Goal: Task Accomplishment & Management: Complete application form

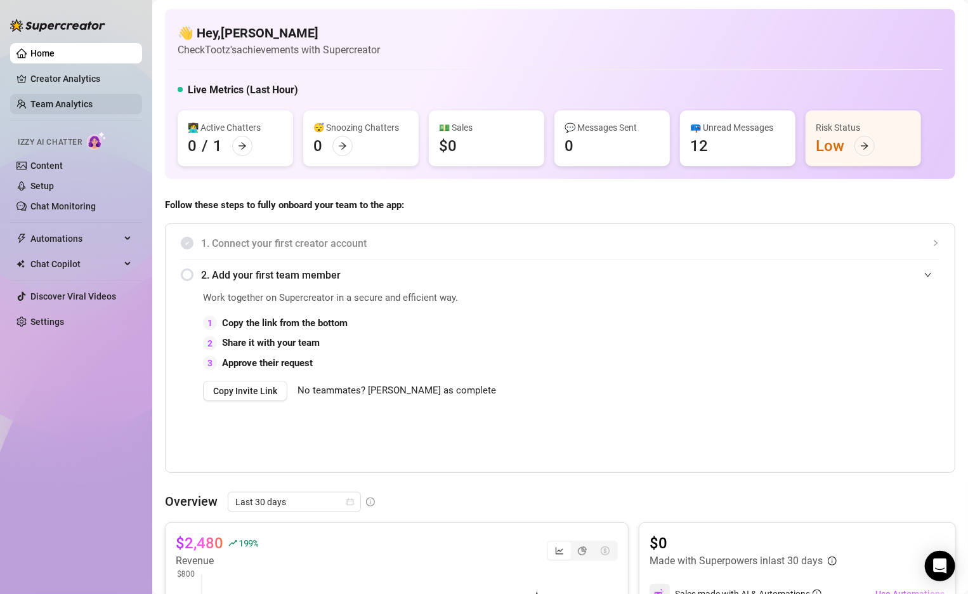
click at [66, 106] on link "Team Analytics" at bounding box center [61, 104] width 62 height 10
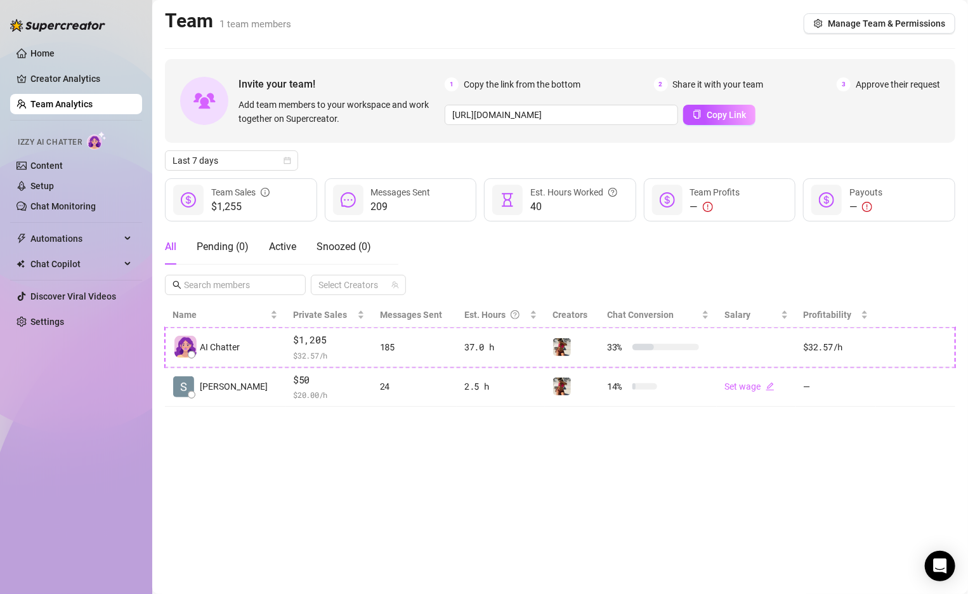
drag, startPoint x: 71, startPoint y: 71, endPoint x: 71, endPoint y: 63, distance: 7.6
click at [71, 71] on link "Creator Analytics" at bounding box center [81, 79] width 102 height 20
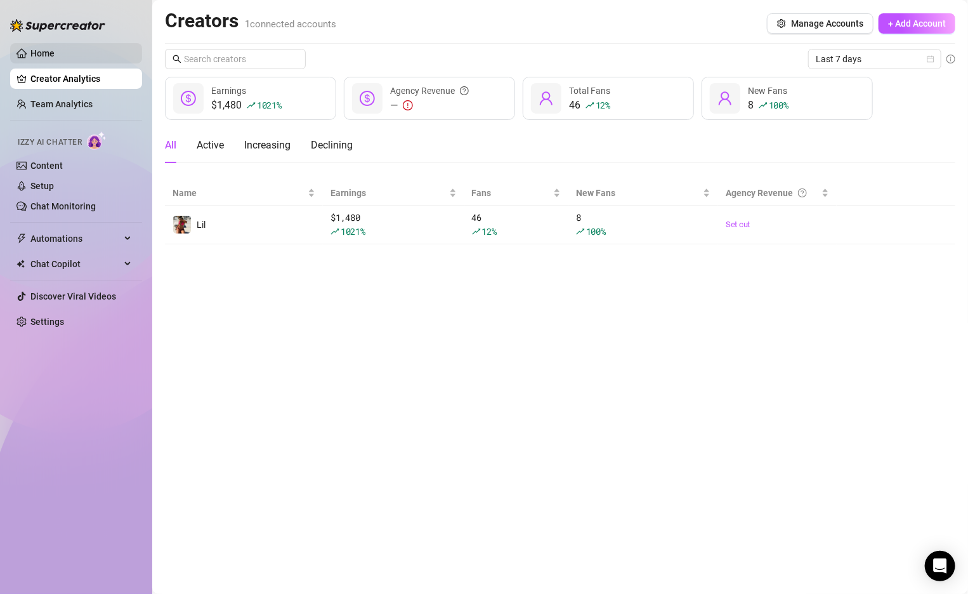
click at [54, 55] on link "Home" at bounding box center [42, 53] width 24 height 10
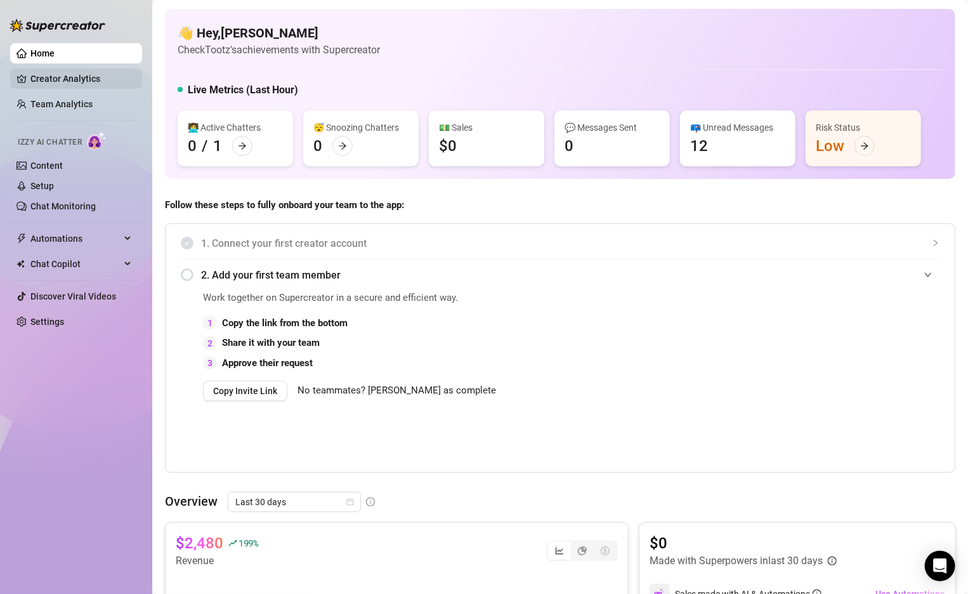
click at [56, 86] on link "Creator Analytics" at bounding box center [81, 79] width 102 height 20
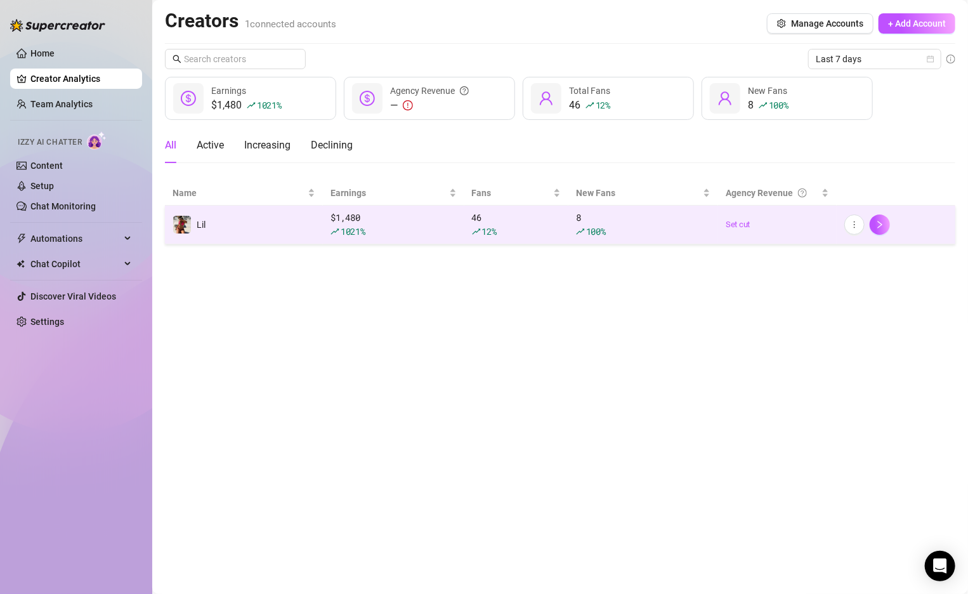
click at [335, 230] on icon "rise" at bounding box center [335, 231] width 9 height 9
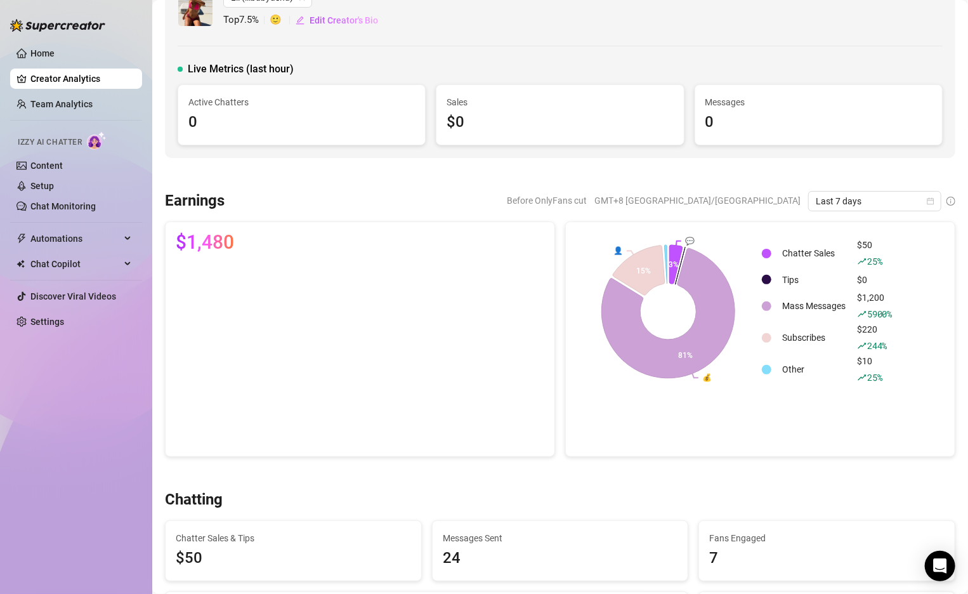
scroll to position [28, 0]
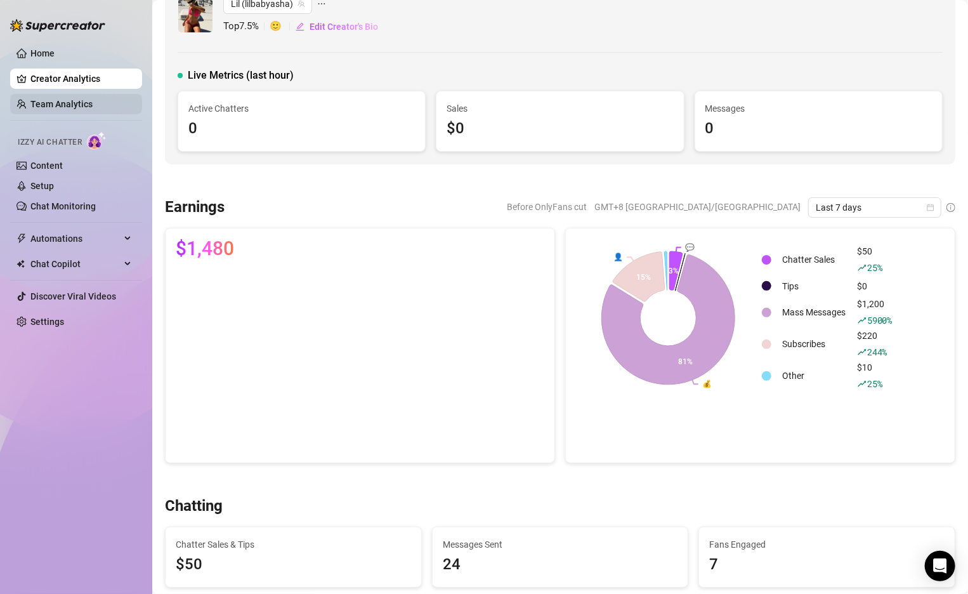
click at [61, 107] on link "Team Analytics" at bounding box center [61, 104] width 62 height 10
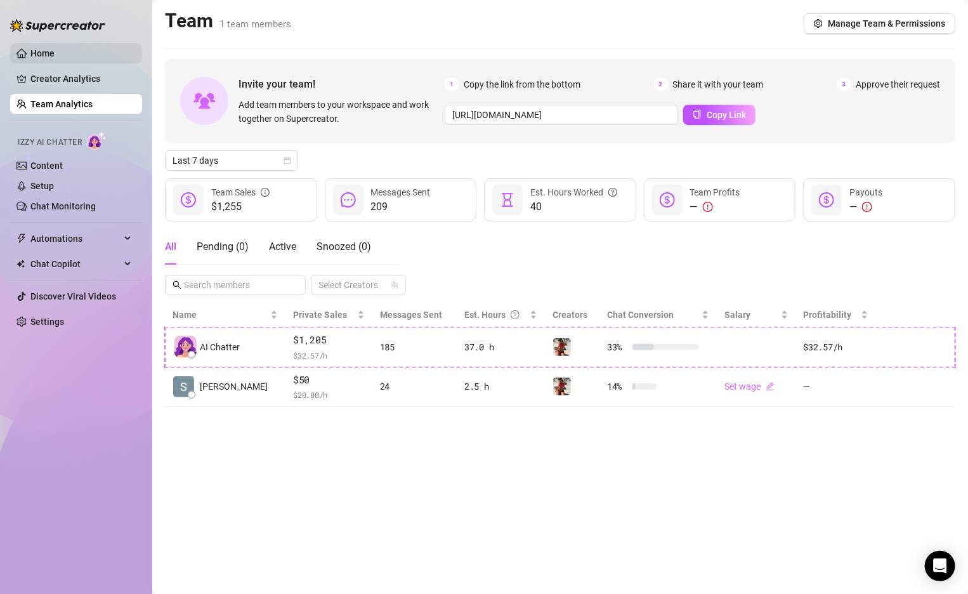
click at [38, 57] on link "Home" at bounding box center [42, 53] width 24 height 10
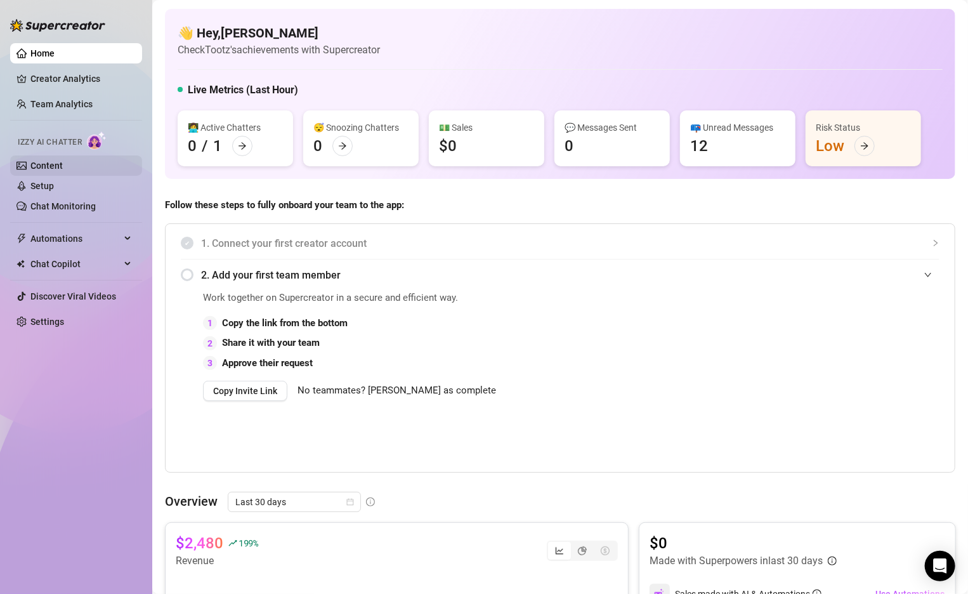
click at [48, 169] on link "Content" at bounding box center [46, 166] width 32 height 10
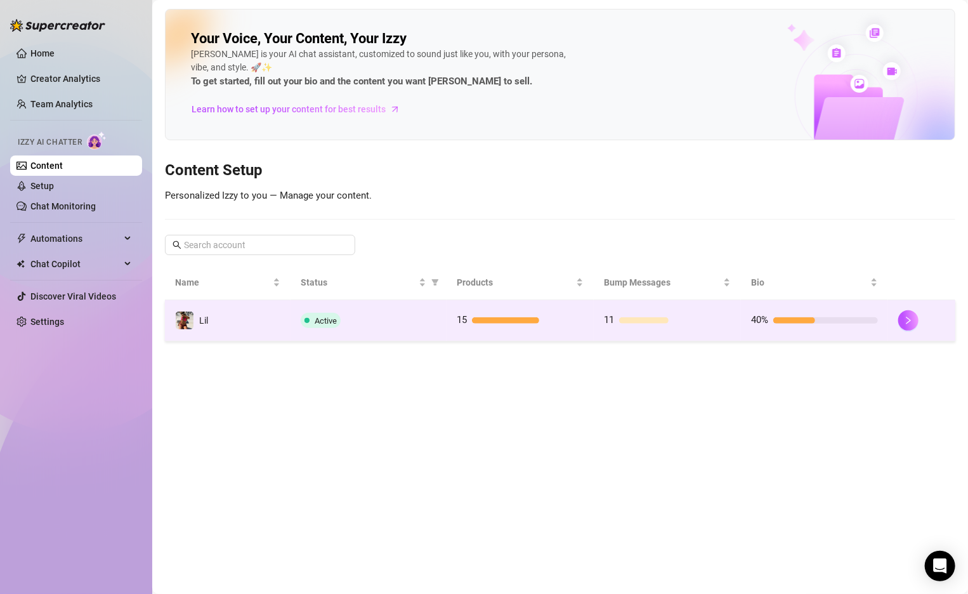
click at [188, 338] on td "Lil" at bounding box center [228, 320] width 126 height 41
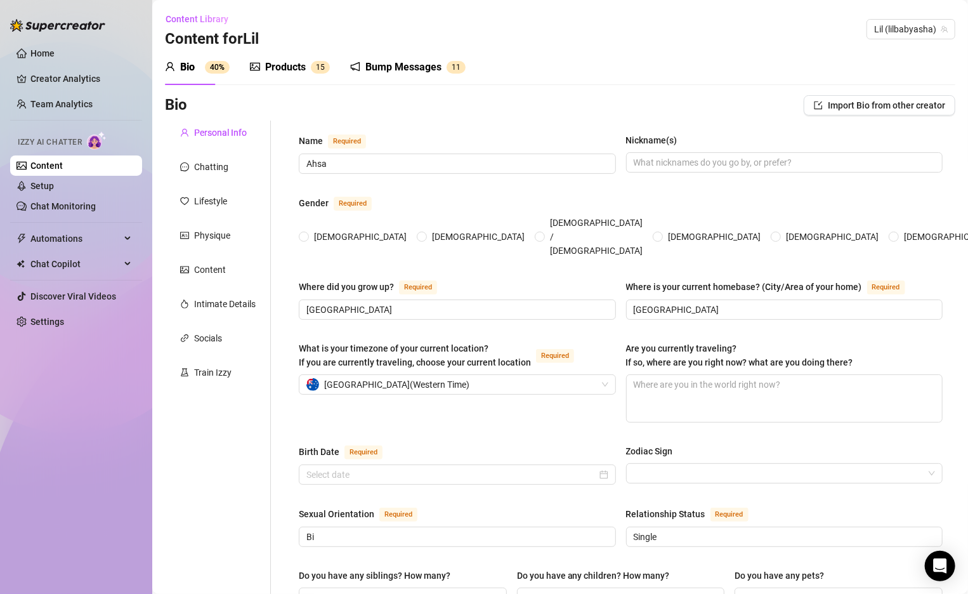
radio input "true"
type input "[DATE]"
click at [404, 75] on div "Bump Messages 1 1" at bounding box center [408, 68] width 116 height 36
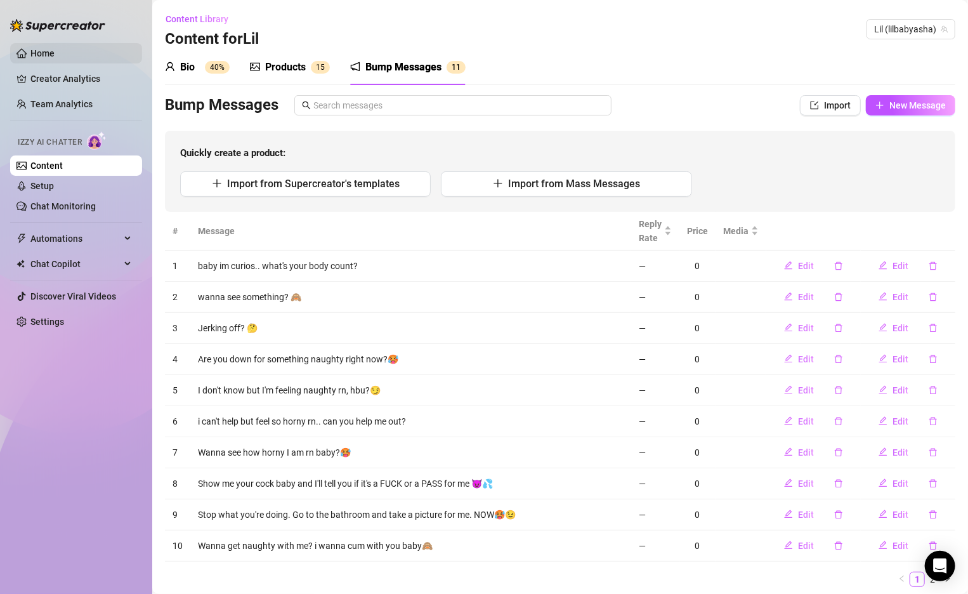
click at [43, 58] on link "Home" at bounding box center [42, 53] width 24 height 10
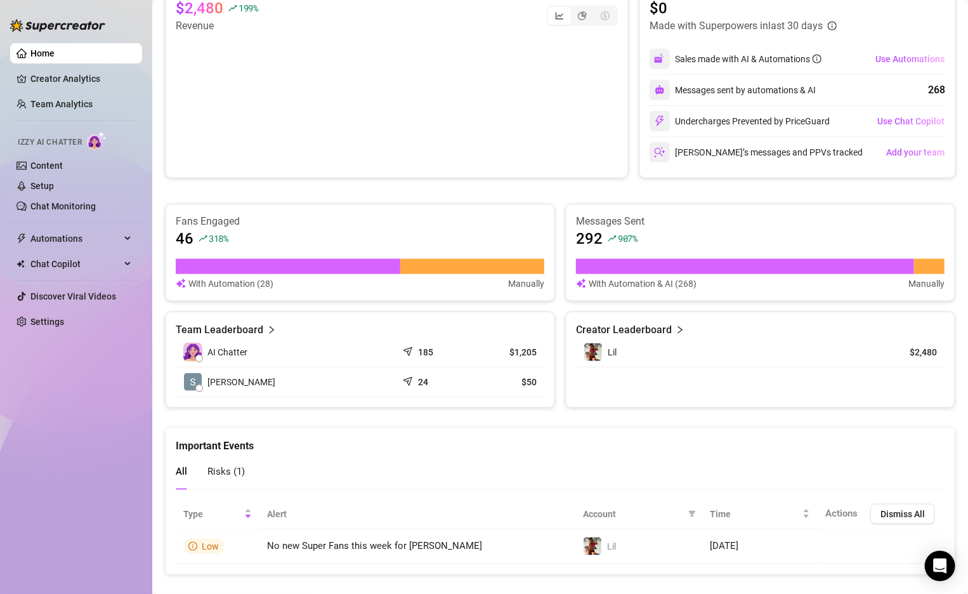
scroll to position [550, 0]
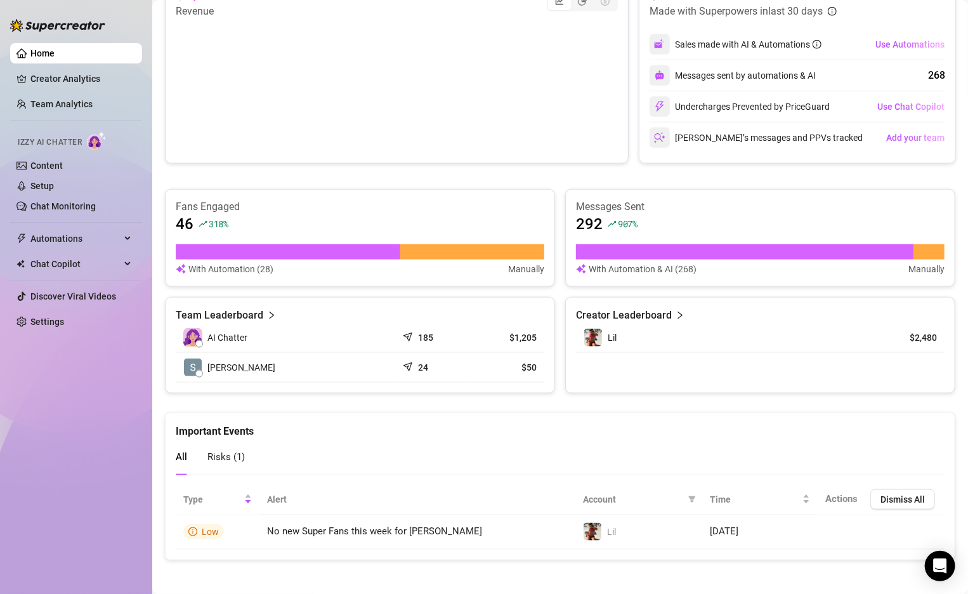
click at [132, 251] on ul "Home Creator Analytics Team Analytics Izzy AI Chatter Content Setup Chat Monito…" at bounding box center [76, 187] width 132 height 299
click at [35, 181] on link "Setup" at bounding box center [41, 186] width 23 height 10
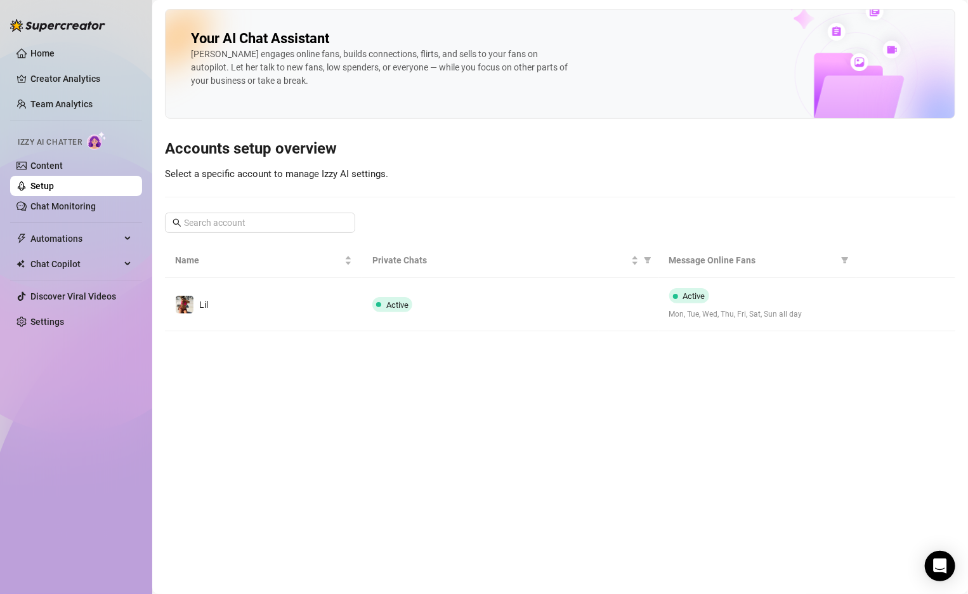
click at [48, 38] on ul "Home Creator Analytics Team Analytics Izzy AI Chatter Content Setup Chat Monito…" at bounding box center [76, 187] width 132 height 299
click at [48, 48] on link "Home" at bounding box center [42, 53] width 24 height 10
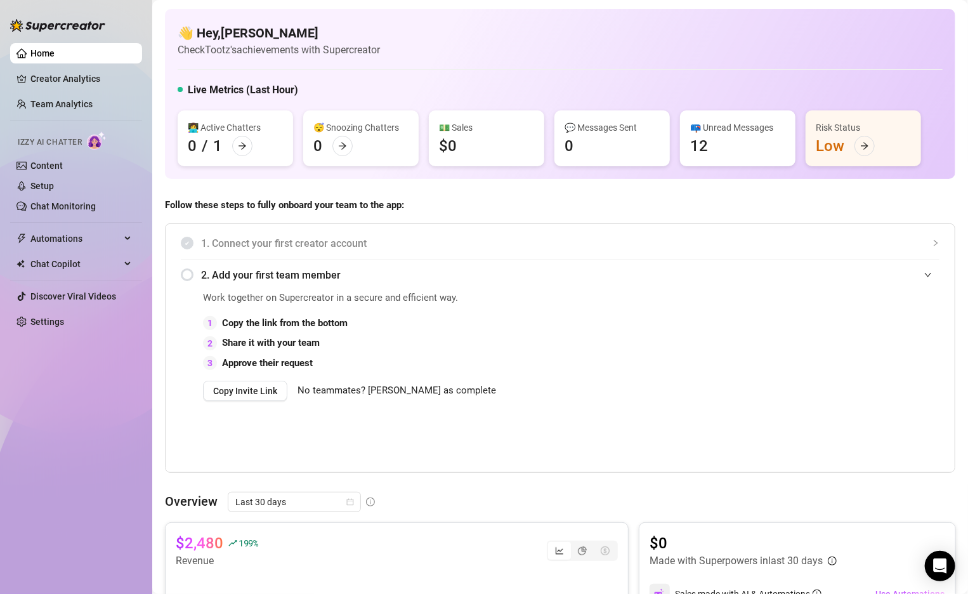
click at [602, 258] on div "1. Connect your first creator account" at bounding box center [560, 243] width 759 height 31
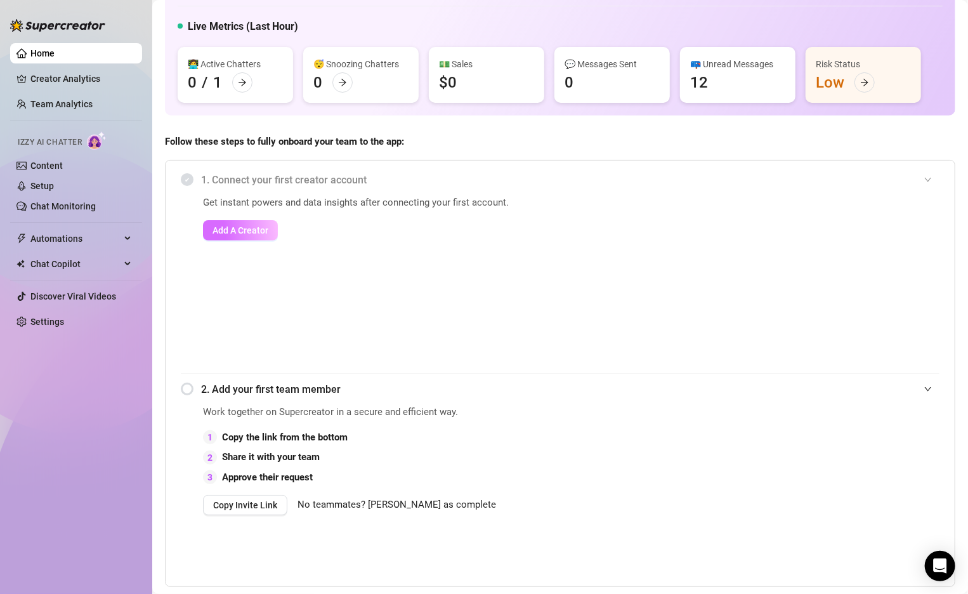
scroll to position [61, 0]
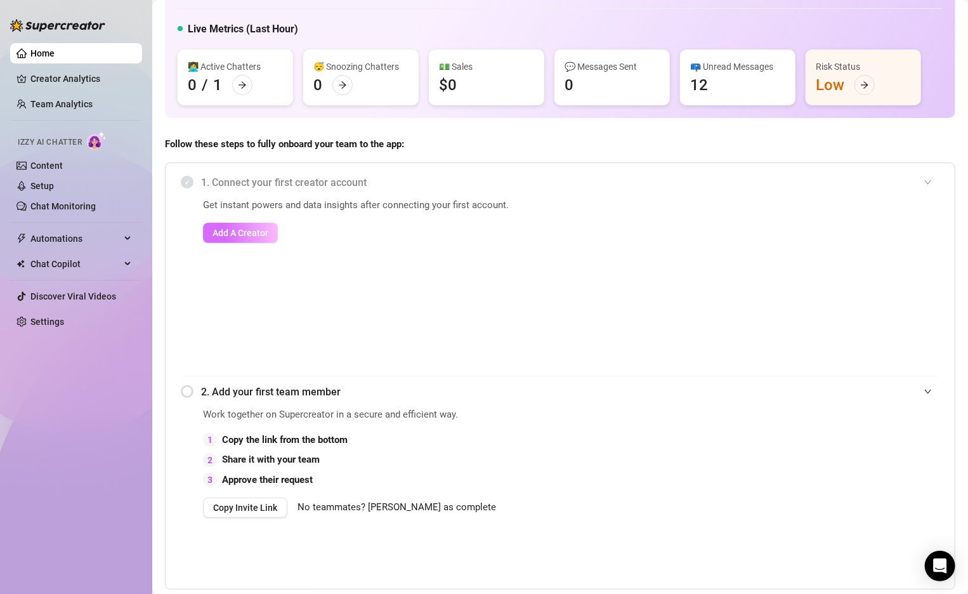
click at [254, 231] on span "Add A Creator" at bounding box center [241, 233] width 56 height 10
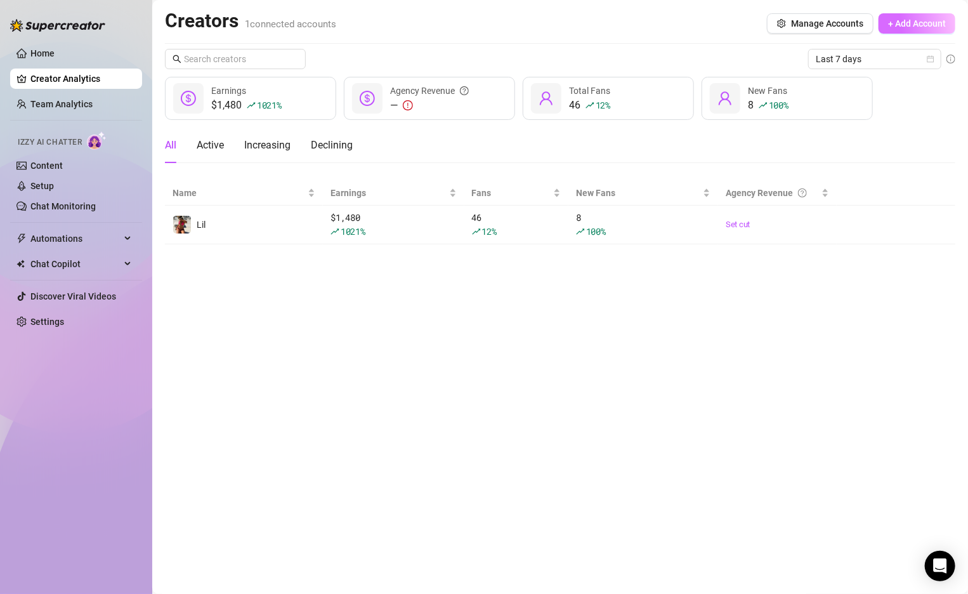
click at [901, 27] on span "+ Add Account" at bounding box center [918, 23] width 58 height 10
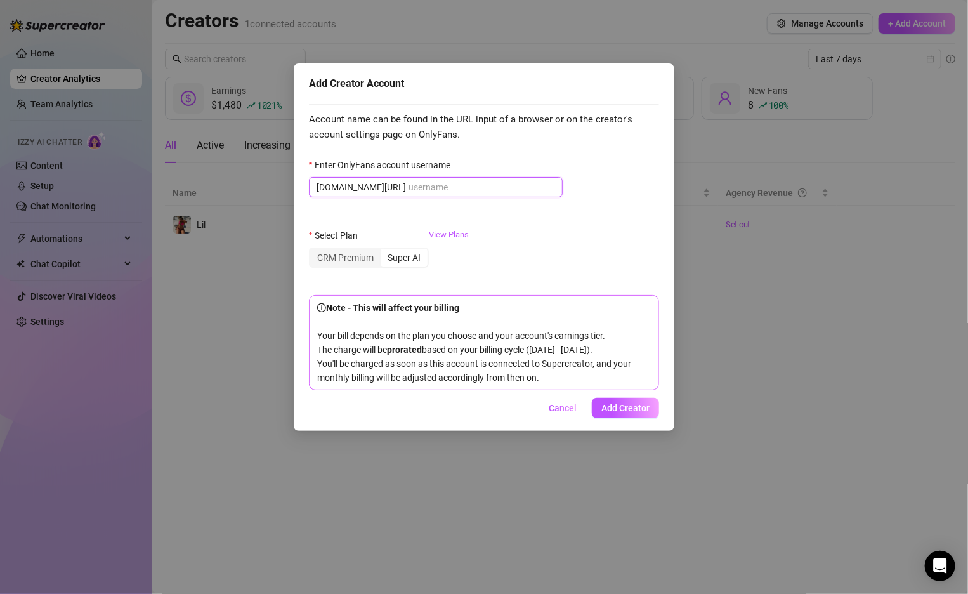
click at [409, 192] on input "Enter OnlyFans account username" at bounding box center [482, 187] width 147 height 14
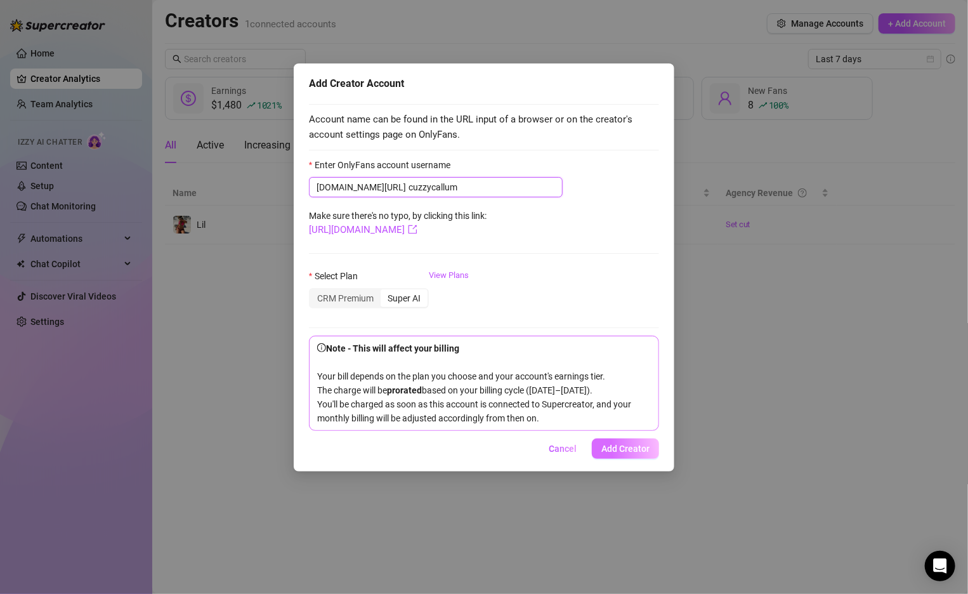
type input "cuzzycallum"
click at [620, 459] on button "Add Creator" at bounding box center [625, 449] width 67 height 20
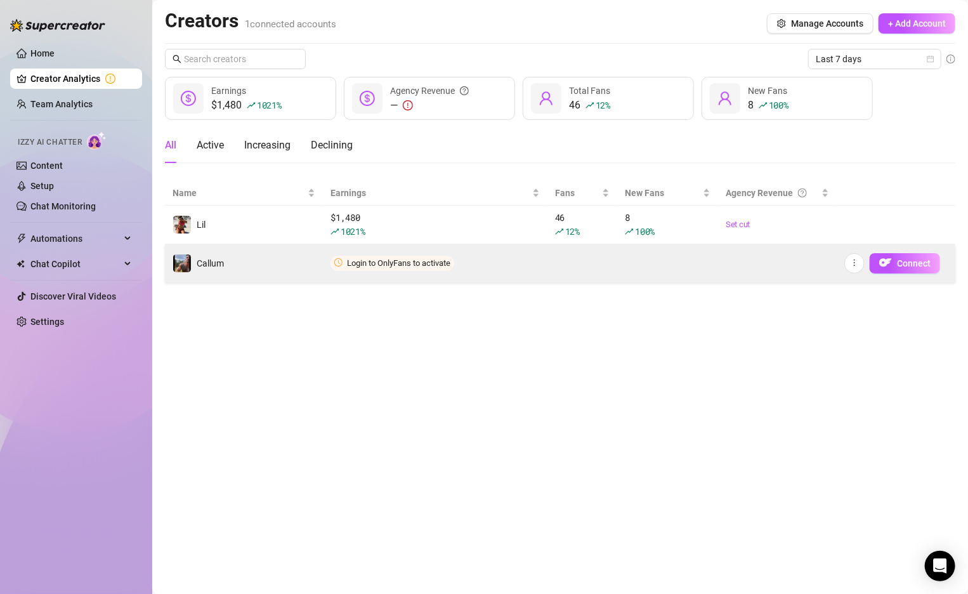
click at [372, 256] on span "Login to OnlyFans to activate" at bounding box center [393, 263] width 124 height 15
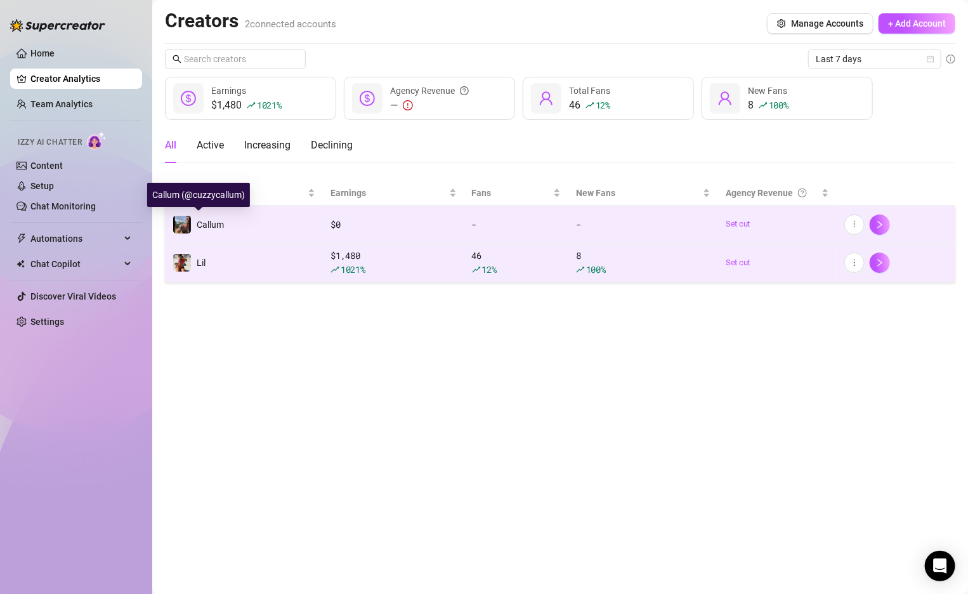
click at [200, 223] on span "Callum" at bounding box center [210, 225] width 27 height 10
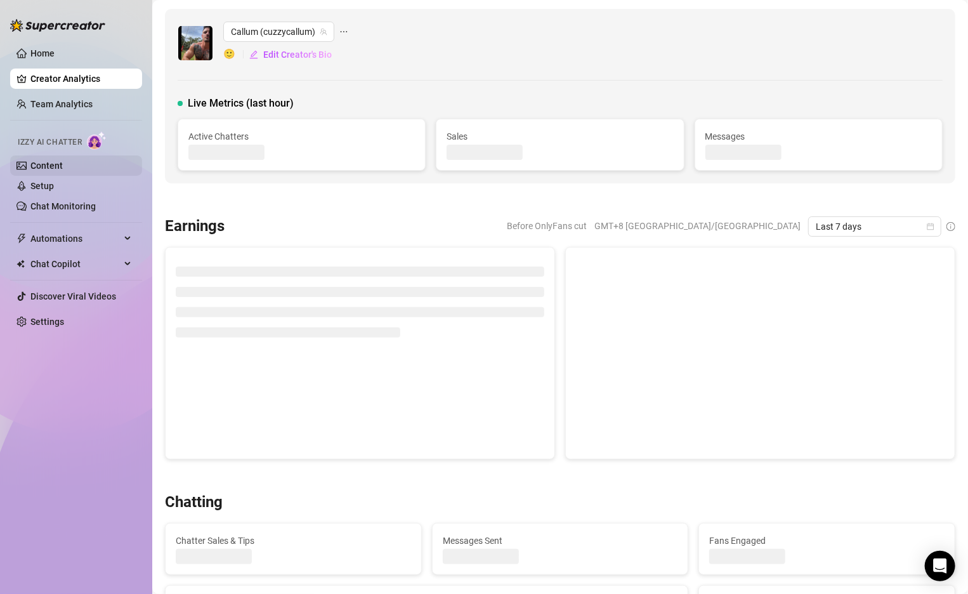
click at [41, 171] on link "Content" at bounding box center [46, 166] width 32 height 10
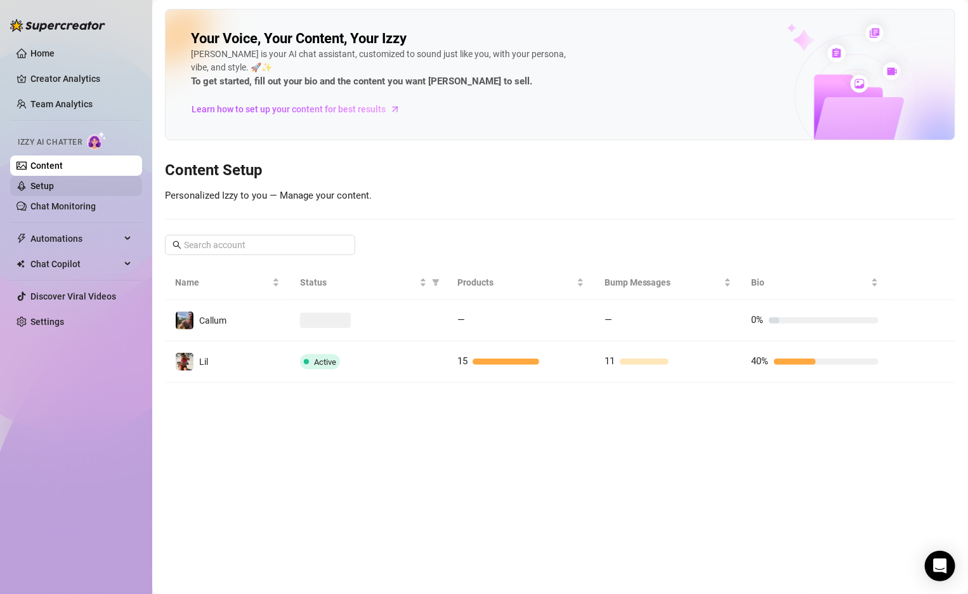
click at [43, 184] on link "Setup" at bounding box center [41, 186] width 23 height 10
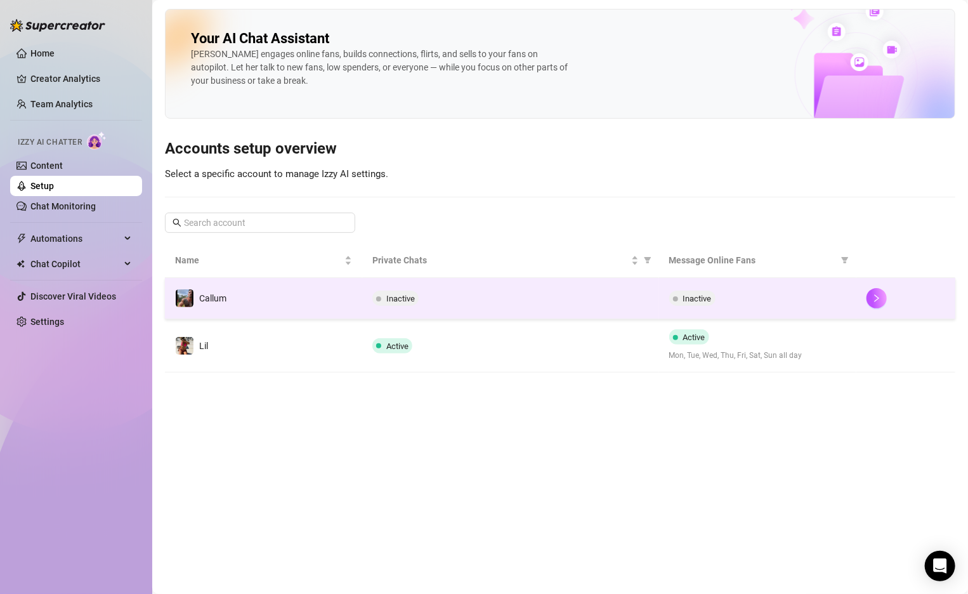
click at [434, 299] on div "Inactive" at bounding box center [511, 298] width 276 height 15
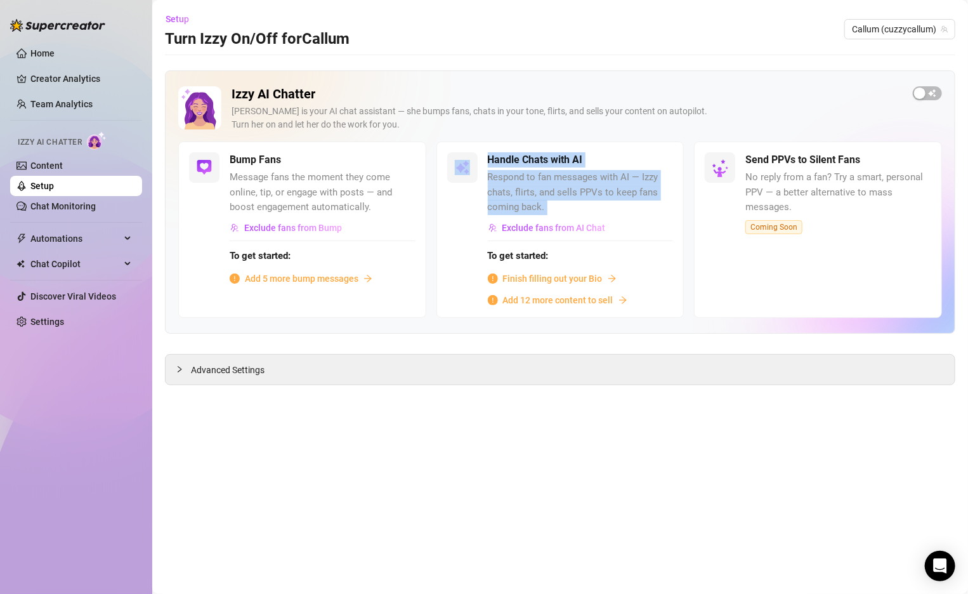
drag, startPoint x: 477, startPoint y: 157, endPoint x: 611, endPoint y: 229, distance: 151.7
click at [611, 229] on div "Handle Chats with AI Respond to fan messages with AI — Izzy chats, flirts, and …" at bounding box center [561, 230] width 248 height 176
click at [611, 229] on div "Exclude fans from AI Chat" at bounding box center [581, 228] width 186 height 20
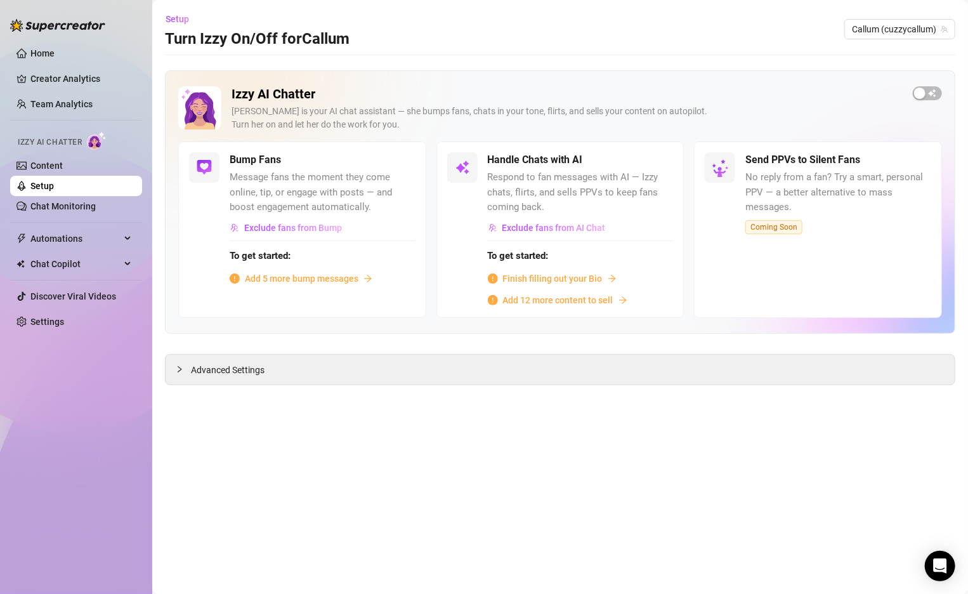
click at [640, 262] on span "To get started:" at bounding box center [581, 256] width 186 height 15
click at [543, 288] on div "To get started: Finish filling out your Bio Add 12 more content to sell" at bounding box center [581, 274] width 186 height 67
click at [527, 282] on span "Finish filling out your Bio" at bounding box center [553, 279] width 100 height 14
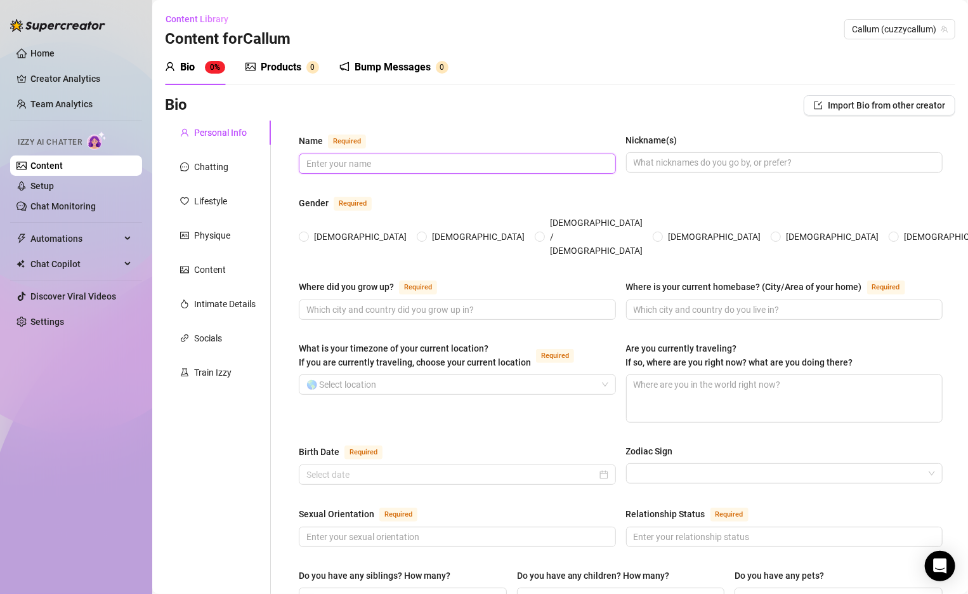
click at [359, 166] on input "Name Required" at bounding box center [457, 164] width 300 height 14
type input "C"
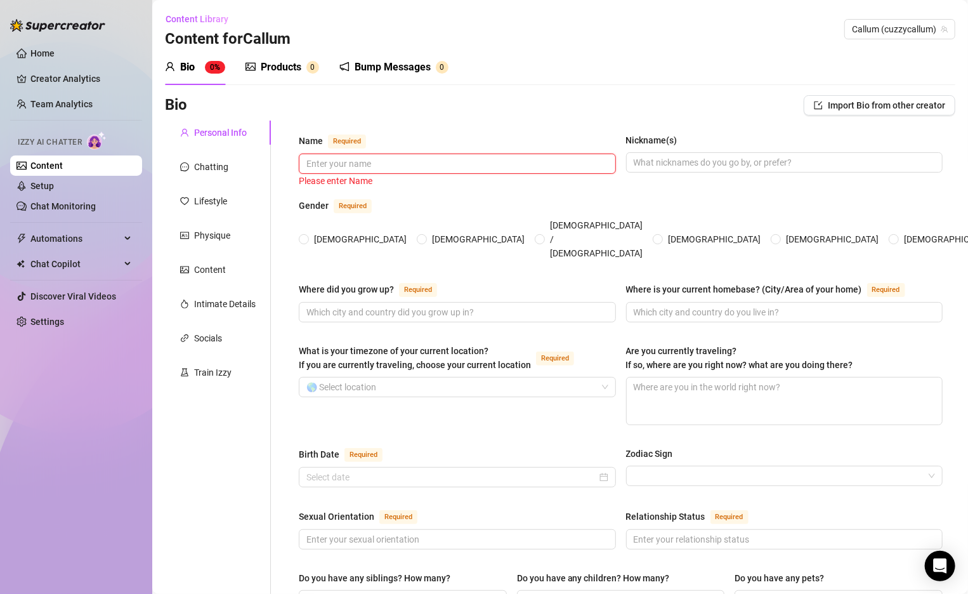
click at [371, 164] on input "Name Required" at bounding box center [457, 164] width 300 height 14
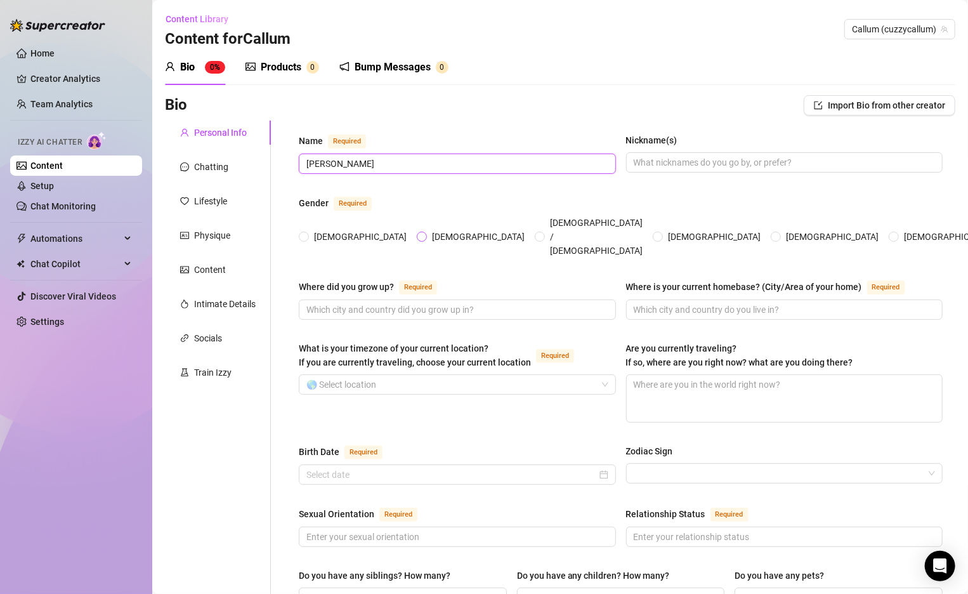
type input "[PERSON_NAME]"
click at [417, 230] on label "[DEMOGRAPHIC_DATA]" at bounding box center [473, 237] width 113 height 14
click at [420, 234] on input "[DEMOGRAPHIC_DATA]" at bounding box center [422, 238] width 5 height 8
radio input "true"
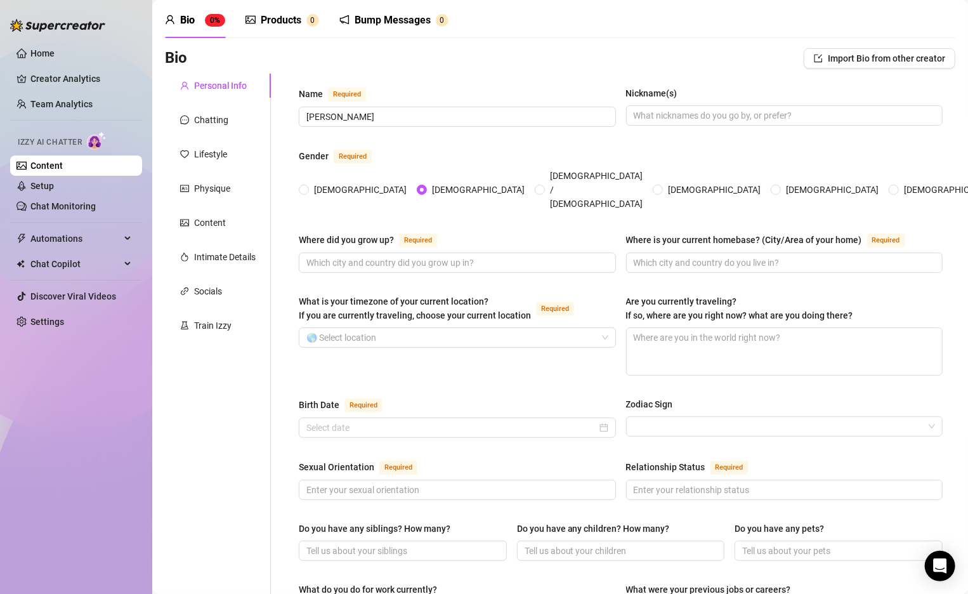
scroll to position [49, 0]
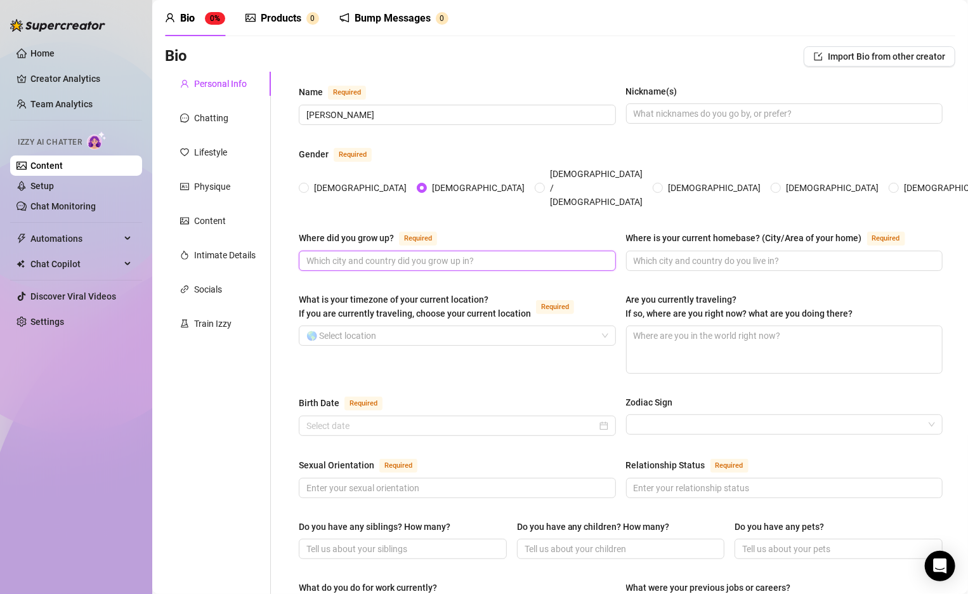
click at [383, 254] on input "Where did you grow up? Required" at bounding box center [457, 261] width 300 height 14
type input "Z"
type input "[GEOGRAPHIC_DATA]"
click at [725, 254] on input "Where is your current homebase? (City/Area of your home) Required" at bounding box center [784, 261] width 300 height 14
type input "[GEOGRAPHIC_DATA]"
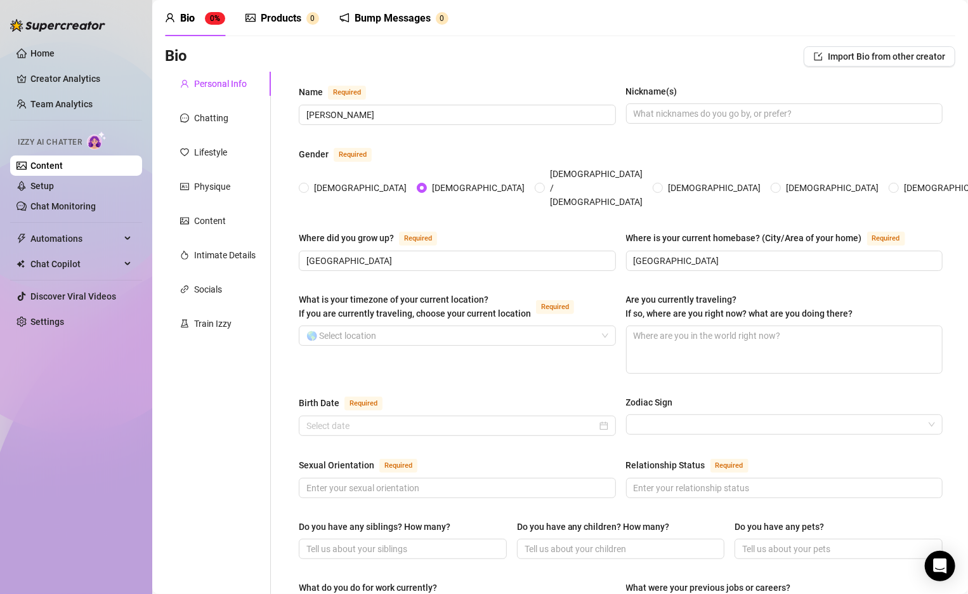
click at [515, 299] on div "What is your timezone of your current location? If you are currently traveling,…" at bounding box center [457, 309] width 317 height 33
click at [532, 326] on input "What is your timezone of your current location? If you are currently traveling,…" at bounding box center [452, 335] width 291 height 19
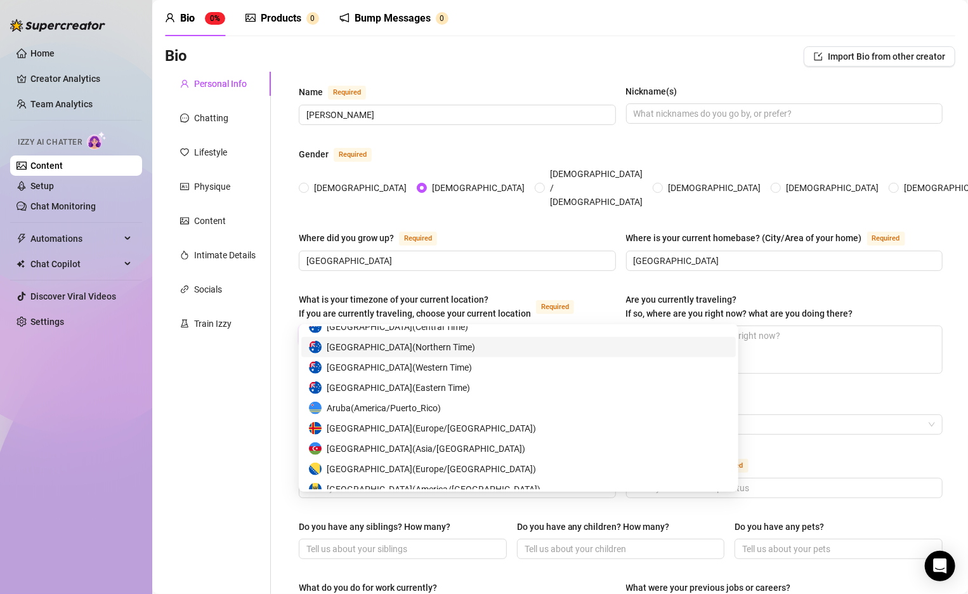
scroll to position [455, 0]
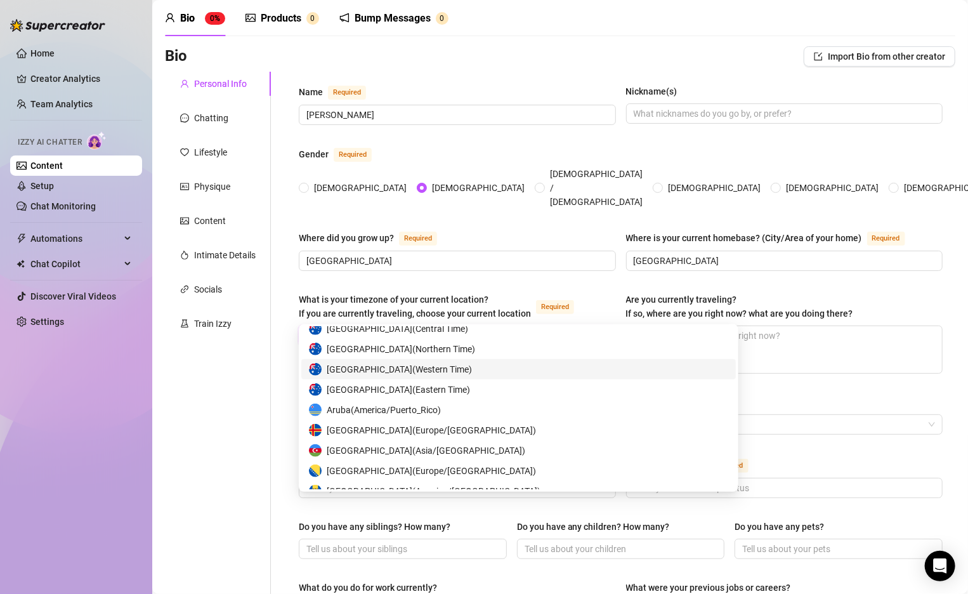
click at [416, 366] on span "Australia ( Western Time )" at bounding box center [399, 369] width 145 height 14
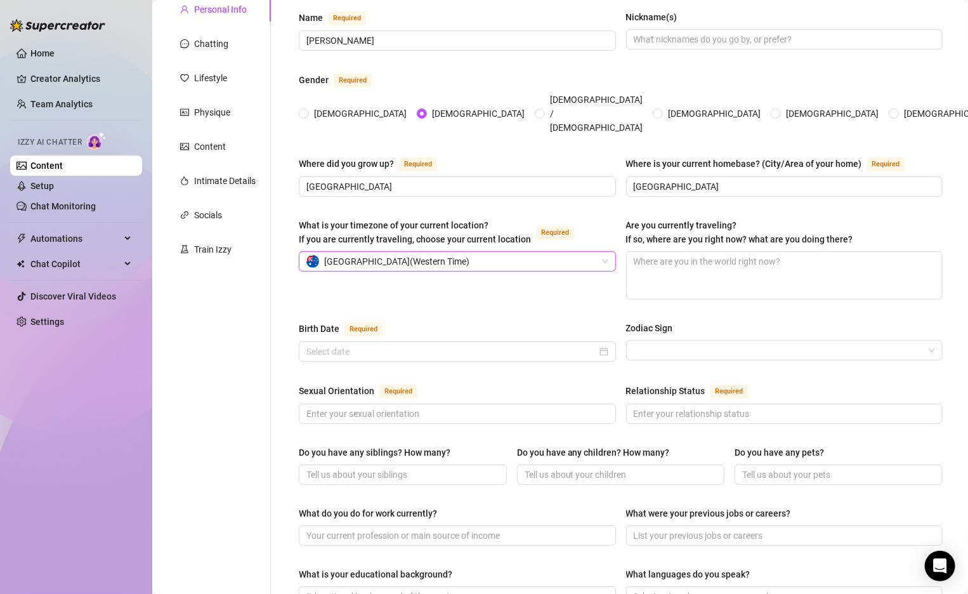
scroll to position [119, 0]
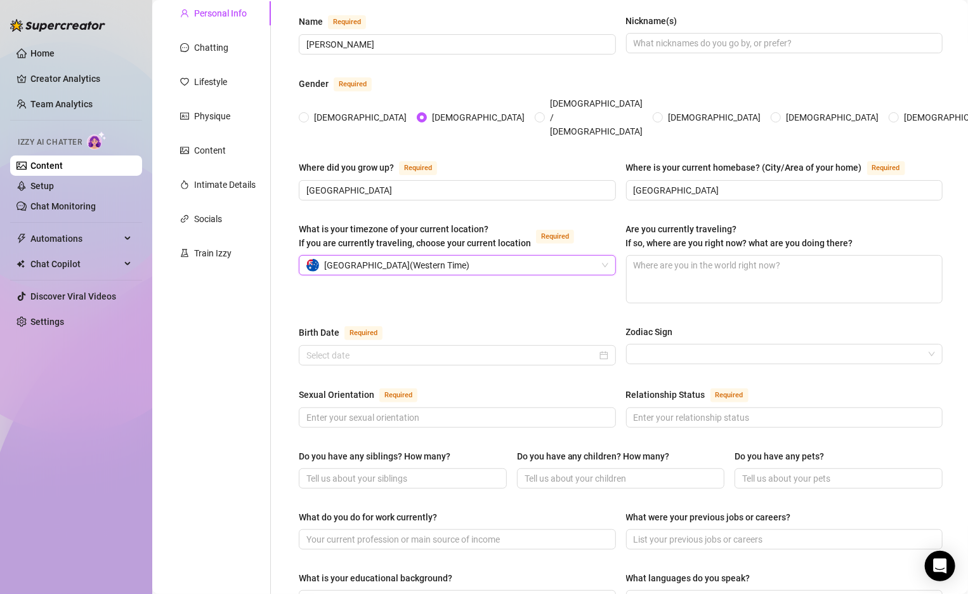
click at [565, 325] on div "Birth Date Required" at bounding box center [457, 335] width 317 height 20
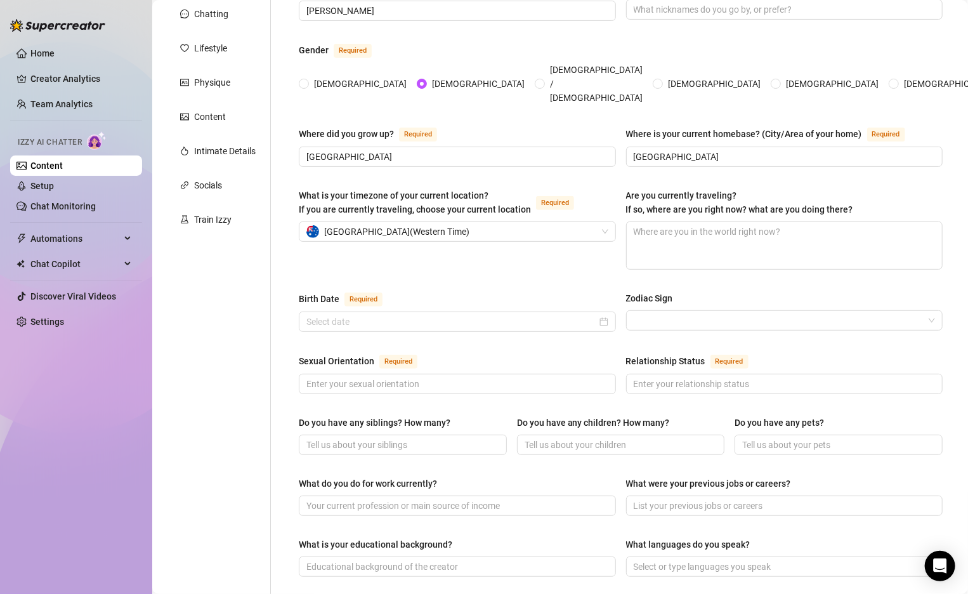
scroll to position [173, 0]
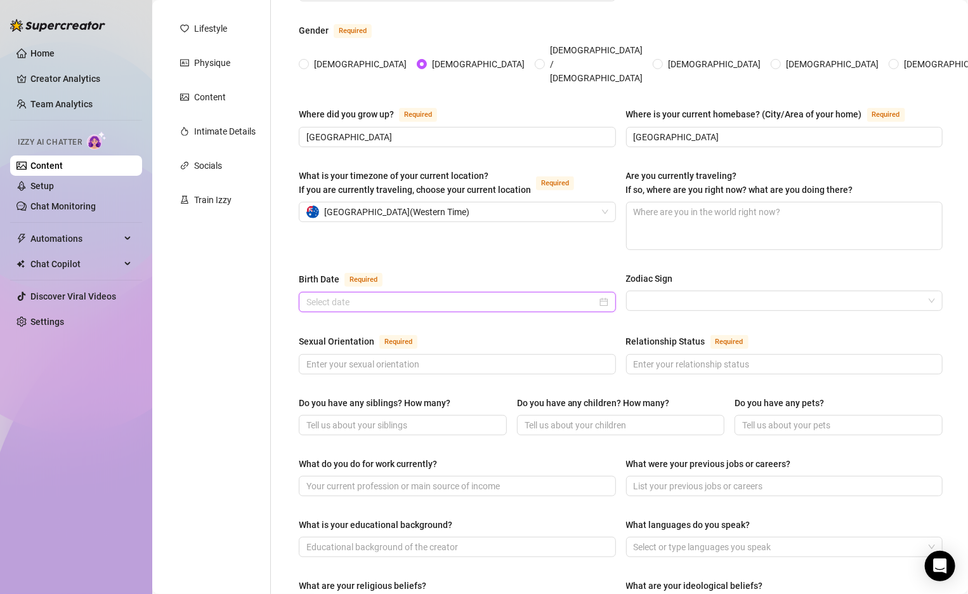
click at [565, 295] on input "Birth Date Required" at bounding box center [452, 302] width 291 height 14
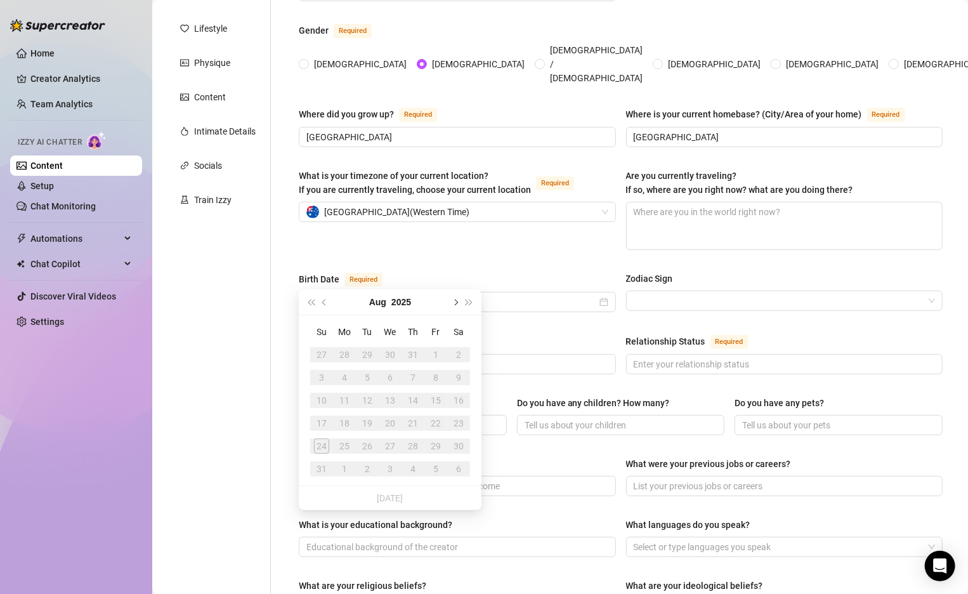
click at [457, 298] on button "Next month (PageDown)" at bounding box center [455, 301] width 14 height 25
click at [327, 308] on button "Previous month (PageUp)" at bounding box center [325, 301] width 14 height 25
click at [327, 307] on button "Previous month (PageUp)" at bounding box center [325, 301] width 14 height 25
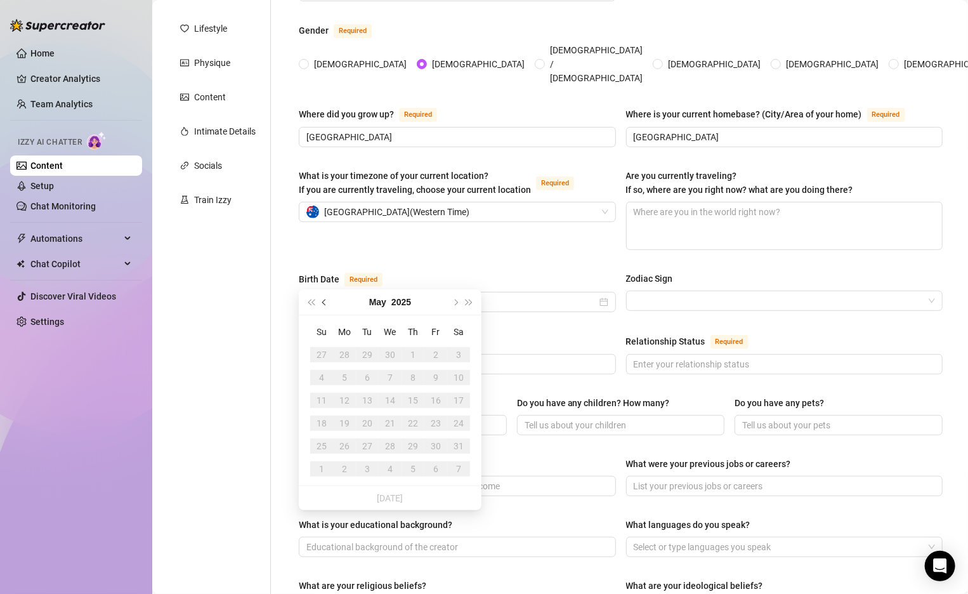
click at [327, 307] on button "Previous month (PageUp)" at bounding box center [325, 301] width 14 height 25
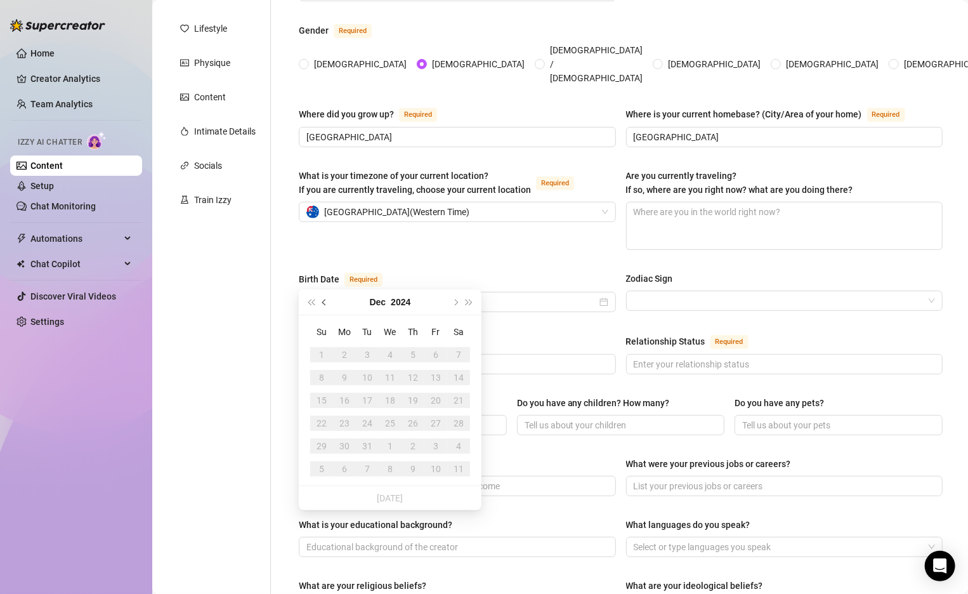
click at [327, 307] on button "Previous month (PageUp)" at bounding box center [325, 301] width 14 height 25
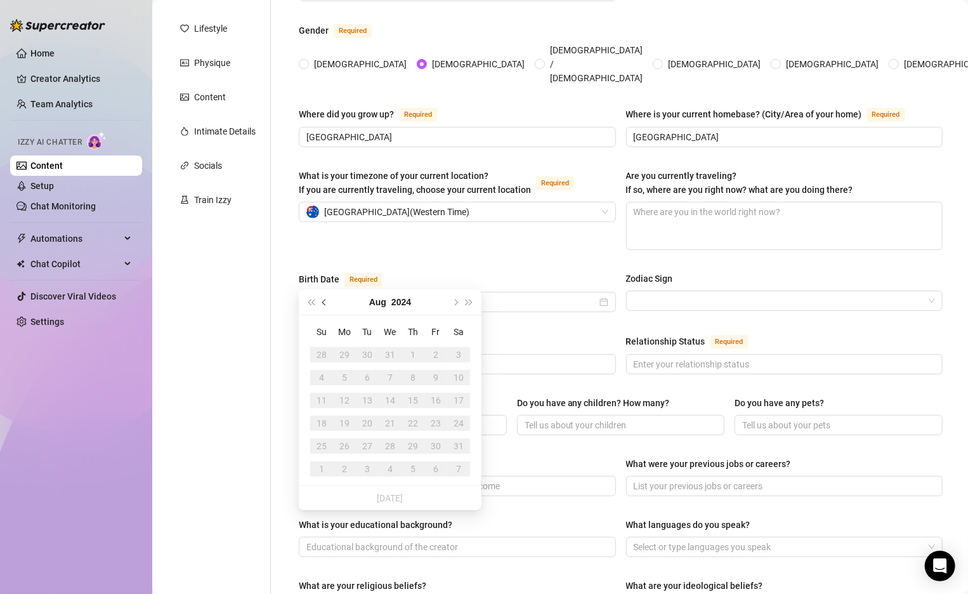
click at [327, 307] on button "Previous month (PageUp)" at bounding box center [325, 301] width 14 height 25
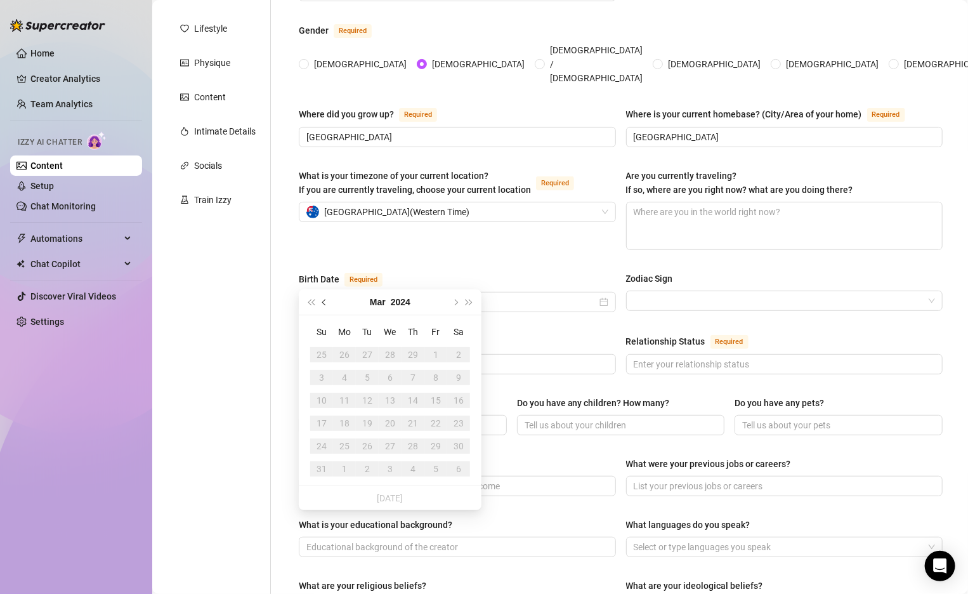
click at [327, 307] on button "Previous month (PageUp)" at bounding box center [325, 301] width 14 height 25
click at [402, 300] on button "2023" at bounding box center [401, 301] width 20 height 25
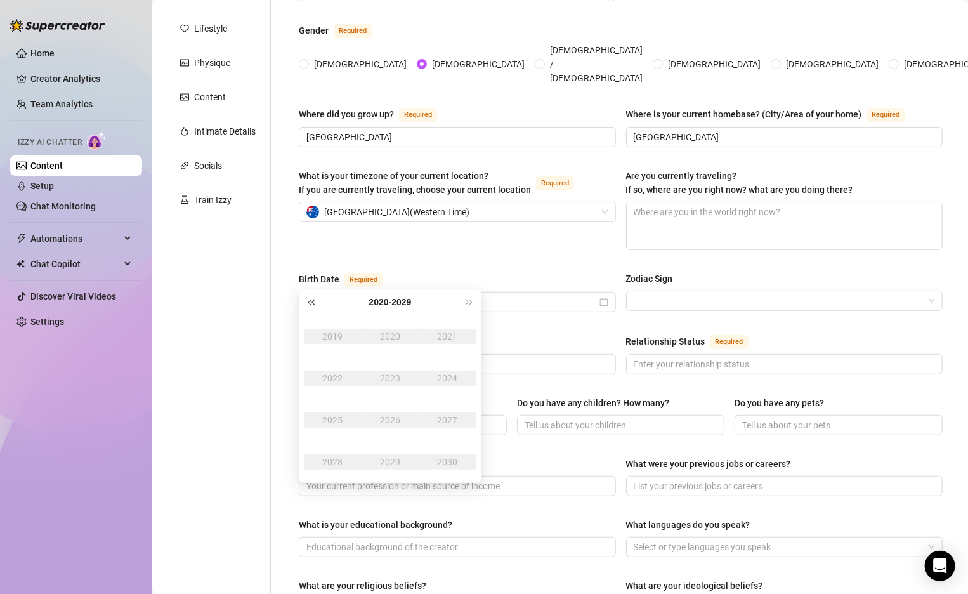
click at [316, 307] on button "Last year (Control + left)" at bounding box center [311, 301] width 14 height 25
click at [467, 305] on button "Next year (Control + right)" at bounding box center [470, 301] width 14 height 25
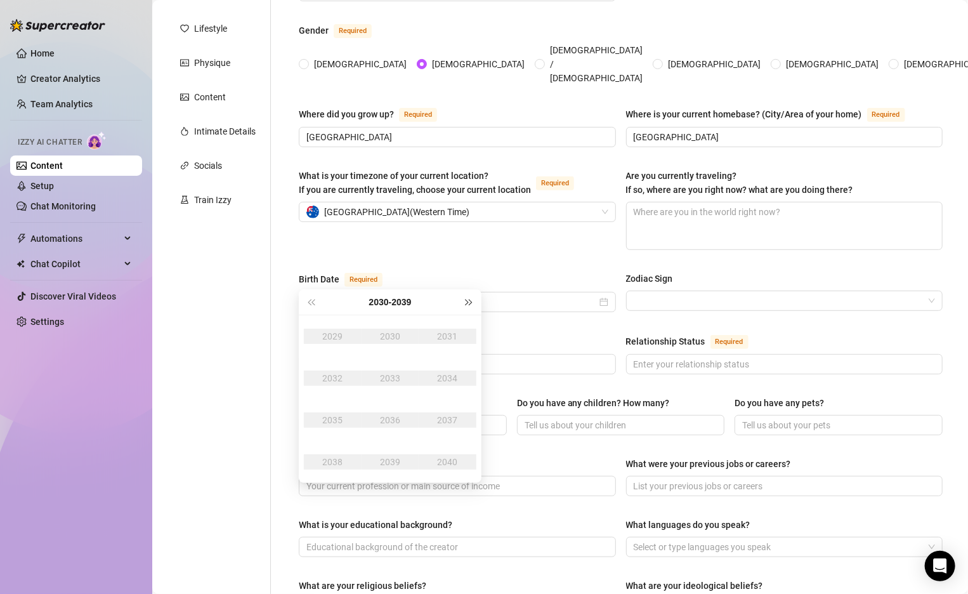
click at [470, 310] on button "Next year (Control + right)" at bounding box center [470, 301] width 14 height 25
click at [315, 307] on button "Last year (Control + left)" at bounding box center [311, 301] width 14 height 25
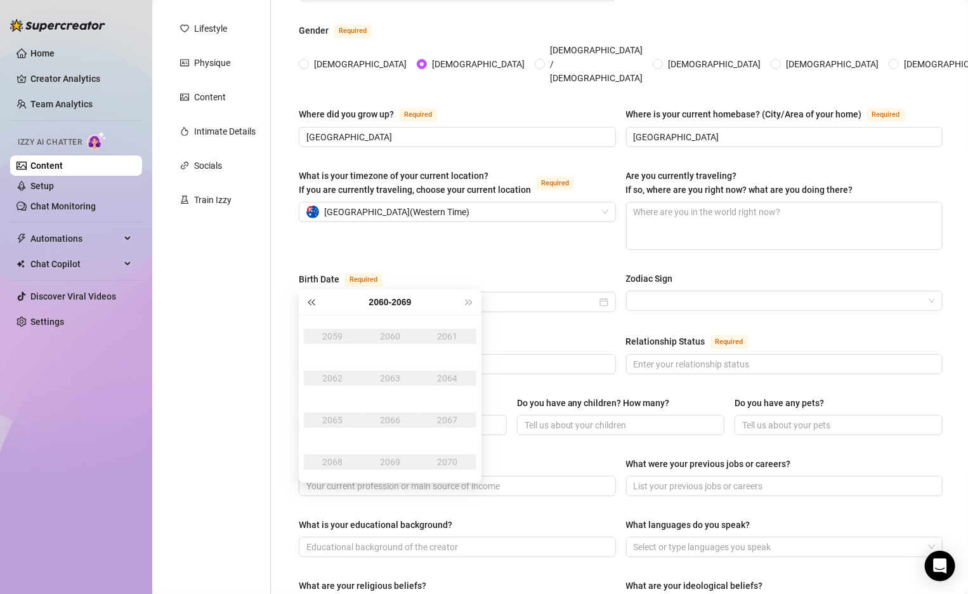
click at [315, 307] on button "Last year (Control + left)" at bounding box center [311, 301] width 14 height 25
click at [315, 305] on button "Last year (Control + left)" at bounding box center [311, 301] width 14 height 25
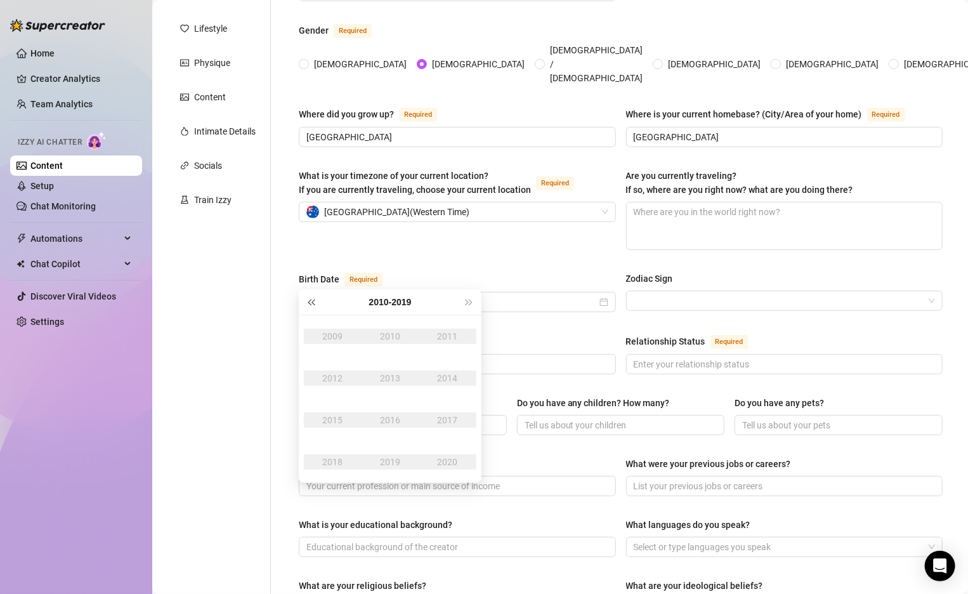
click at [315, 305] on button "Last year (Control + left)" at bounding box center [311, 301] width 14 height 25
click at [472, 298] on button "Next year (Control + right)" at bounding box center [470, 301] width 14 height 25
click at [319, 303] on div "[DATE] - [DATE]" at bounding box center [390, 302] width 183 height 26
click at [312, 305] on button "Last year (Control + left)" at bounding box center [311, 301] width 14 height 25
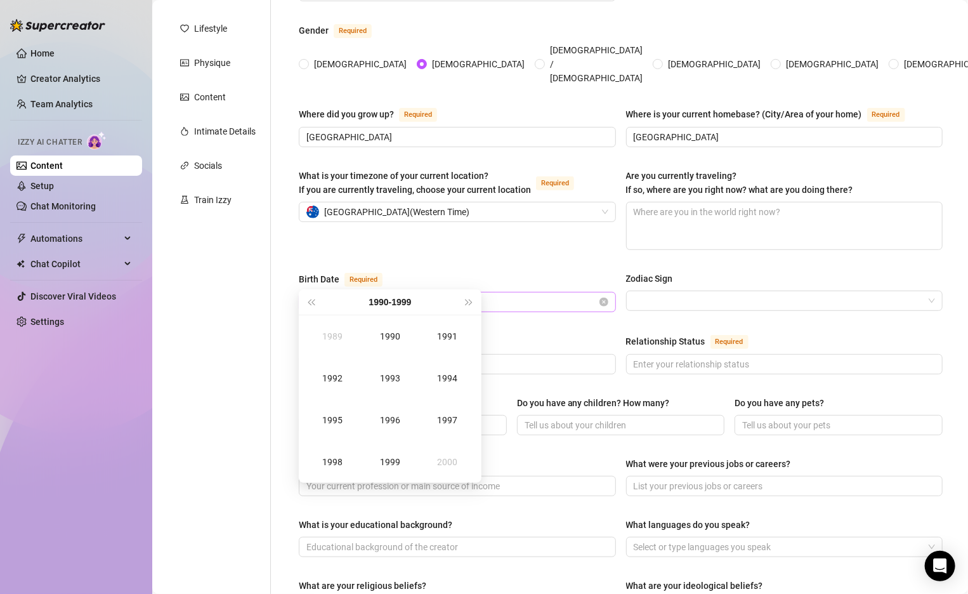
type input "[DATE]"
click at [314, 301] on span "Last year (Control + left)" at bounding box center [311, 302] width 6 height 6
click at [474, 303] on button "Next year (Control + right)" at bounding box center [470, 301] width 14 height 25
click at [313, 304] on button "Last year (Control + left)" at bounding box center [311, 301] width 14 height 25
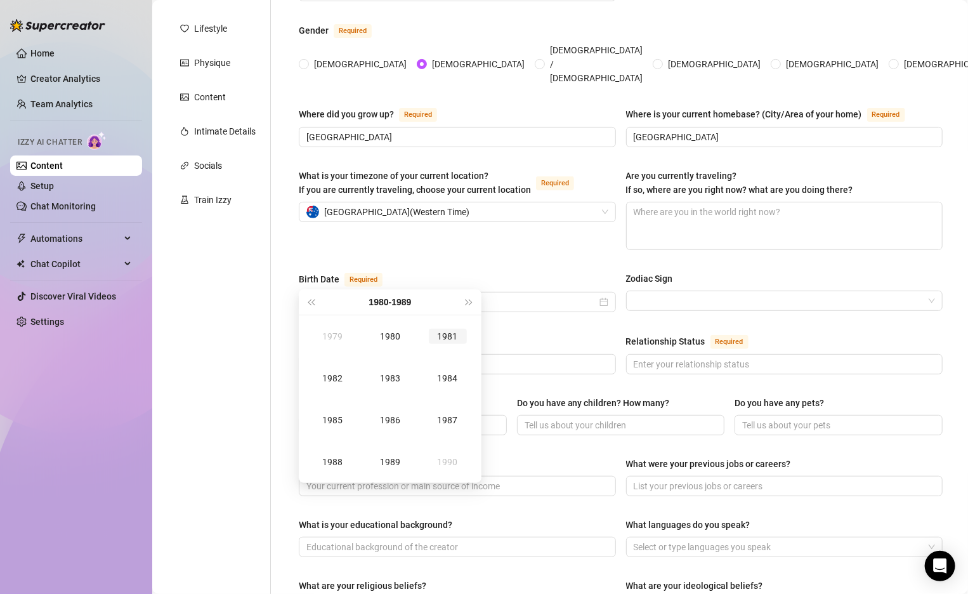
type input "[DATE]"
click at [463, 305] on button "Next year (Control + right)" at bounding box center [470, 301] width 14 height 25
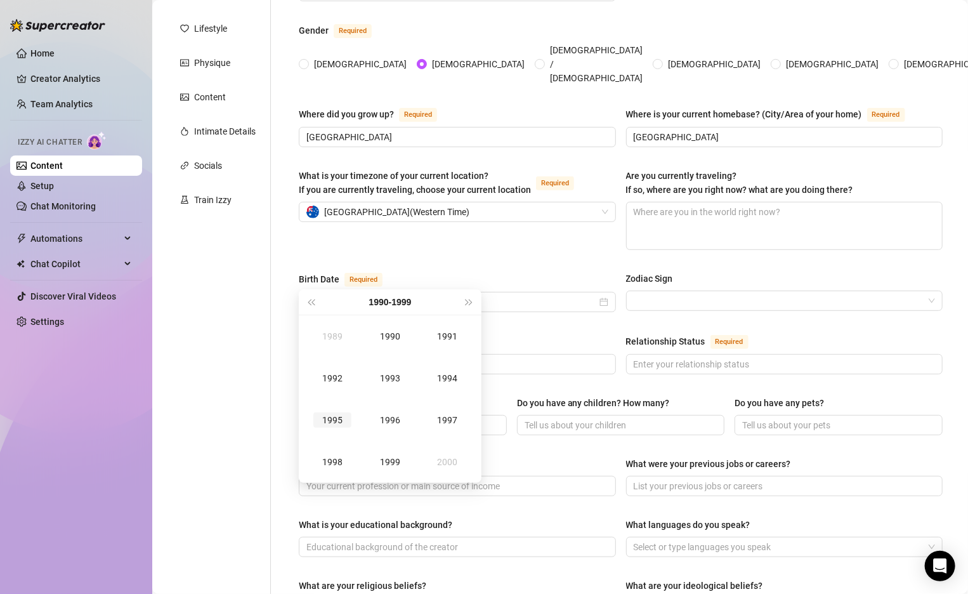
click at [326, 414] on div "1995" at bounding box center [333, 420] width 38 height 15
click at [437, 459] on div "Dec" at bounding box center [448, 461] width 38 height 15
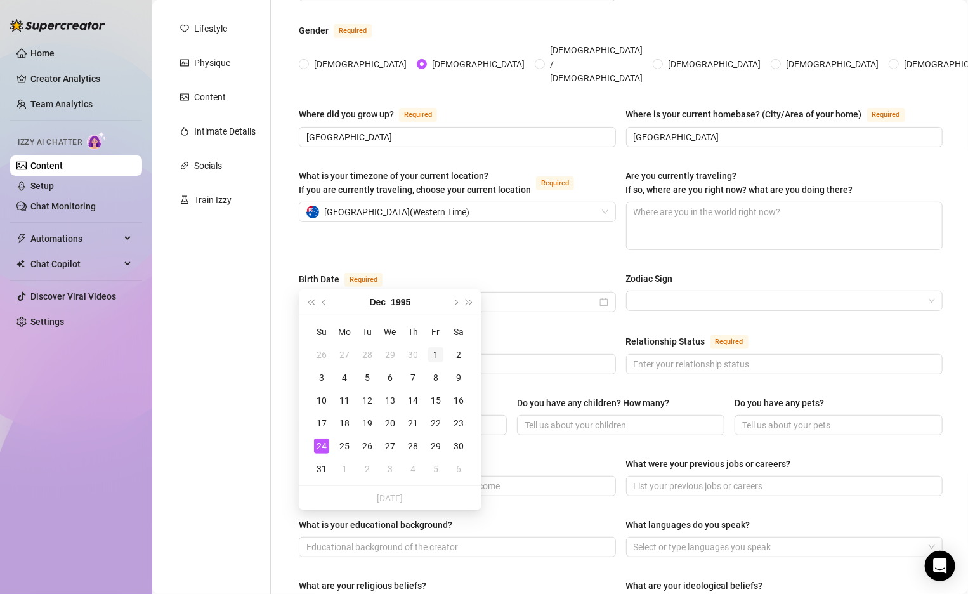
type input "[DATE]"
click at [441, 356] on div "1" at bounding box center [435, 354] width 15 height 15
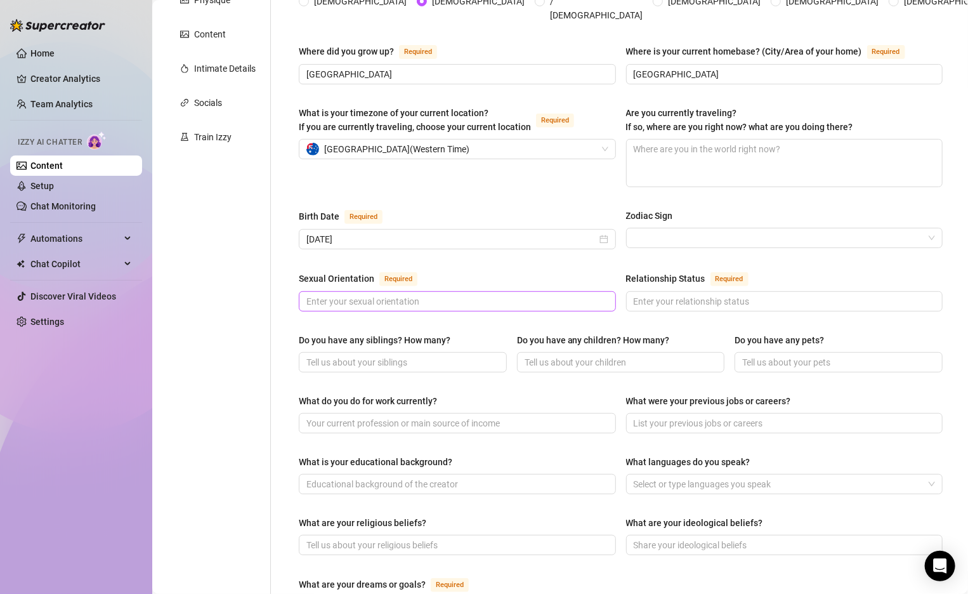
scroll to position [225, 0]
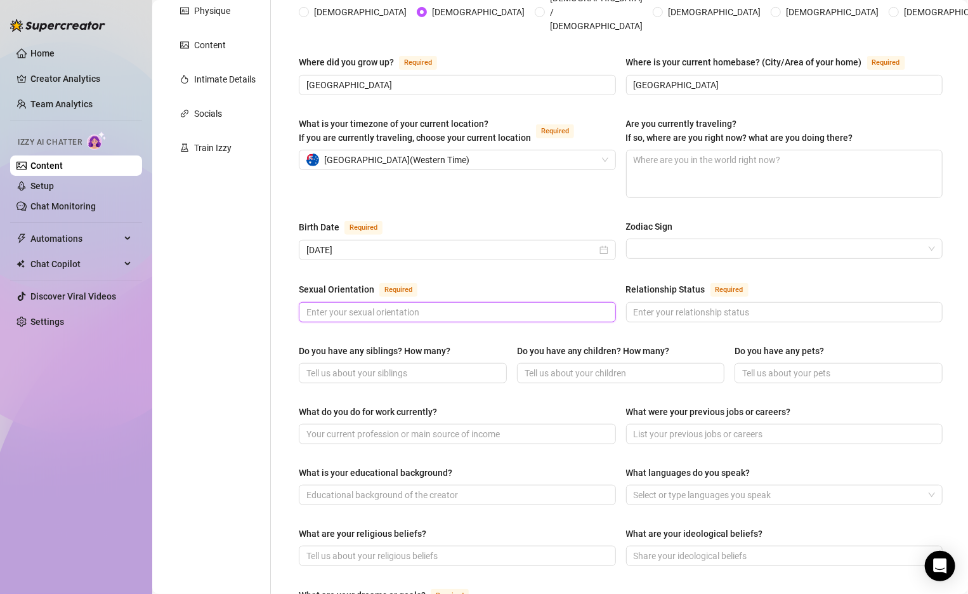
click at [603, 305] on input "Sexual Orientation Required" at bounding box center [457, 312] width 300 height 14
type input "Straight"
click at [713, 305] on input "Relationship Status Required" at bounding box center [784, 312] width 300 height 14
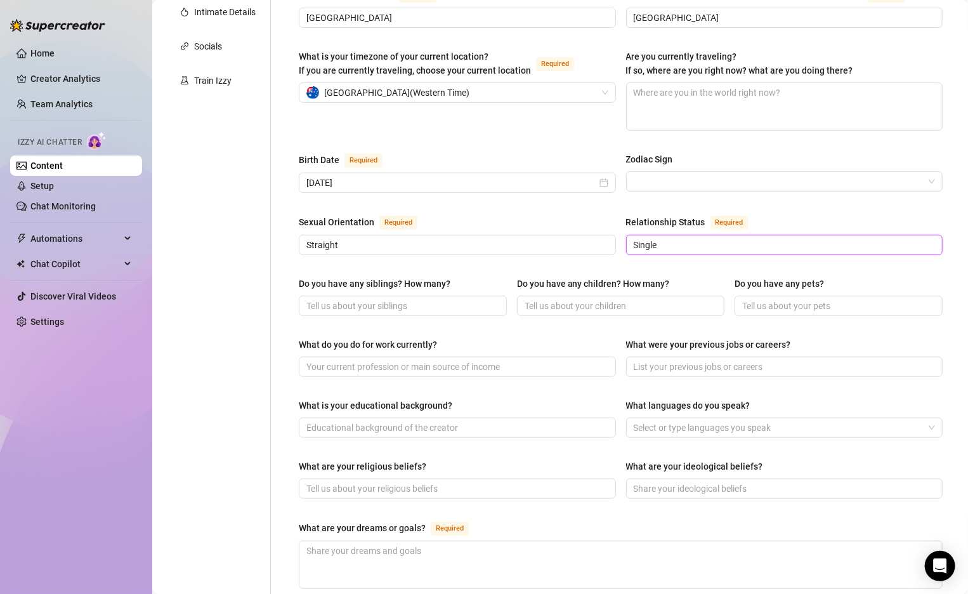
scroll to position [294, 0]
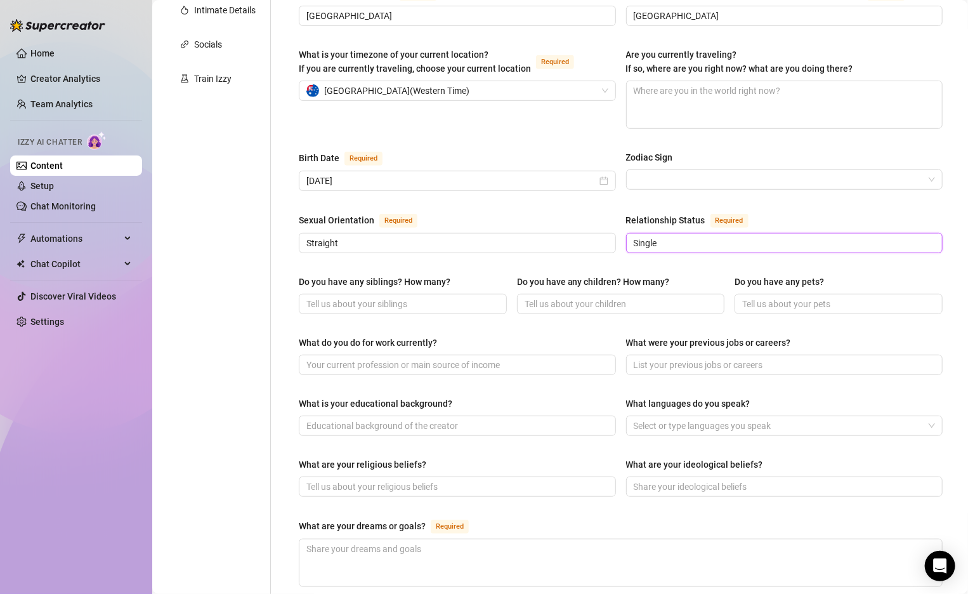
type input "Single"
click at [611, 355] on div "What do you do for work currently? What were your previous jobs or careers?" at bounding box center [621, 361] width 644 height 51
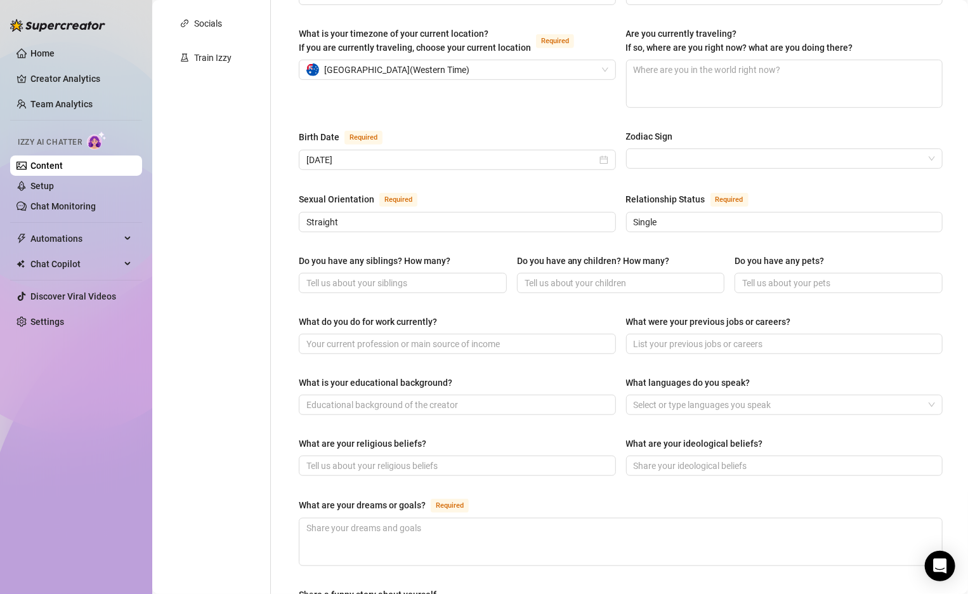
scroll to position [319, 0]
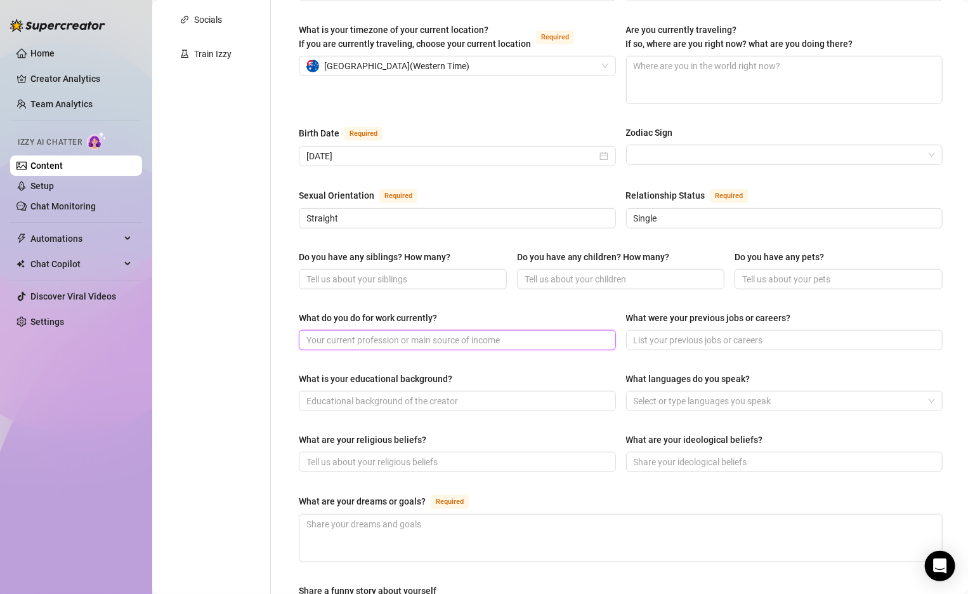
click at [456, 333] on input "What do you do for work currently?" at bounding box center [457, 340] width 300 height 14
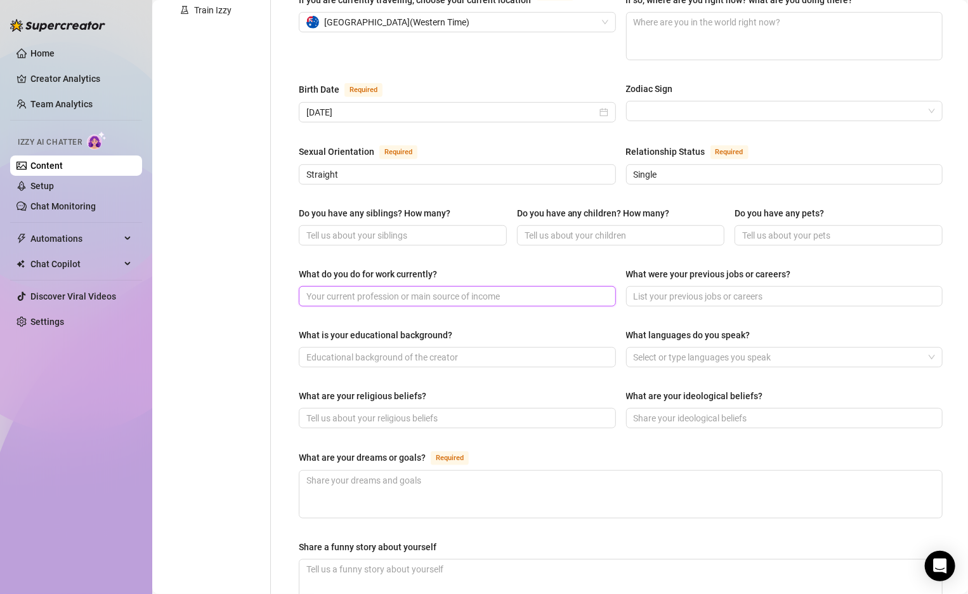
scroll to position [364, 0]
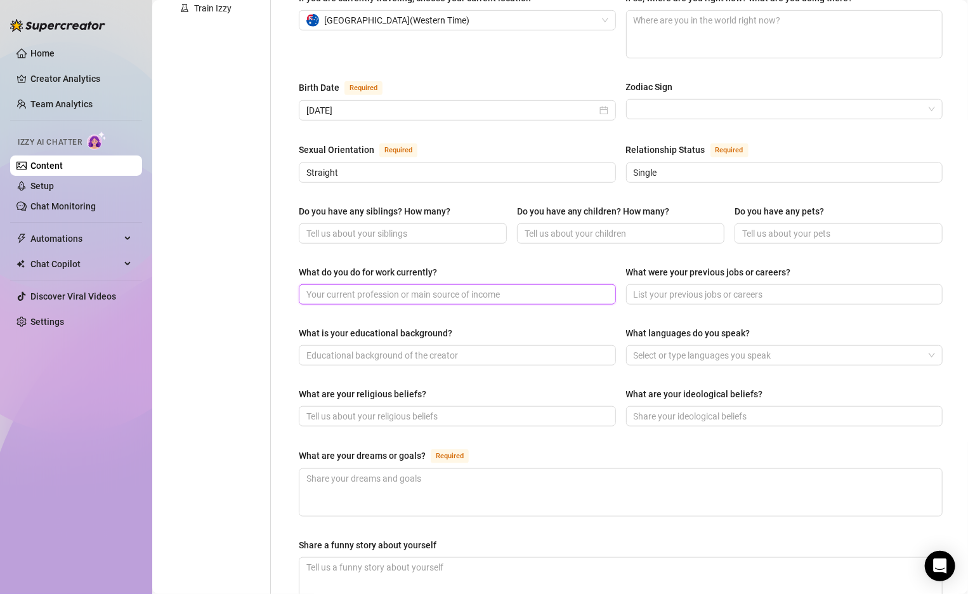
type input "S"
type input "G"
type input "S"
click at [603, 288] on input "Sales" at bounding box center [457, 295] width 300 height 14
type input "Sales"
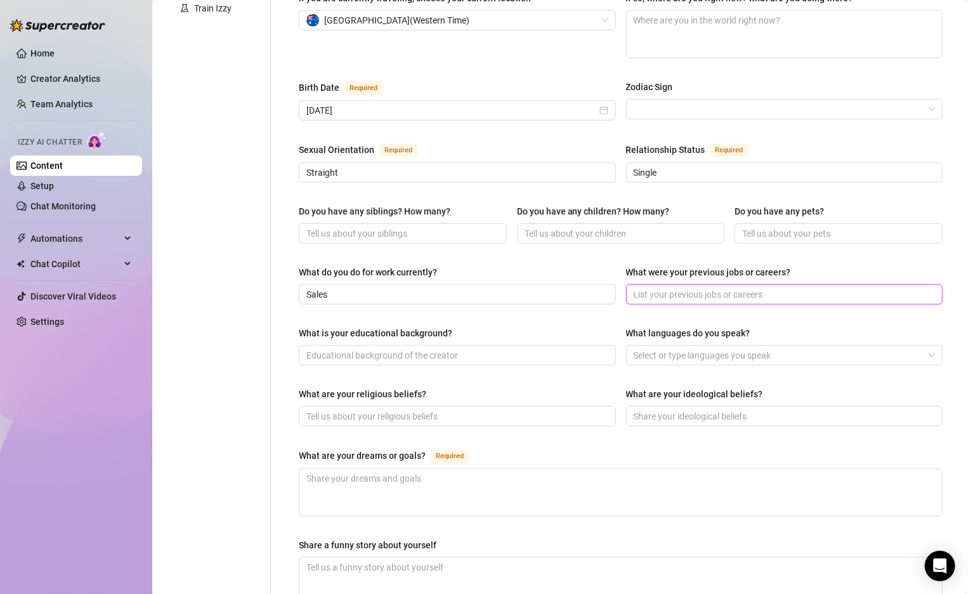
click at [643, 288] on input "What were your previous jobs or careers?" at bounding box center [784, 295] width 300 height 14
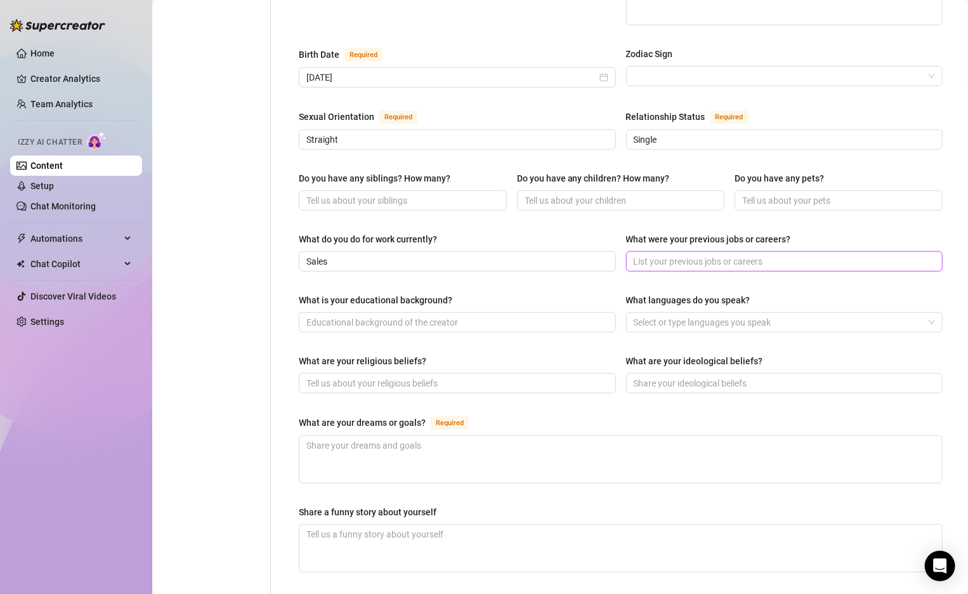
scroll to position [422, 0]
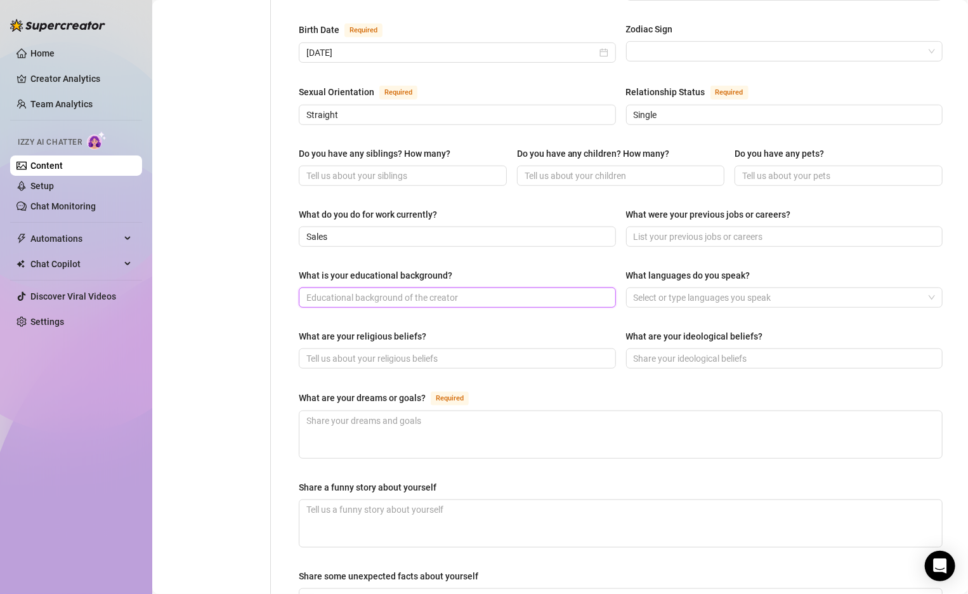
click at [531, 291] on input "What is your educational background?" at bounding box center [457, 298] width 300 height 14
type input "E"
type input "D"
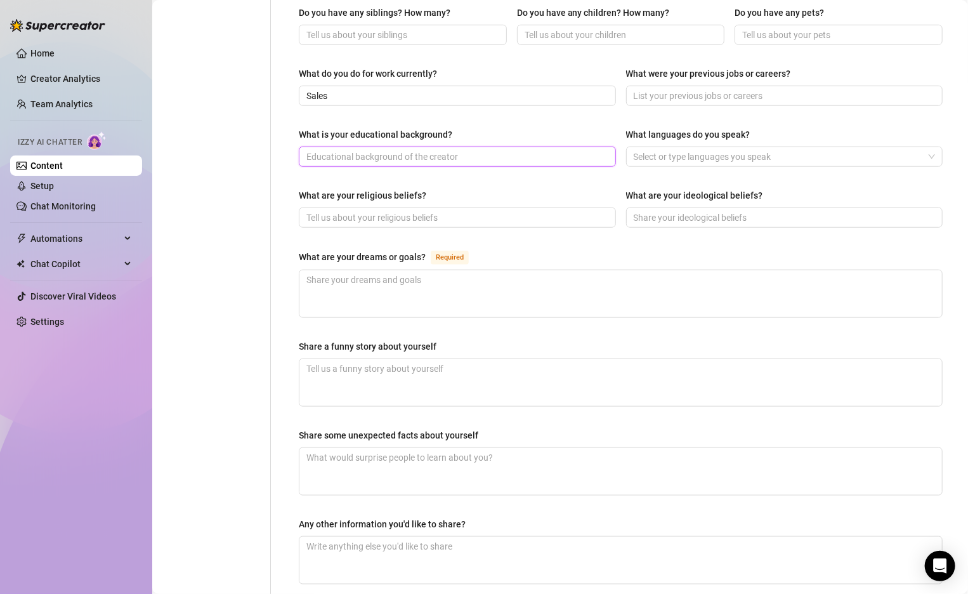
scroll to position [564, 0]
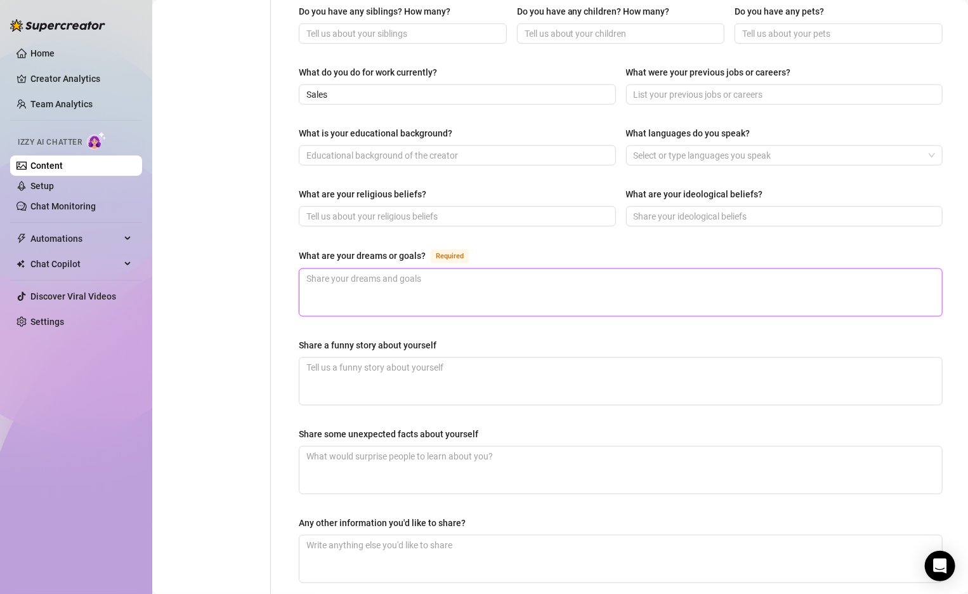
click at [522, 269] on textarea "What are your dreams or goals? Required" at bounding box center [621, 292] width 643 height 47
click at [386, 269] on textarea "What are your dreams or goals? Required" at bounding box center [621, 292] width 643 height 47
click at [424, 249] on div "What are your dreams or goals?" at bounding box center [362, 256] width 127 height 14
click at [424, 269] on textarea "What are your dreams or goals? Required" at bounding box center [621, 292] width 643 height 47
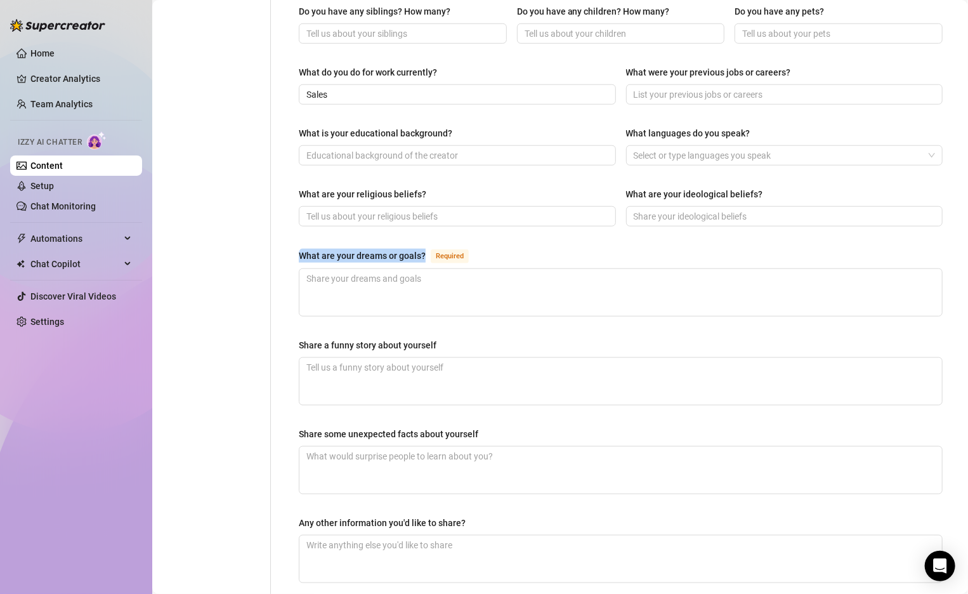
drag, startPoint x: 425, startPoint y: 229, endPoint x: 296, endPoint y: 223, distance: 128.4
click at [296, 223] on div "Name Required [PERSON_NAME](s) Gender Required [DEMOGRAPHIC_DATA] [DEMOGRAPHIC_…" at bounding box center [621, 81] width 670 height 1051
copy div "What are your dreams or goals?"
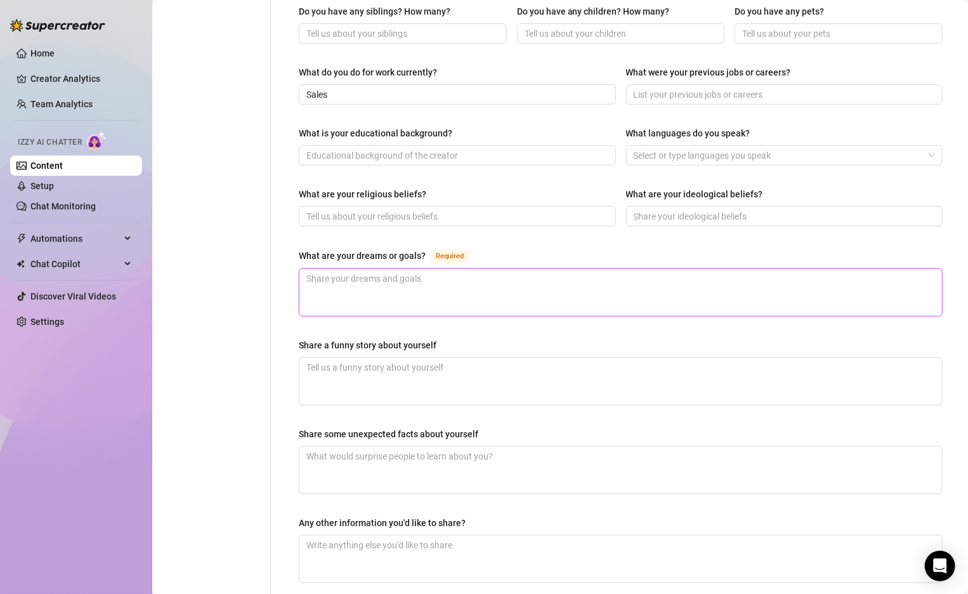
click at [494, 269] on textarea "What are your dreams or goals? Required" at bounding box center [621, 292] width 643 height 47
paste textarea "My goal is to keep leveling up—physically, mentally, and financially. I want to…"
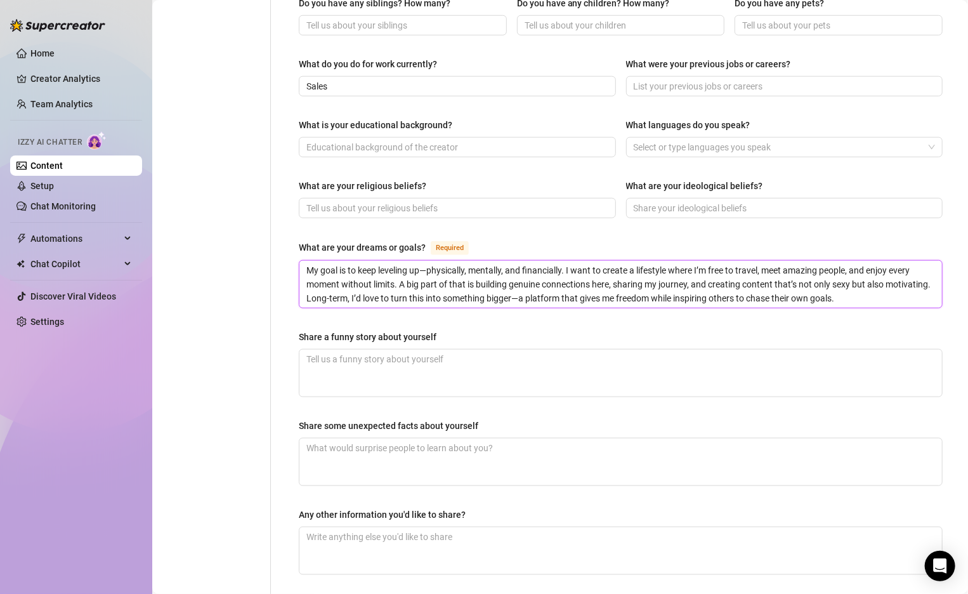
scroll to position [574, 0]
type textarea "My goal is to keep leveling up—physically, mentally, and financially. I want to…"
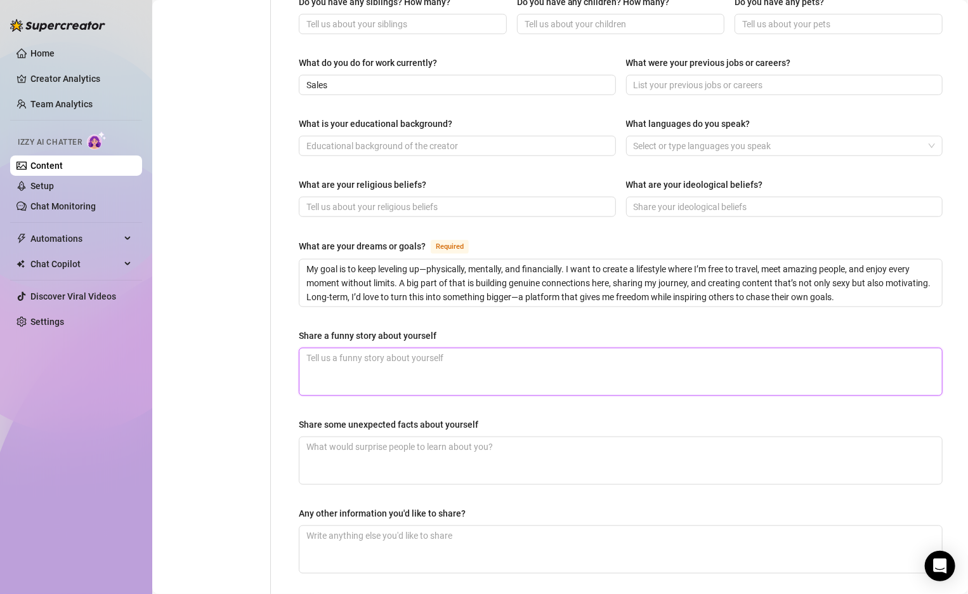
click at [408, 348] on textarea "Share a funny story about yourself" at bounding box center [621, 371] width 643 height 47
drag, startPoint x: 441, startPoint y: 312, endPoint x: 297, endPoint y: 312, distance: 144.1
click at [297, 312] on div "Name Required [PERSON_NAME](s) Gender Required [DEMOGRAPHIC_DATA] [DEMOGRAPHIC_…" at bounding box center [621, 72] width 670 height 1051
copy div "Share a funny story about yourself"
click at [331, 348] on textarea "Share a funny story about yourself" at bounding box center [621, 371] width 643 height 47
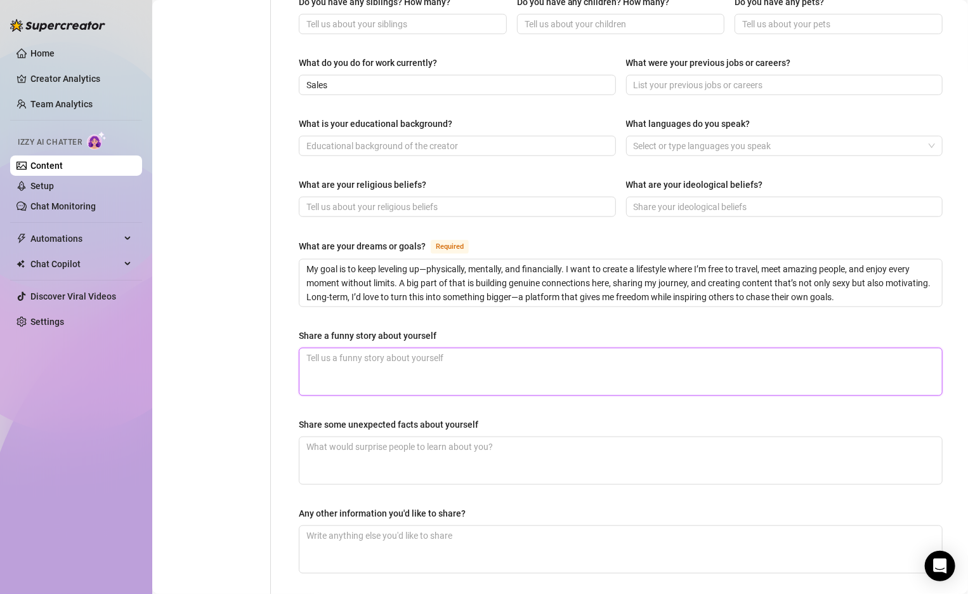
paste textarea "Once I went on a first date straight from the gym, thinking I looked all pumped…"
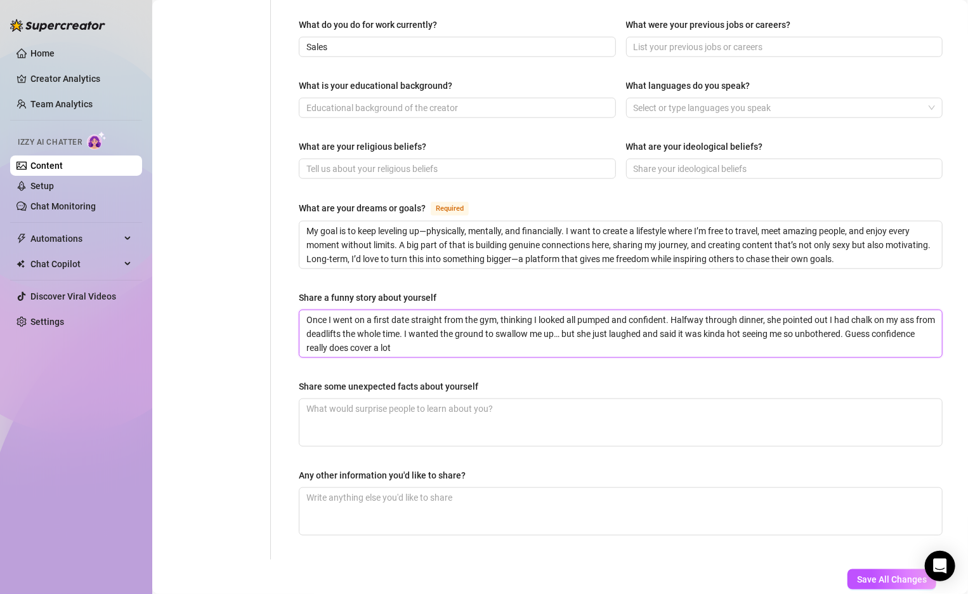
scroll to position [640, 0]
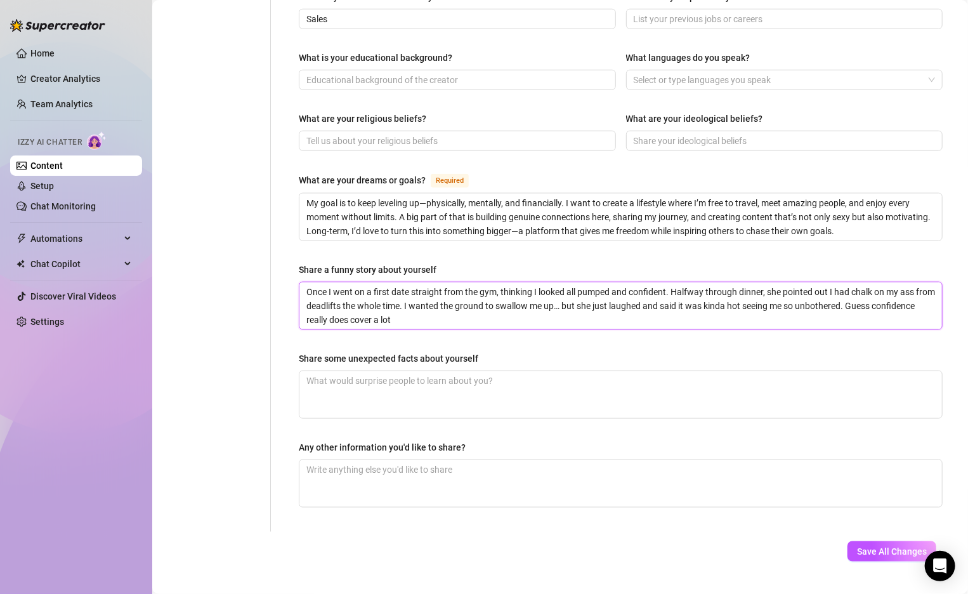
type textarea "Once I went on a first date straight from the gym, thinking I looked all pumped…"
drag, startPoint x: 486, startPoint y: 329, endPoint x: 300, endPoint y: 336, distance: 186.7
click at [300, 352] on div "Share some unexpected facts about yourself" at bounding box center [621, 361] width 644 height 19
copy div "Share some unexpected facts about yourself"
click at [512, 371] on textarea "Share some unexpected facts about yourself" at bounding box center [621, 394] width 643 height 47
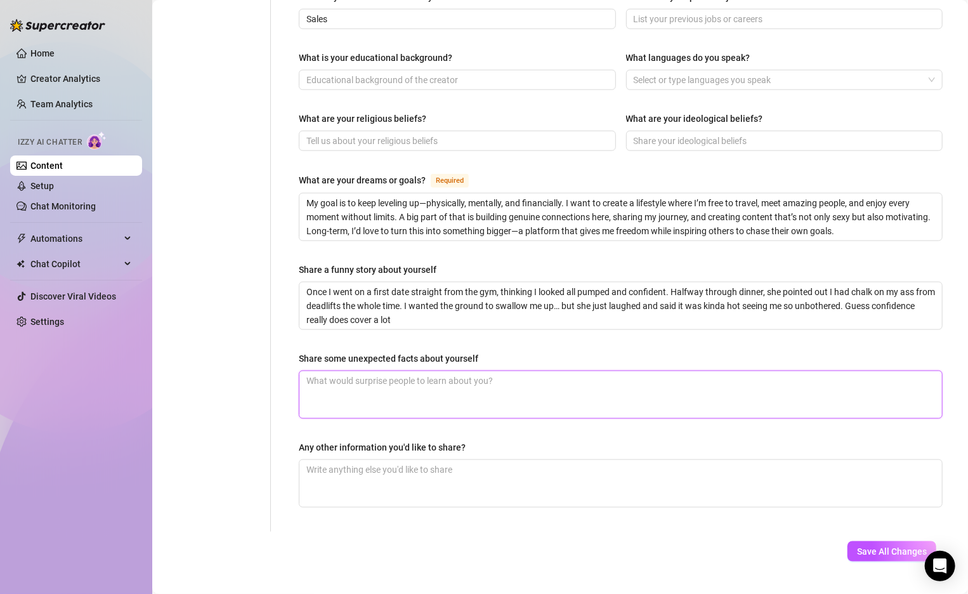
paste textarea "“I cook a mean steak but burn toast every time.” “I’ve got more scars than tatt…"
type textarea "“I cook a mean steak but burn toast every time.” “I’ve got more scars than tatt…"
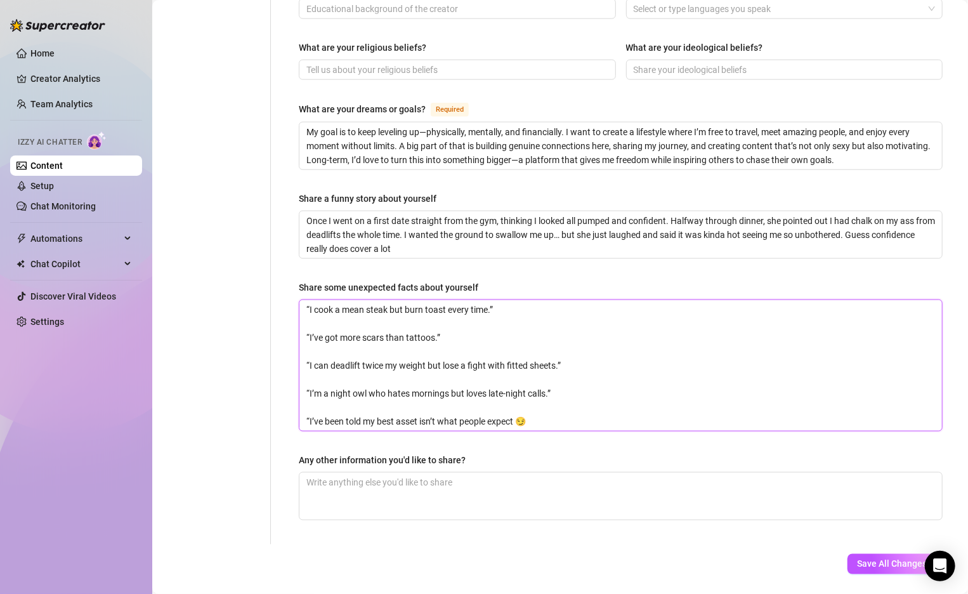
scroll to position [724, 0]
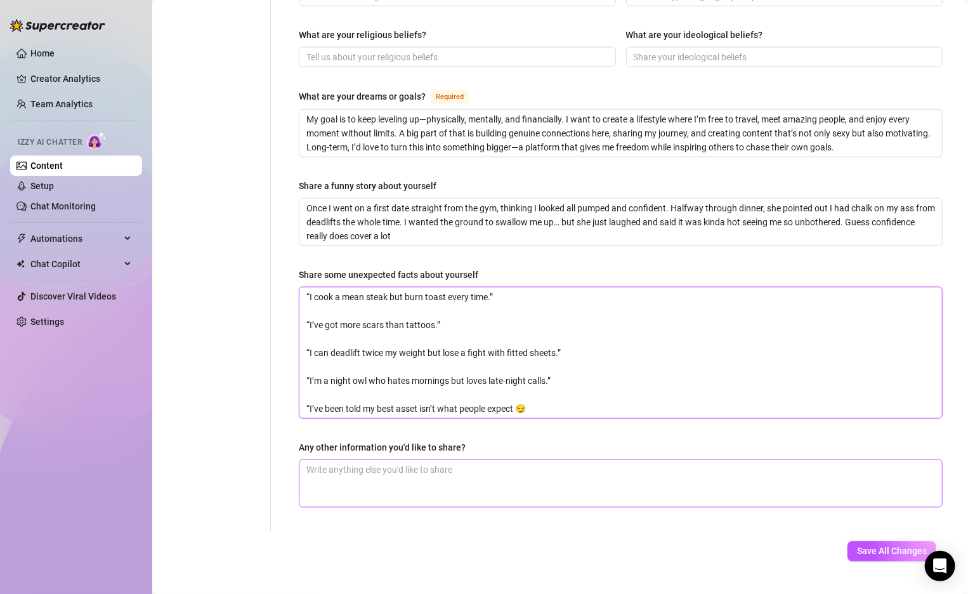
type textarea "“I cook a mean steak but burn toast every time.” “I’ve got more scars than tatt…"
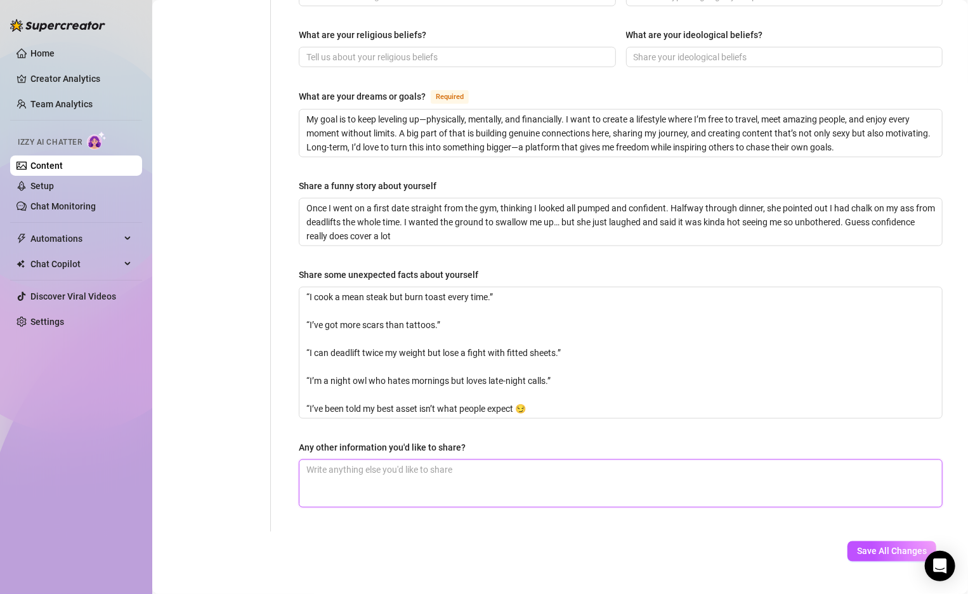
click at [460, 463] on textarea "Any other information you'd like to share?" at bounding box center [621, 483] width 643 height 47
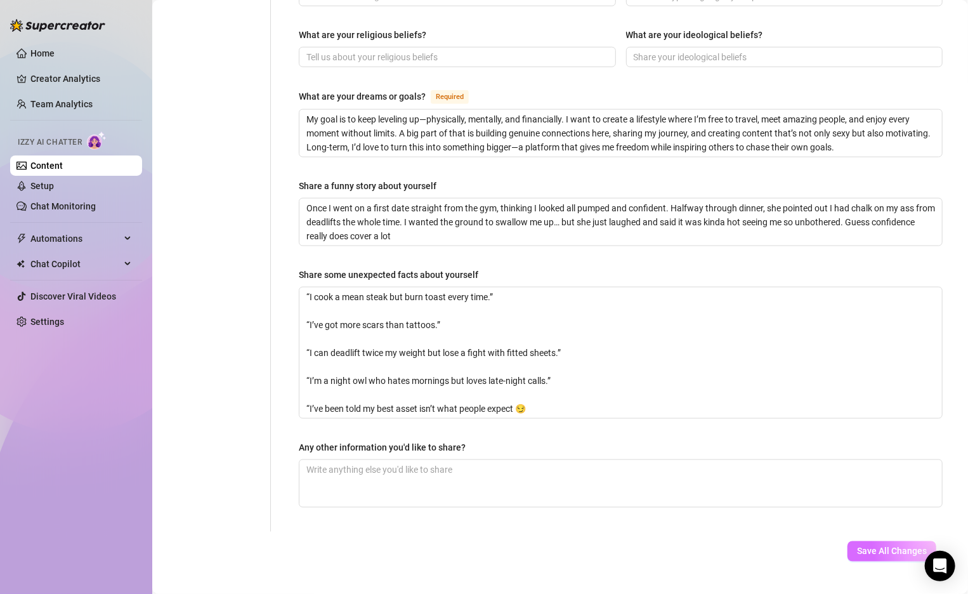
click at [858, 541] on button "Save All Changes" at bounding box center [892, 551] width 89 height 20
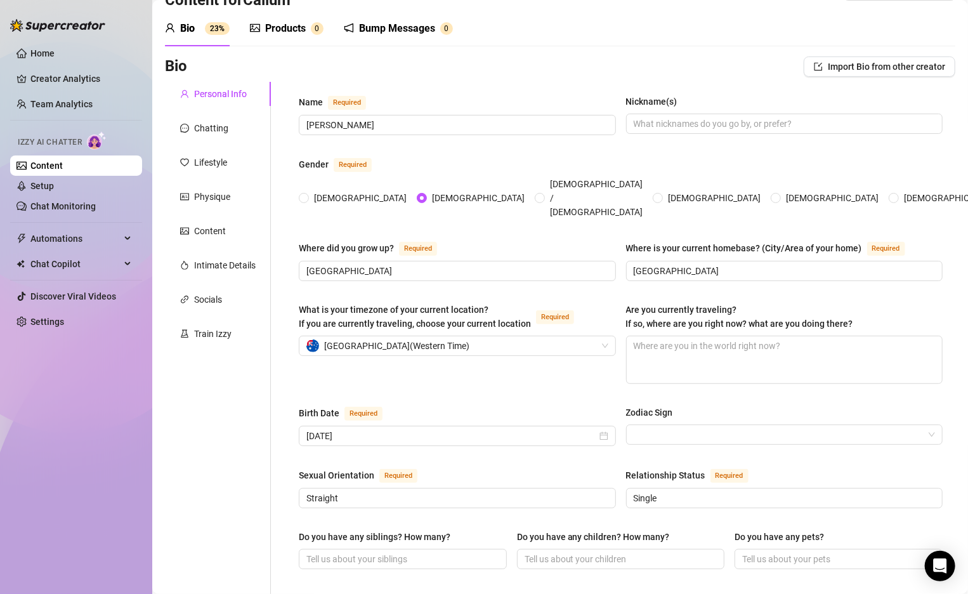
scroll to position [18, 0]
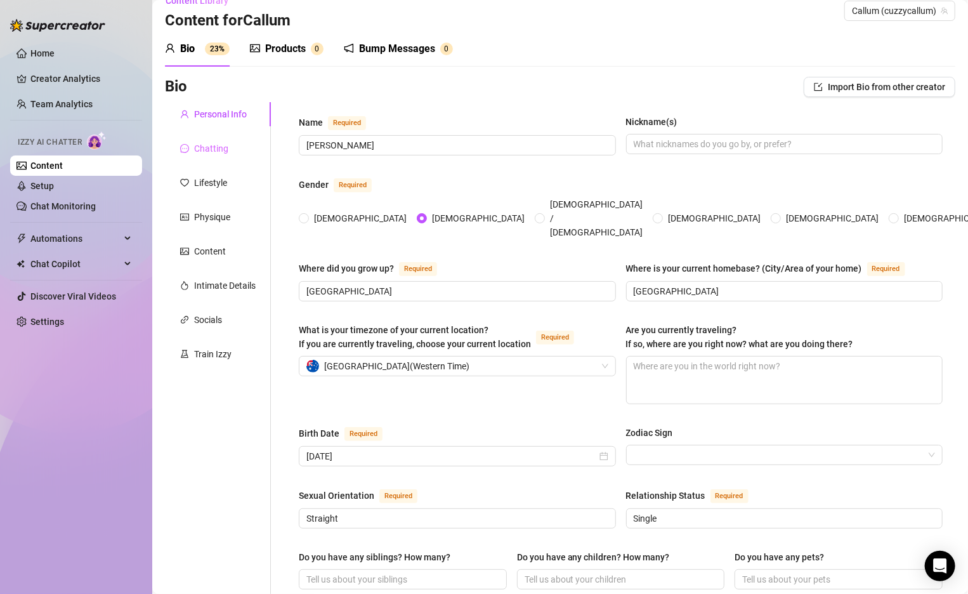
click at [227, 156] on div "Chatting" at bounding box center [218, 148] width 106 height 24
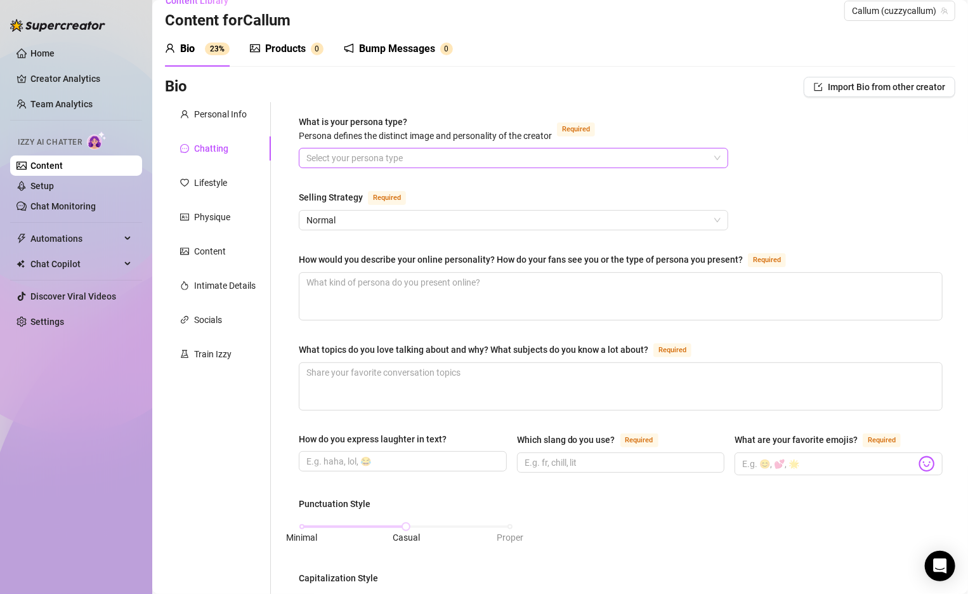
click at [354, 152] on input "What is your persona type? [PERSON_NAME] defines the distinct image and persona…" at bounding box center [508, 158] width 403 height 19
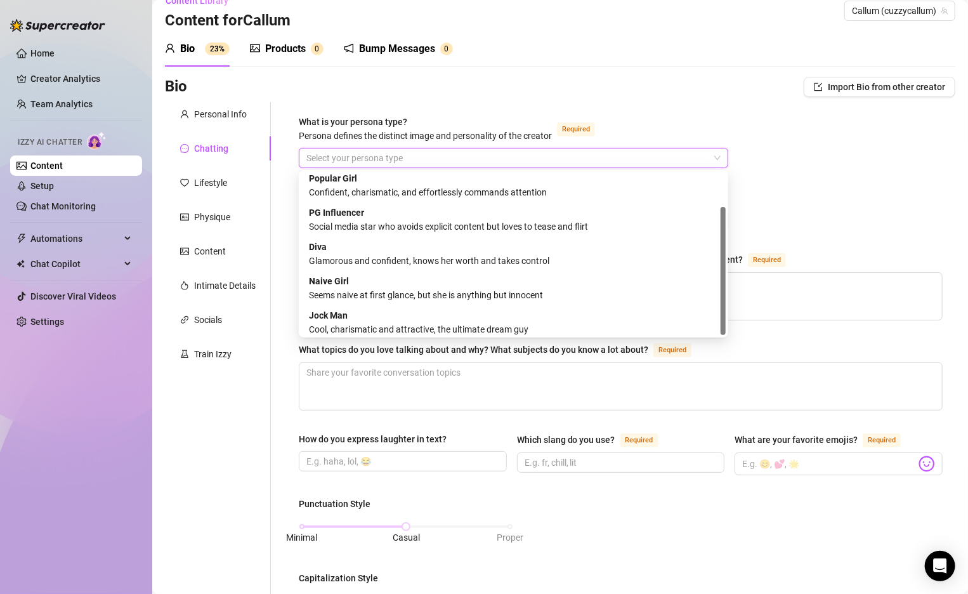
scroll to position [43, 0]
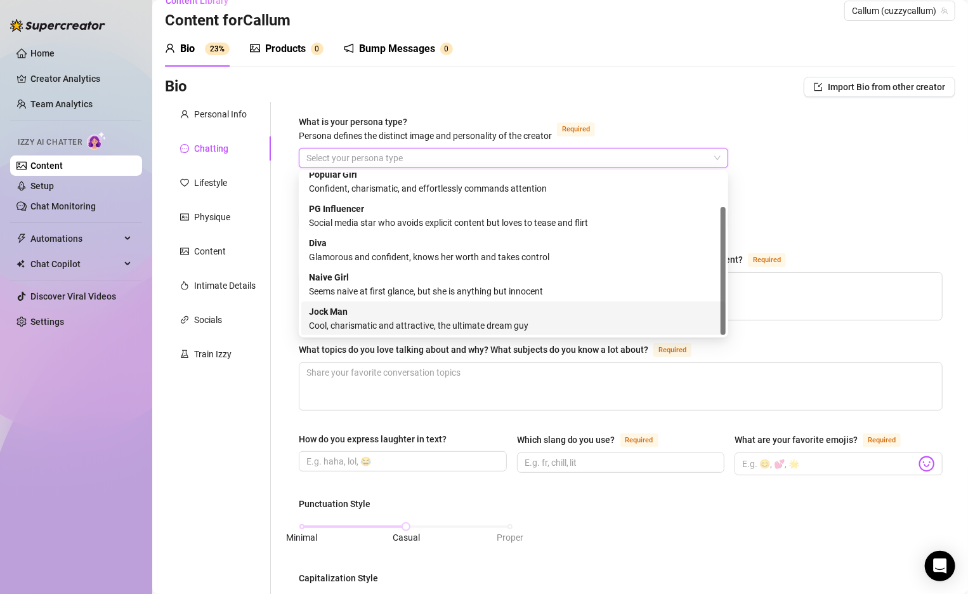
click at [417, 314] on div "Jock Man Cool, charismatic and attractive, the ultimate dream guy" at bounding box center [513, 319] width 409 height 28
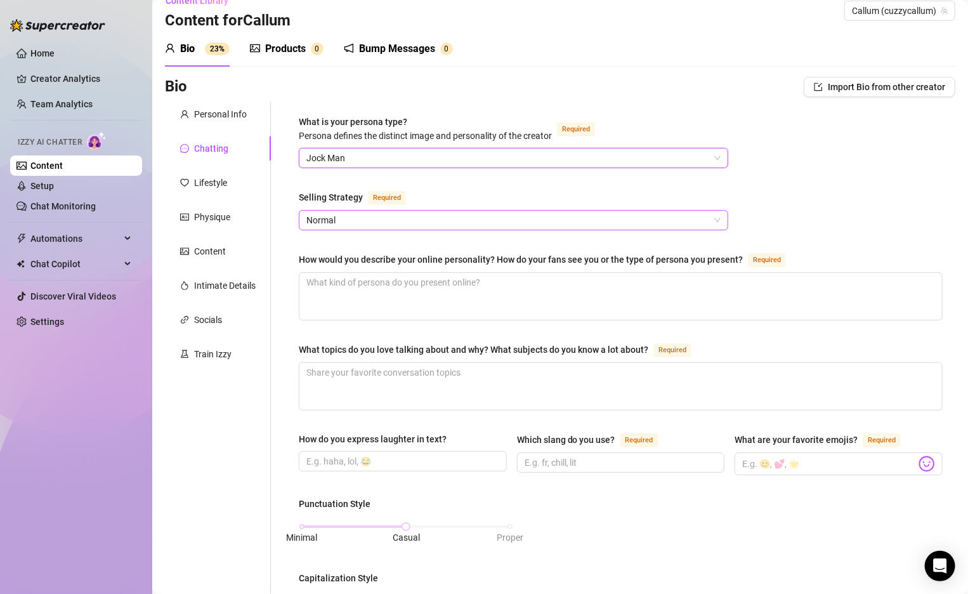
click at [414, 215] on span "Normal" at bounding box center [514, 220] width 414 height 19
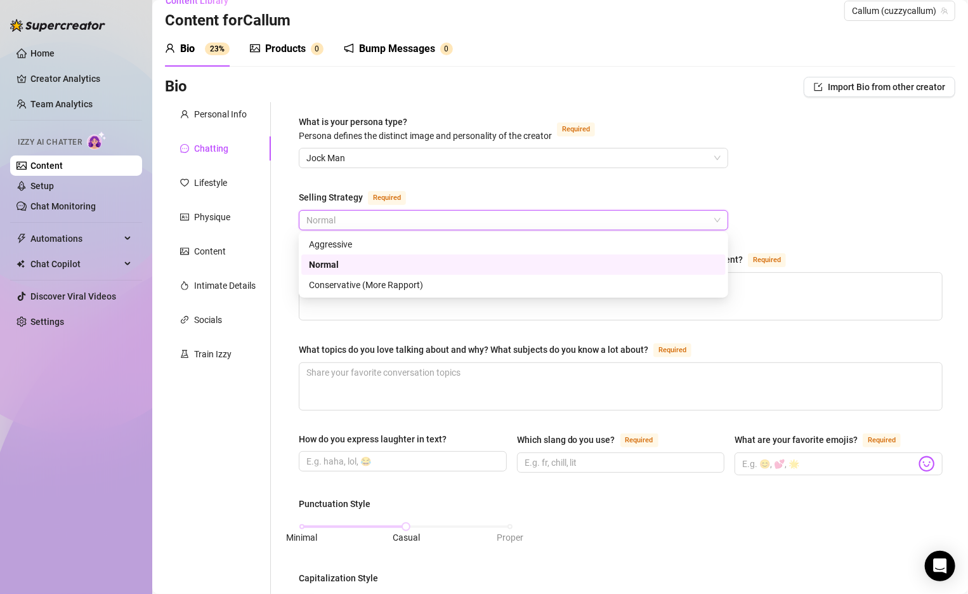
click at [366, 265] on div "Normal" at bounding box center [513, 265] width 409 height 14
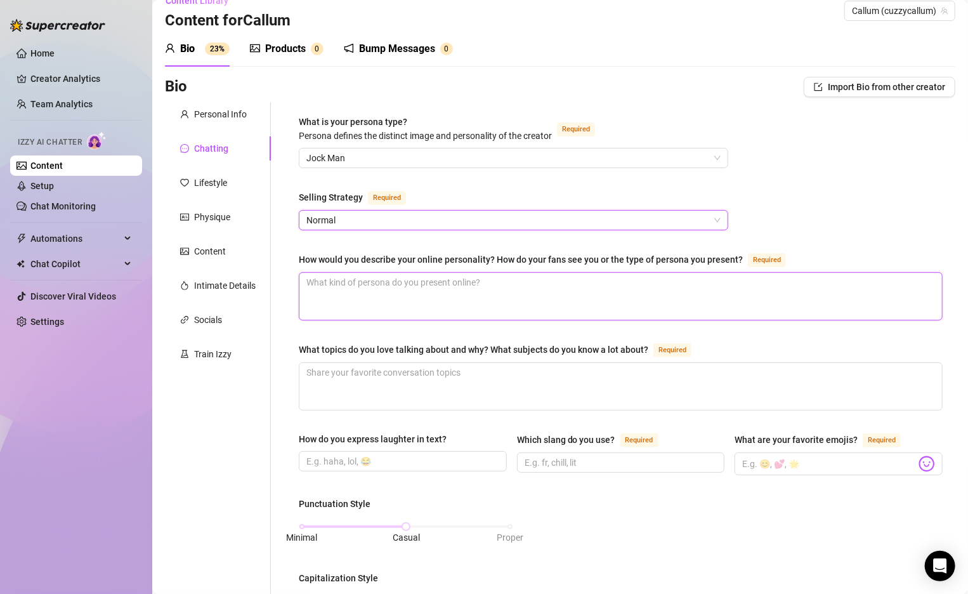
click at [484, 283] on textarea "How would you describe your online personality? How do your fans see you or the…" at bounding box center [621, 296] width 643 height 47
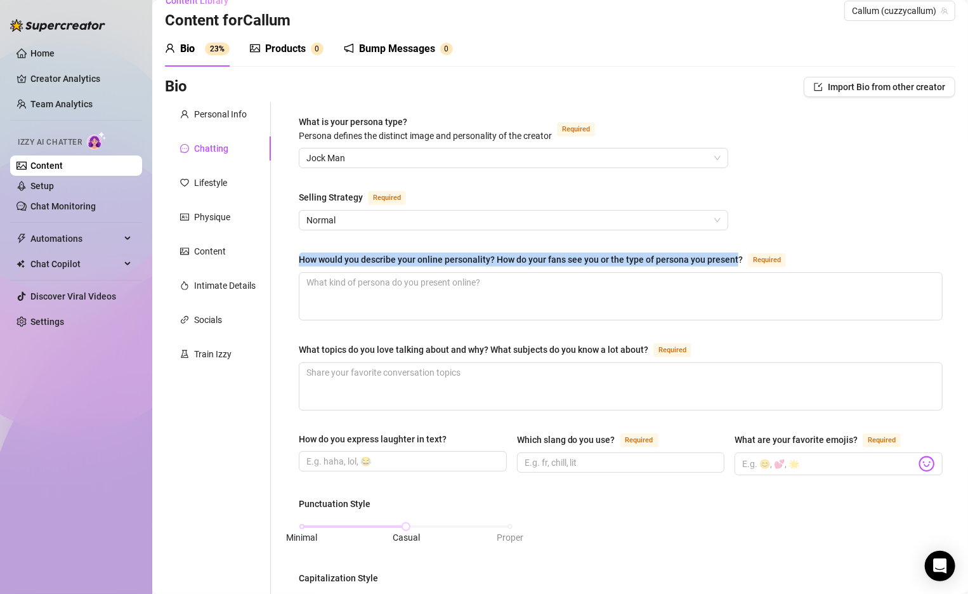
drag, startPoint x: 736, startPoint y: 254, endPoint x: 297, endPoint y: 259, distance: 439.2
click at [297, 259] on div "What is your persona type? [PERSON_NAME] defines the distinct image and persona…" at bounding box center [621, 569] width 670 height 935
copy div "How would you describe your online personality? How do your fans see you or the…"
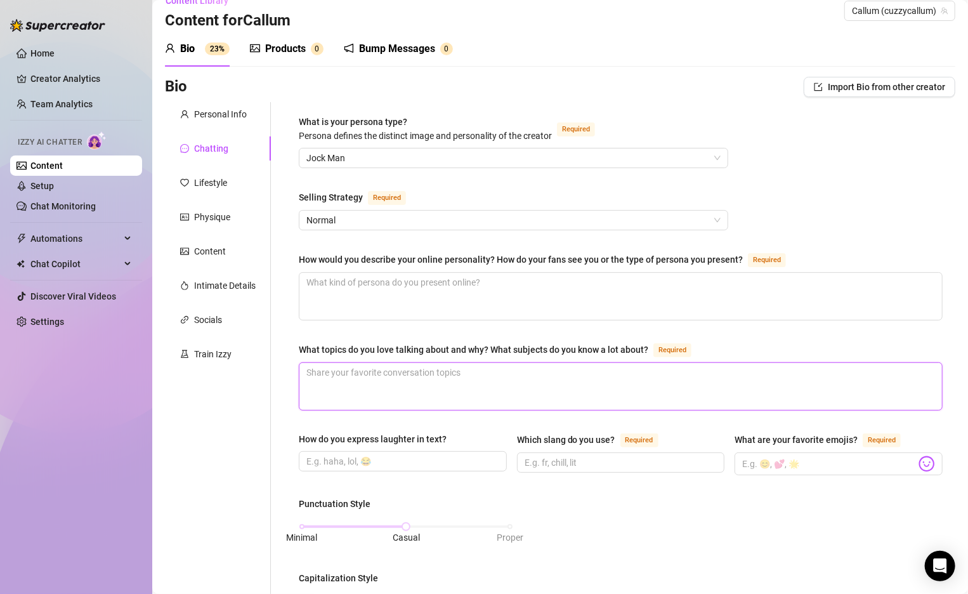
click at [572, 378] on textarea "What topics do you love talking about and why? What subjects do you know a lot …" at bounding box center [621, 386] width 643 height 47
paste textarea "Playful, confident, and just a little bit cocky. My fans see me as the guy who …"
type textarea "Playful, confident, and just a little bit cocky. My fans see me as the guy who …"
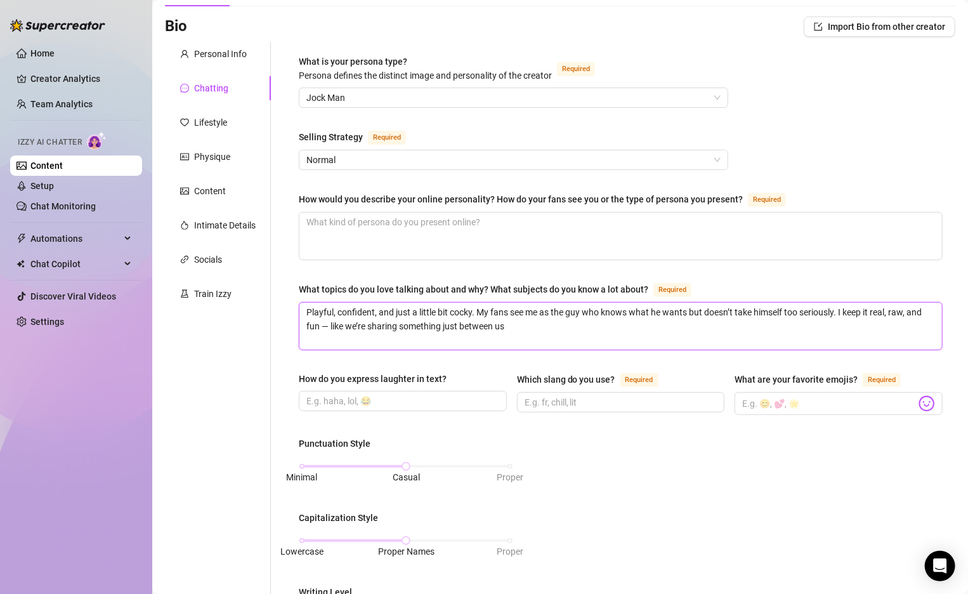
scroll to position [91, 0]
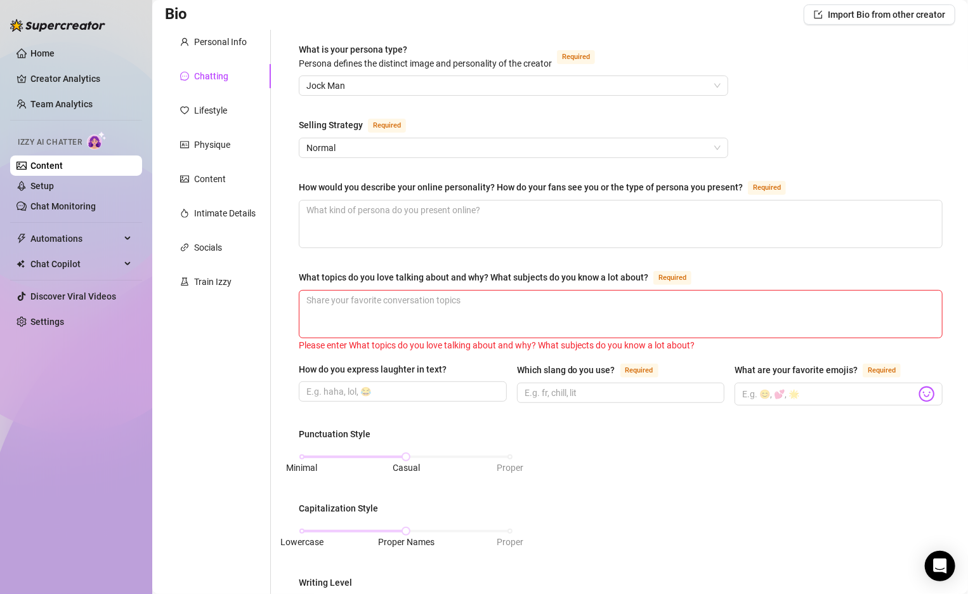
click at [442, 194] on div "How would you describe your online personality? How do your fans see you or the…" at bounding box center [621, 190] width 644 height 20
click at [442, 231] on textarea "How would you describe your online personality? How do your fans see you or the…" at bounding box center [621, 224] width 643 height 47
paste textarea "Playful, confident, and just a little bit cocky. My fans see me as the guy who …"
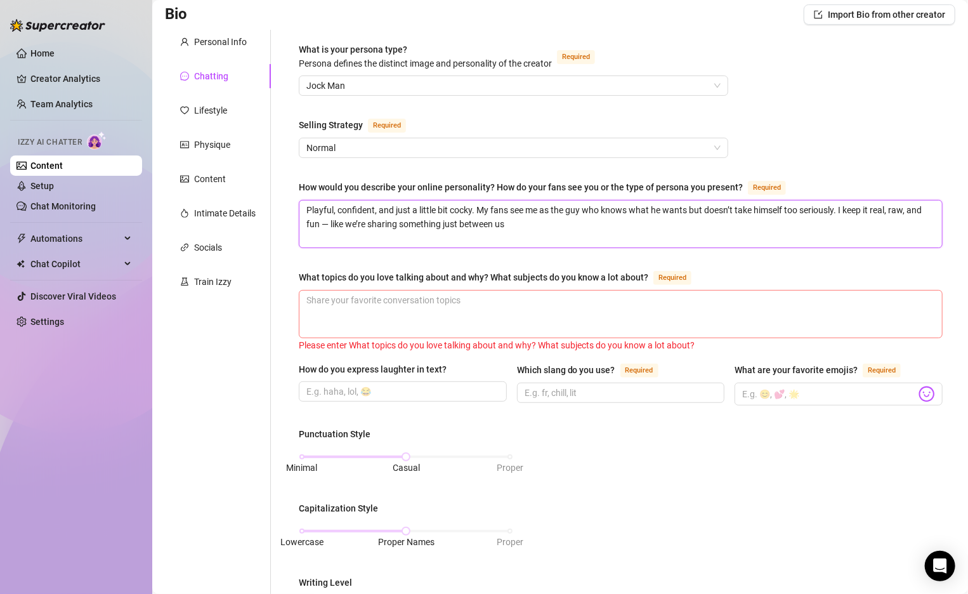
type textarea "Playful, confident, and just a little bit cocky. My fans see me as the guy who …"
click at [444, 309] on textarea "What topics do you love talking about and why? What subjects do you know a lot …" at bounding box center [621, 314] width 643 height 47
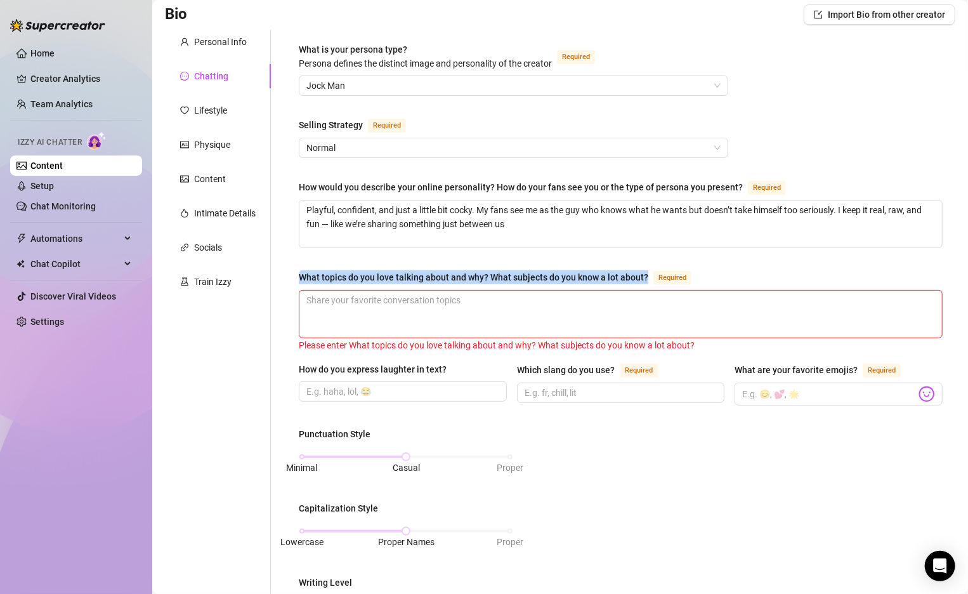
drag, startPoint x: 299, startPoint y: 271, endPoint x: 646, endPoint y: 270, distance: 347.2
click at [646, 270] on div "What topics do you love talking about and why? What subjects do you know a lot …" at bounding box center [474, 277] width 350 height 14
copy div "What topics do you love talking about and why? What subjects do you know a lot …"
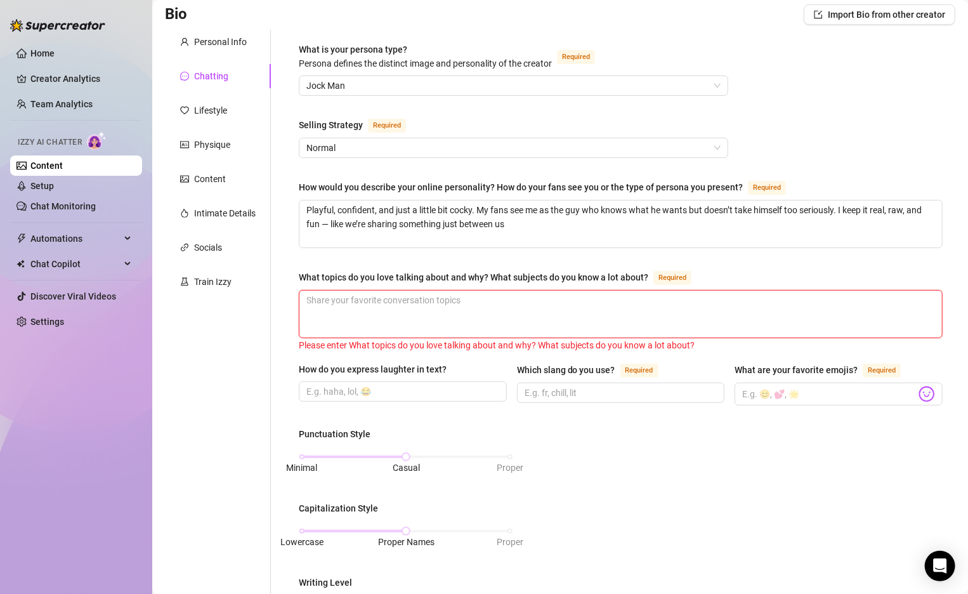
click at [646, 317] on textarea "What topics do you love talking about and why? What subjects do you know a lot …" at bounding box center [621, 314] width 643 height 47
paste textarea "My favourite topic? Desire. I love exploring fantasies and pushing limits. I kn…"
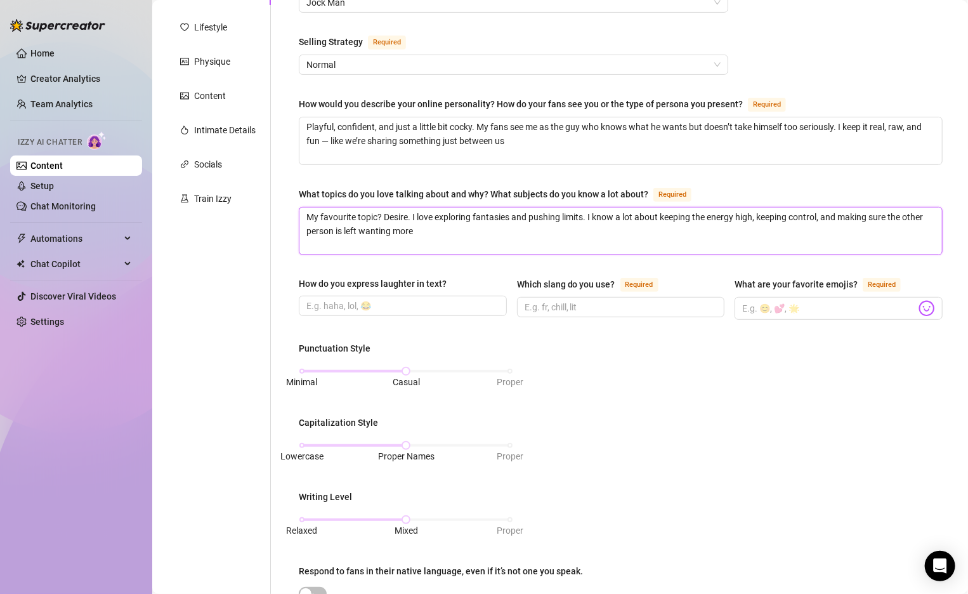
scroll to position [176, 0]
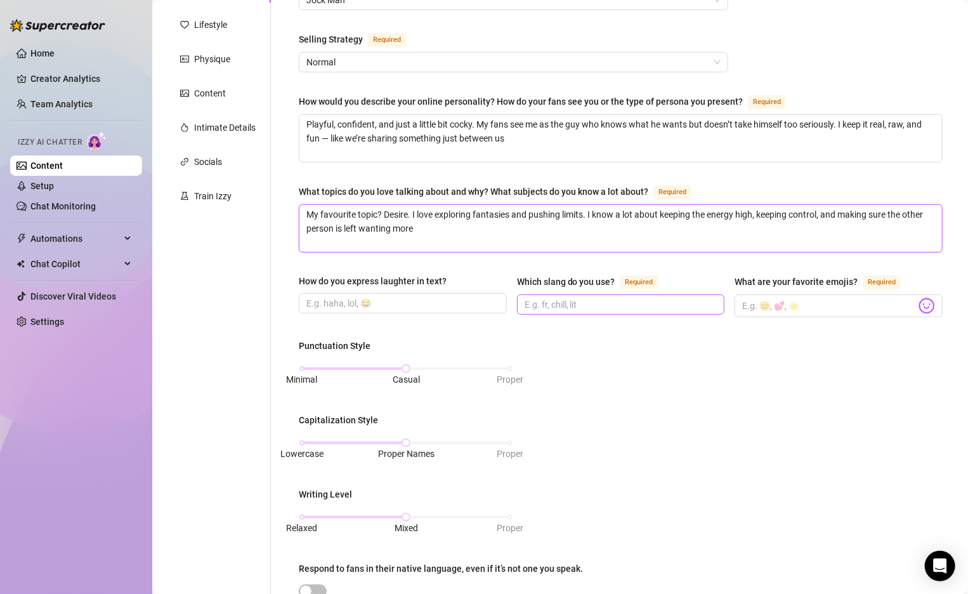
type textarea "My favourite topic? Desire. I love exploring fantasies and pushing limits. I kn…"
click at [555, 300] on input "Which slang do you use? Required" at bounding box center [620, 305] width 190 height 14
drag, startPoint x: 520, startPoint y: 274, endPoint x: 610, endPoint y: 275, distance: 90.1
click at [612, 275] on div "Which slang do you use?" at bounding box center [566, 282] width 98 height 14
copy div "Which slang do you use"
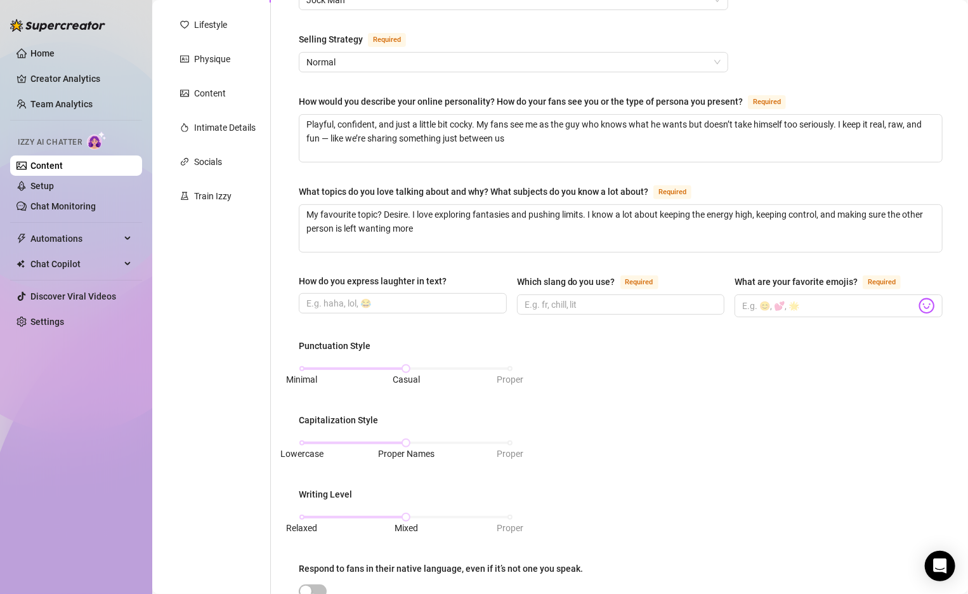
click at [578, 311] on div "Which slang do you use? Required" at bounding box center [621, 295] width 208 height 43
click at [626, 301] on input "Which slang do you use? Required" at bounding box center [620, 305] width 190 height 14
click at [744, 294] on span at bounding box center [839, 305] width 208 height 23
drag, startPoint x: 735, startPoint y: 274, endPoint x: 861, endPoint y: 277, distance: 126.3
click at [861, 277] on div "What are your favorite emojis? Required" at bounding box center [820, 281] width 171 height 15
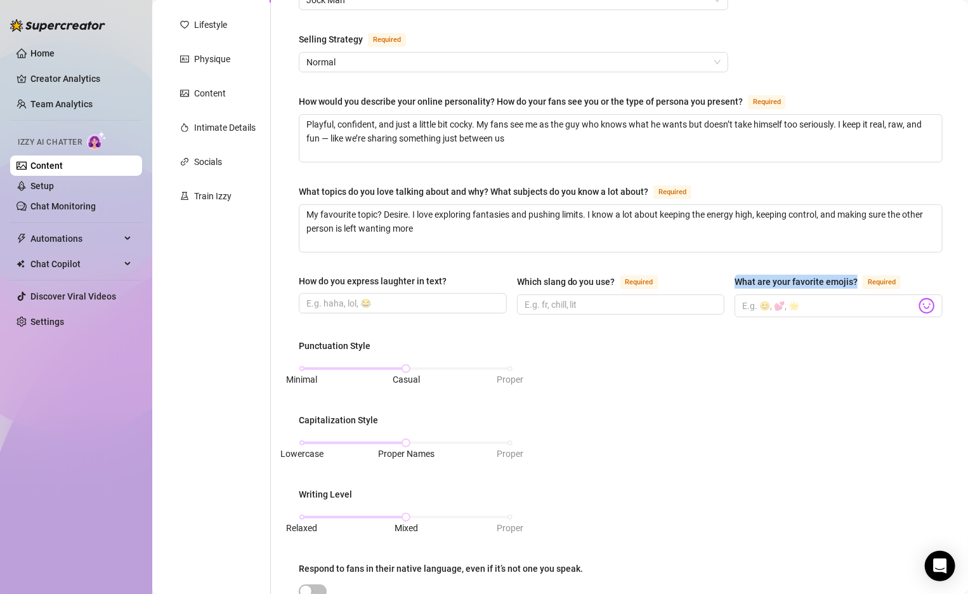
copy div "What are your favorite emojis?"
click at [789, 308] on input "What are your favorite emojis? Required" at bounding box center [830, 306] width 174 height 17
paste input "🍑 🍆 💦"
type input "🍑 🍆 💦"
click at [643, 301] on input "Which slang do you use? Required" at bounding box center [620, 305] width 190 height 14
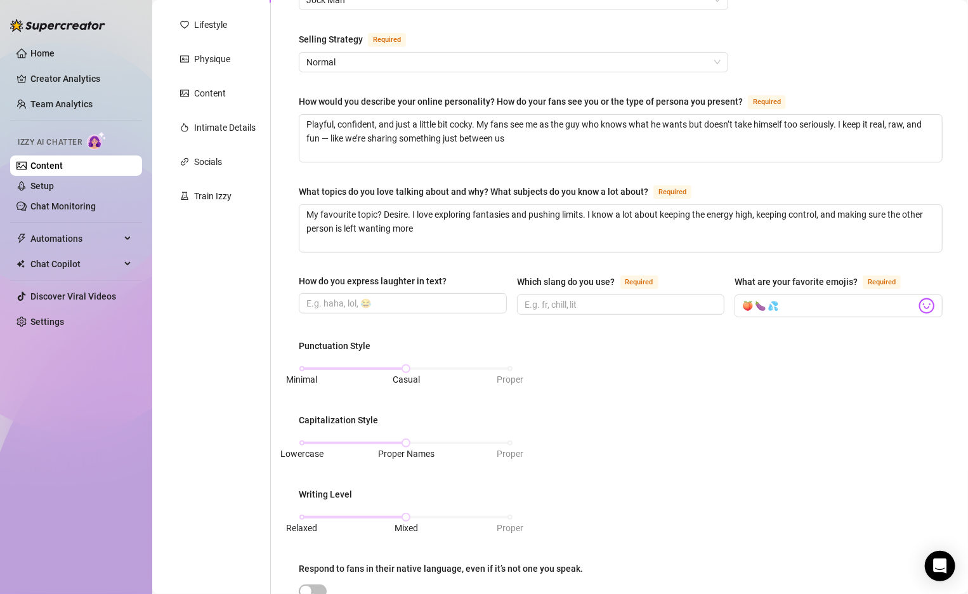
click at [391, 333] on div "What is your persona type? [PERSON_NAME] defines the distinct image and persona…" at bounding box center [621, 411] width 644 height 909
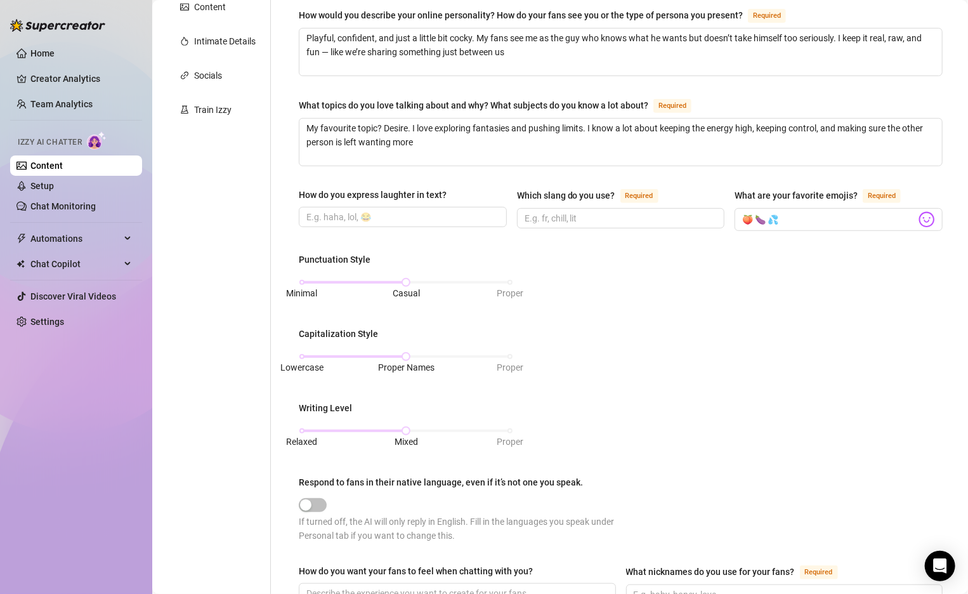
scroll to position [263, 0]
click at [549, 218] on input "Which slang do you use? Required" at bounding box center [620, 218] width 190 height 14
type input "g"
click at [545, 211] on input "Which slang do you use? Required" at bounding box center [620, 218] width 190 height 14
drag, startPoint x: 519, startPoint y: 194, endPoint x: 576, endPoint y: 191, distance: 56.5
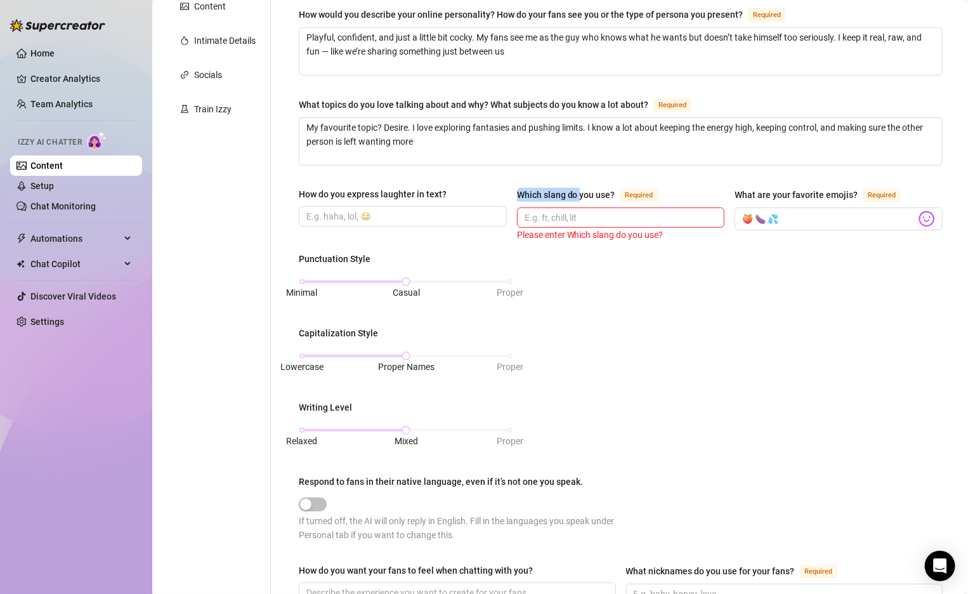
click at [578, 191] on div "Which slang do you use?" at bounding box center [566, 195] width 98 height 14
click at [572, 211] on input "Which slang do you use? Required" at bounding box center [620, 218] width 190 height 14
click at [544, 234] on div "Please enter Which slang do you use?" at bounding box center [621, 235] width 208 height 14
click at [533, 216] on input "Which slang do you use? Required" at bounding box center [620, 218] width 190 height 14
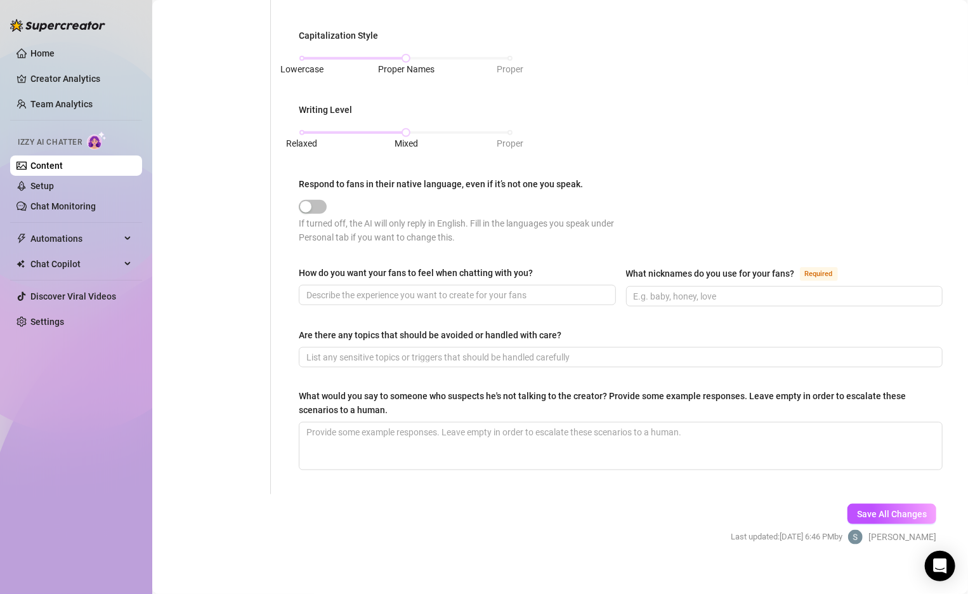
scroll to position [567, 0]
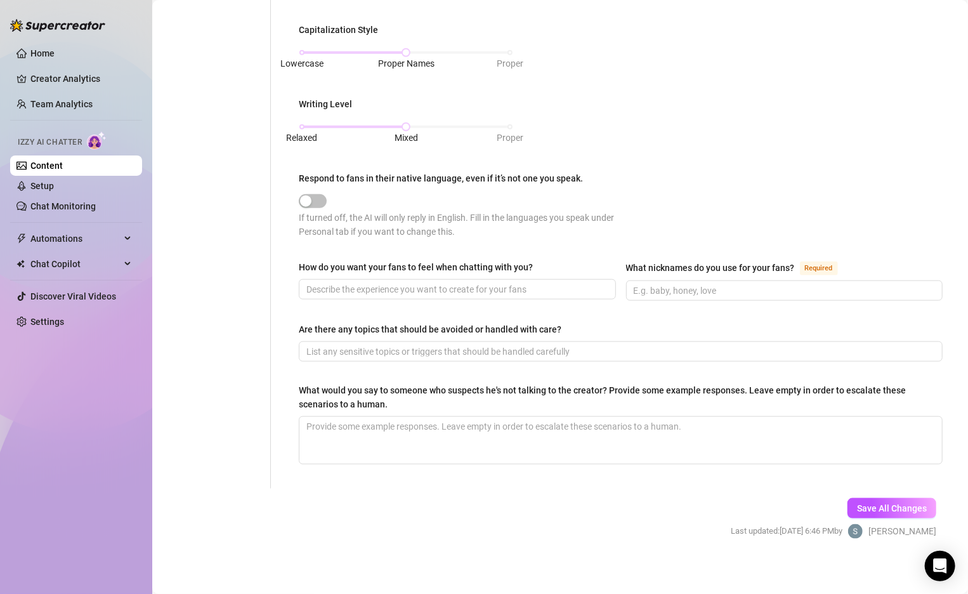
type input "good girl, cheeky sesh"
click at [621, 265] on div "How do you want your fans to feel when chatting with you? What nicknames do you…" at bounding box center [621, 286] width 644 height 52
drag, startPoint x: 621, startPoint y: 260, endPoint x: 793, endPoint y: 262, distance: 171.4
click at [793, 262] on div "How do you want your fans to feel when chatting with you? What nicknames do you…" at bounding box center [621, 286] width 644 height 52
copy div "What nicknames do you use for your fans?"
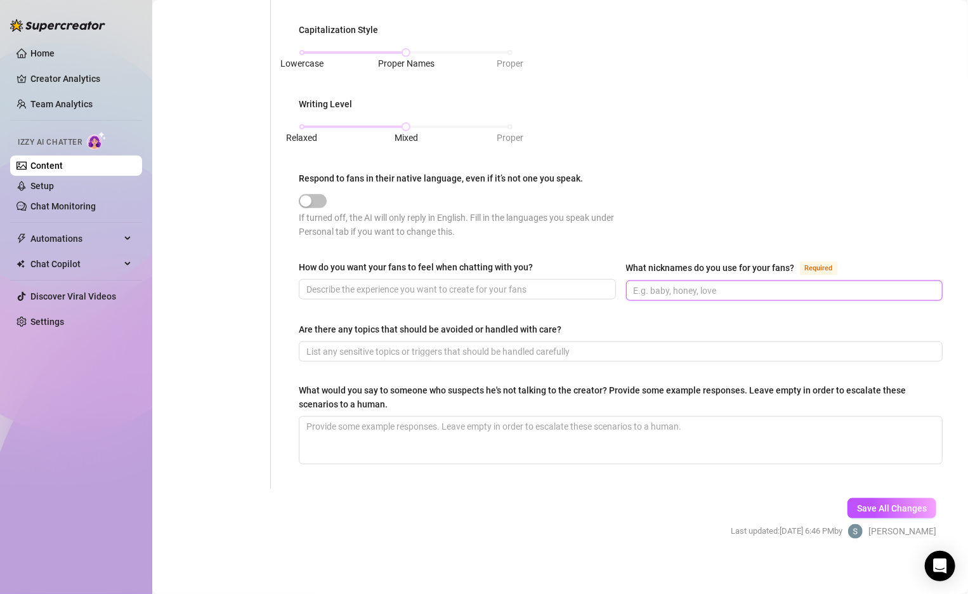
click at [642, 288] on input "What nicknames do you use for your fans? Required" at bounding box center [784, 291] width 300 height 14
type input "good girl"
click at [363, 287] on input "How do you want your fans to feel when chatting with you?" at bounding box center [457, 289] width 300 height 14
click at [415, 348] on input "Are there any topics that should be avoided or handled with care?" at bounding box center [620, 352] width 626 height 14
click at [855, 498] on button "Save All Changes" at bounding box center [892, 508] width 89 height 20
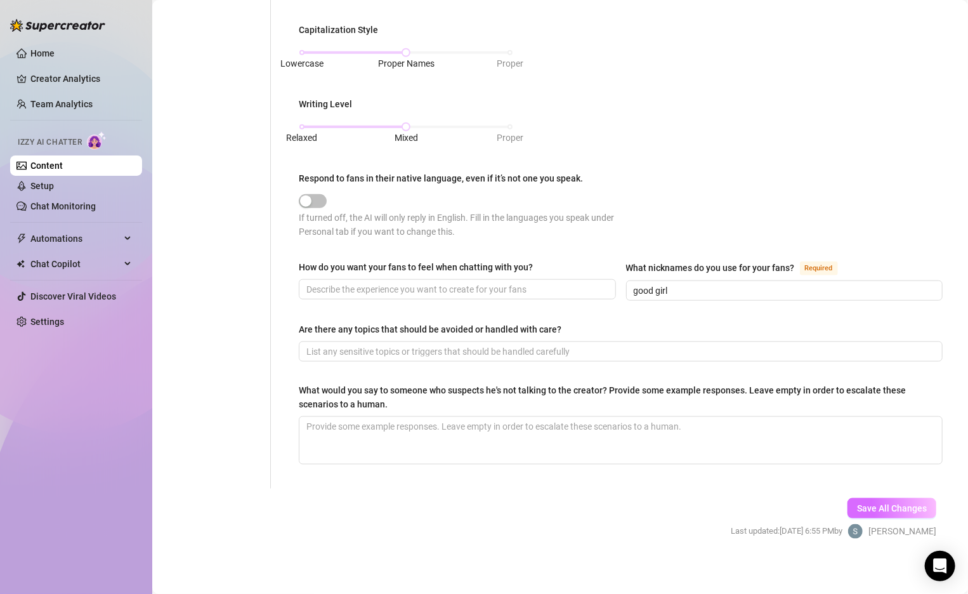
click at [860, 498] on button "Save All Changes" at bounding box center [892, 508] width 89 height 20
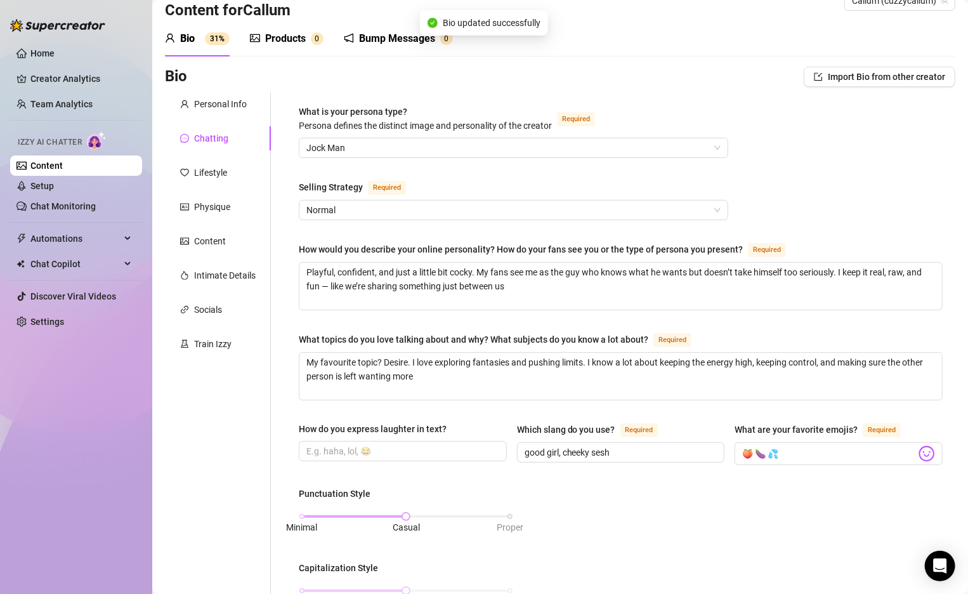
scroll to position [0, 0]
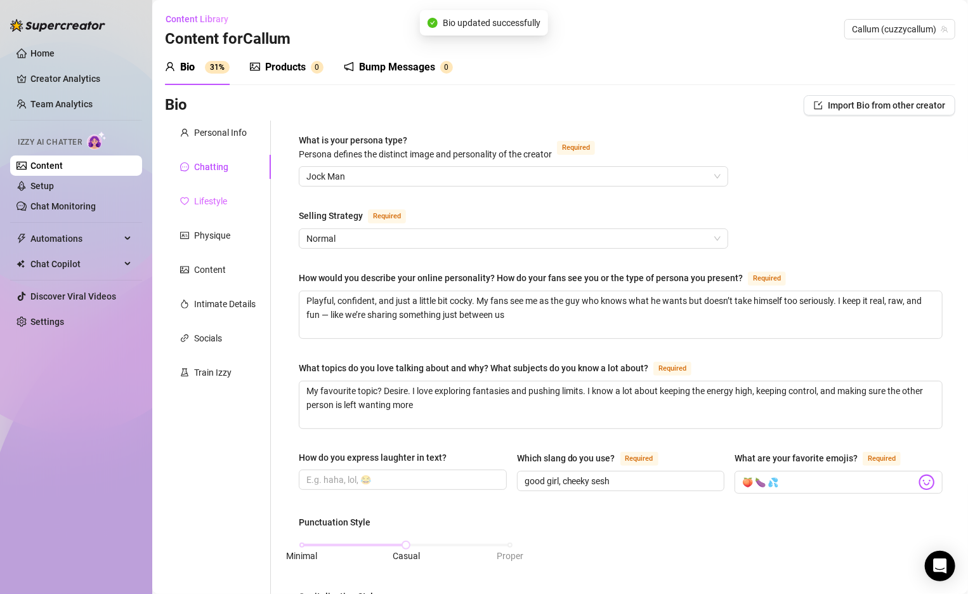
click at [228, 198] on div "Lifestyle" at bounding box center [218, 201] width 106 height 24
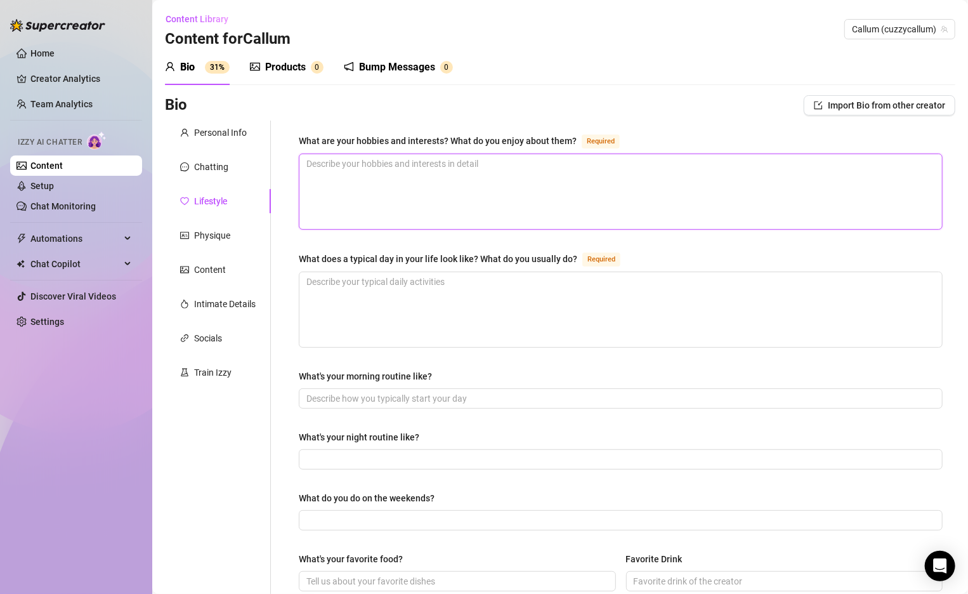
click at [352, 200] on textarea "What are your hobbies and interests? What do you enjoy about them? Required" at bounding box center [621, 191] width 643 height 75
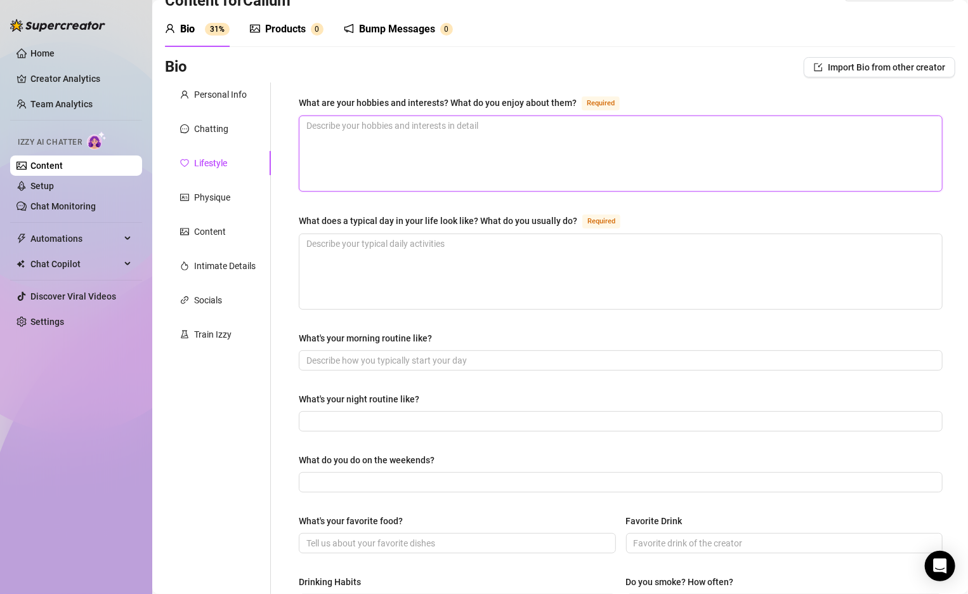
scroll to position [36, 0]
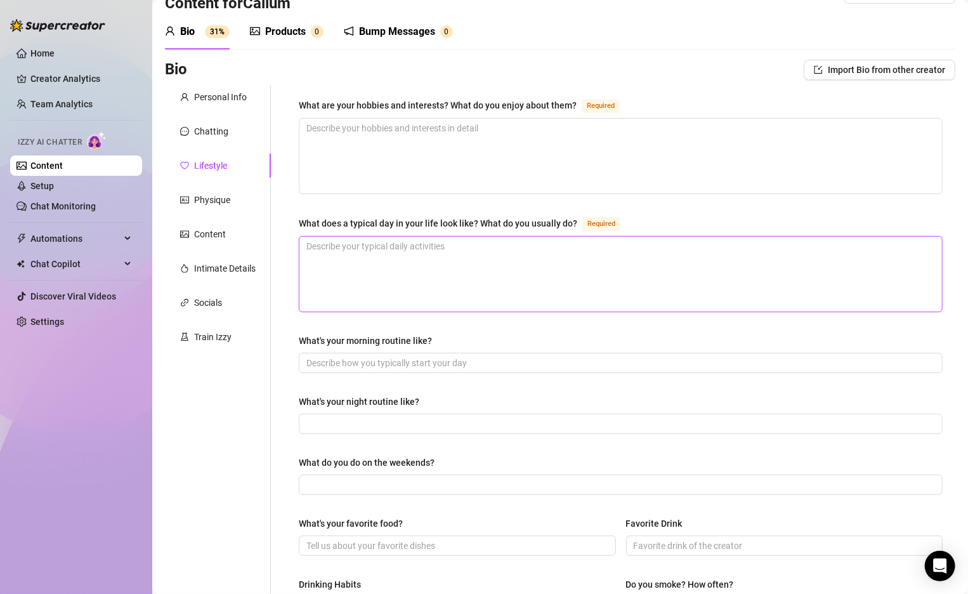
click at [367, 249] on textarea "What does a typical day in your life look like? What do you usually do? Required" at bounding box center [621, 274] width 643 height 75
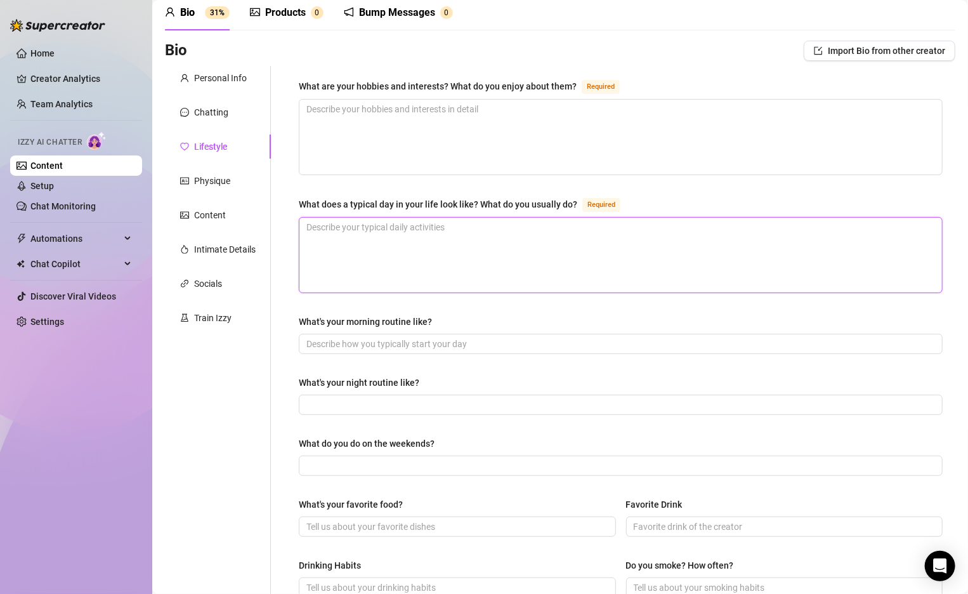
scroll to position [53, 0]
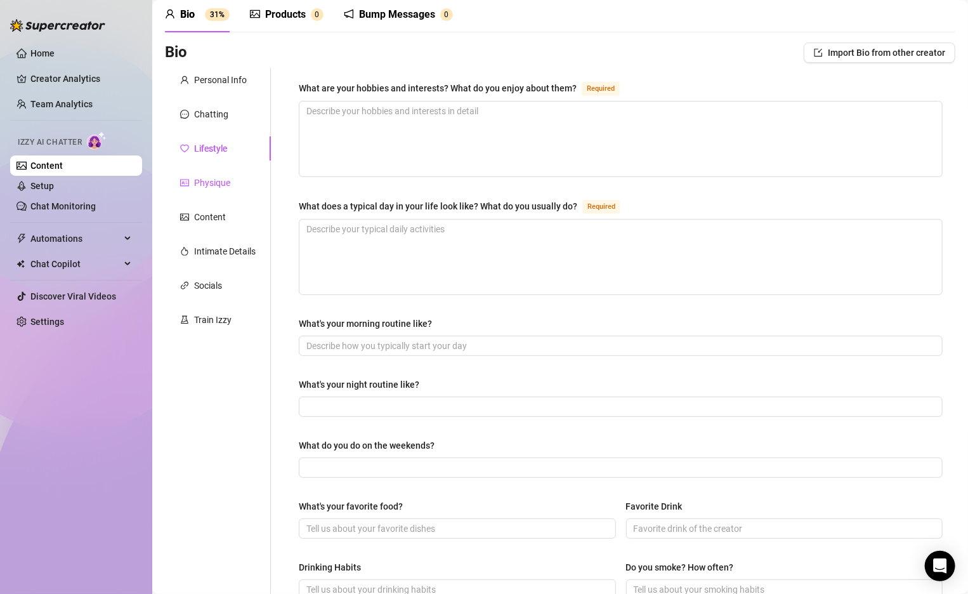
click at [211, 178] on div "Physique" at bounding box center [212, 183] width 36 height 14
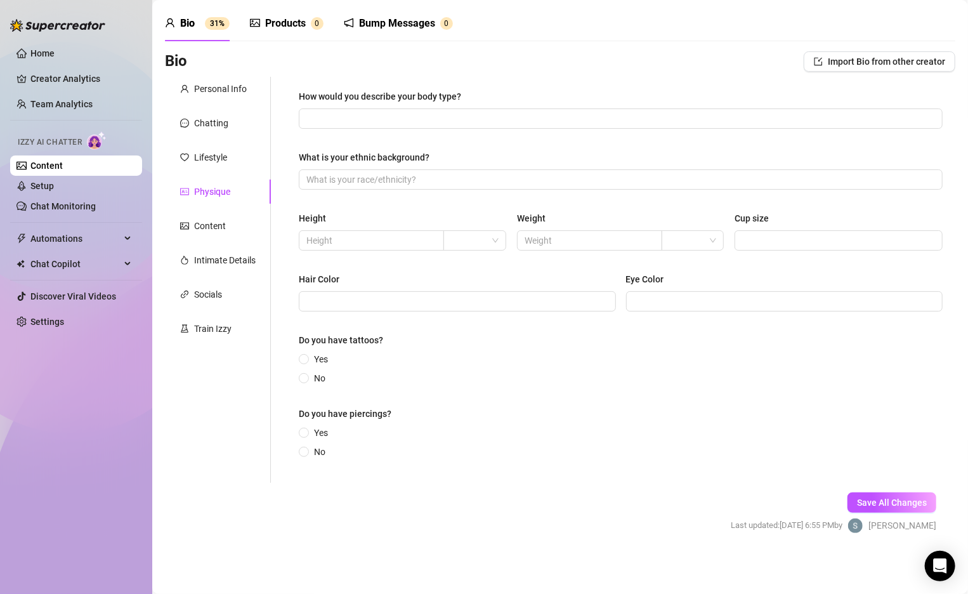
scroll to position [43, 0]
click at [420, 243] on input "text" at bounding box center [371, 241] width 128 height 14
type input "181"
click at [547, 237] on input "text" at bounding box center [589, 241] width 128 height 14
type input "90"
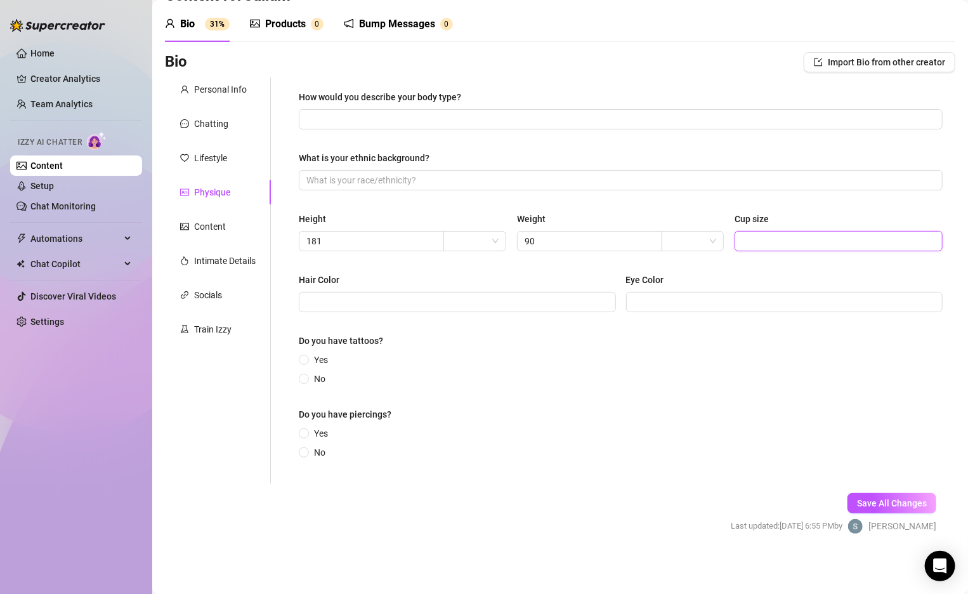
click at [750, 247] on input "Cup size" at bounding box center [838, 241] width 190 height 14
click at [569, 302] on input "Hair Color" at bounding box center [457, 302] width 300 height 14
click at [533, 311] on span at bounding box center [457, 302] width 317 height 20
type input "B"
type input "V"
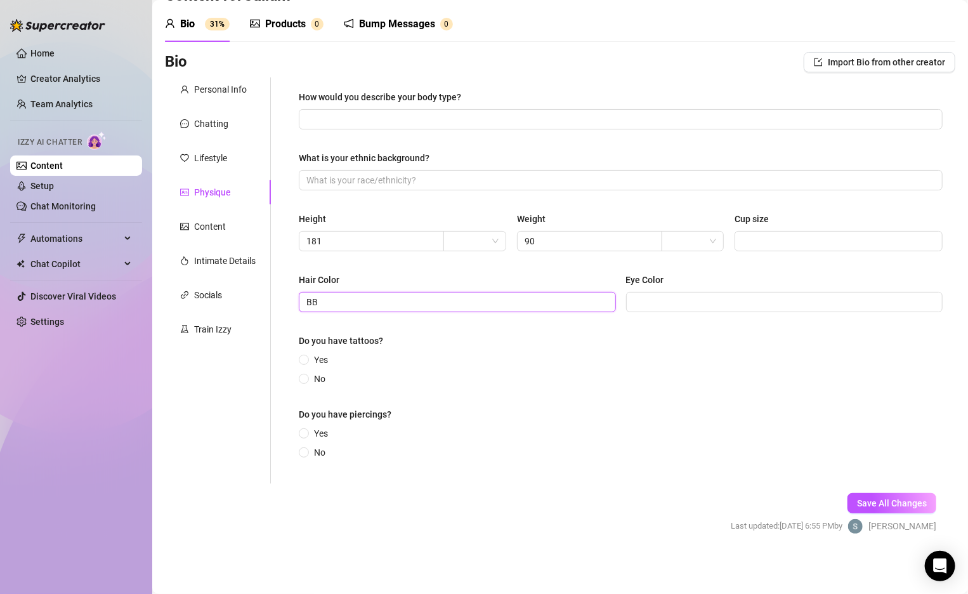
type input "B"
type input "R"
type input "B"
type input "Black"
type input "Light Brown"
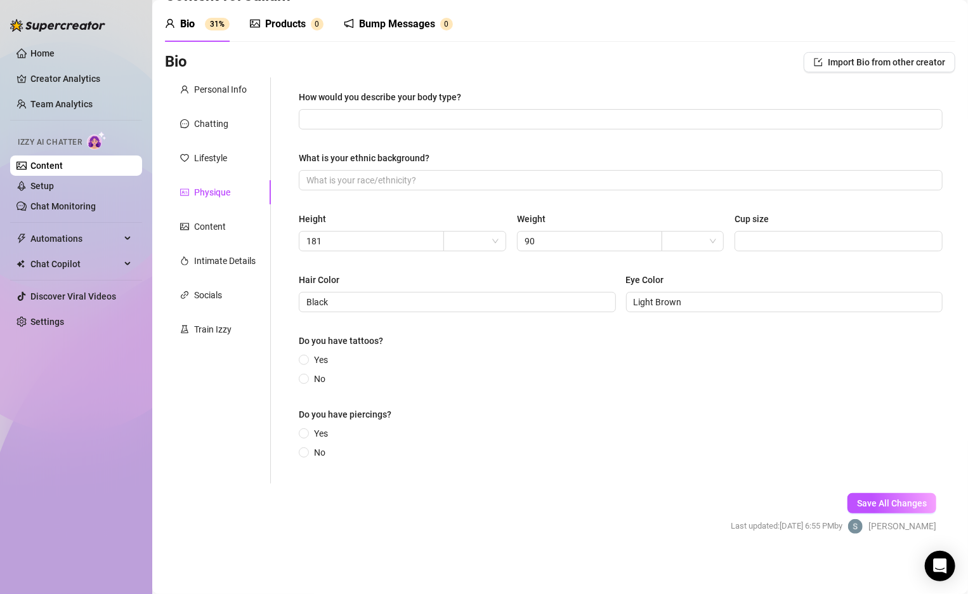
click at [304, 366] on div "Yes No" at bounding box center [316, 369] width 34 height 33
click at [305, 364] on input "Yes" at bounding box center [304, 361] width 5 height 8
radio input "true"
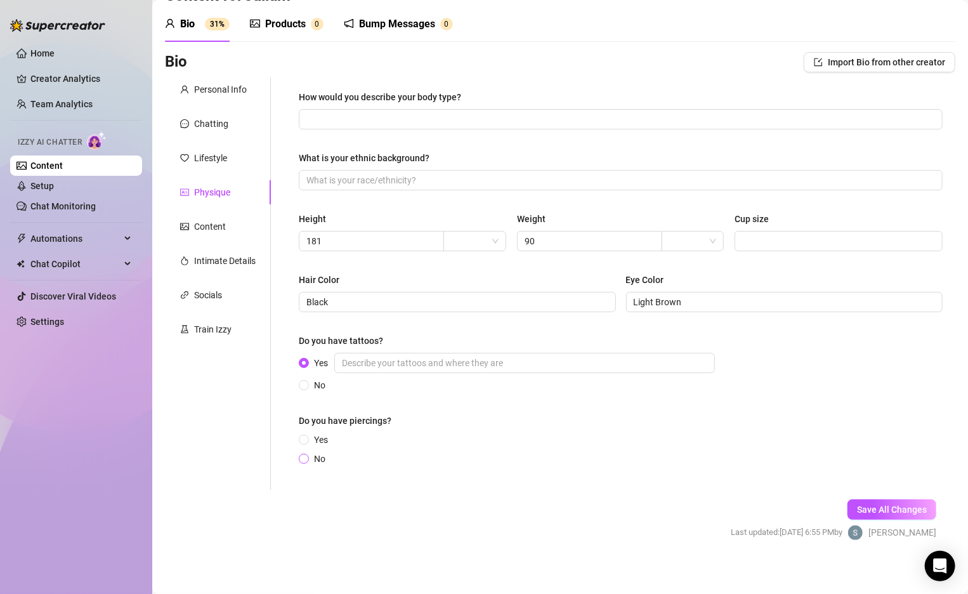
click at [306, 460] on input "No" at bounding box center [304, 460] width 5 height 8
radio input "true"
click at [873, 502] on button "Save All Changes" at bounding box center [892, 509] width 89 height 20
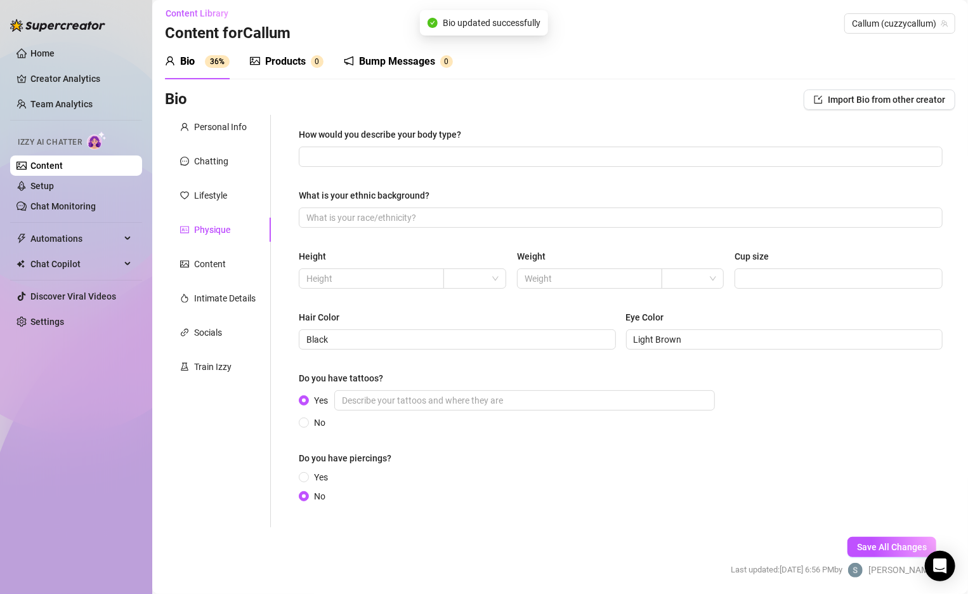
scroll to position [0, 0]
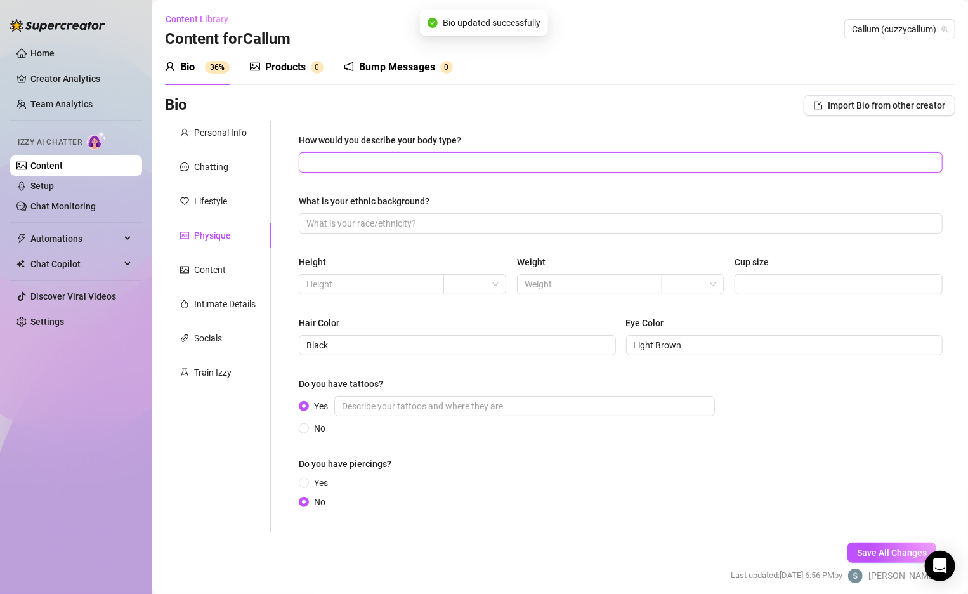
click at [368, 166] on input "How would you describe your body type?" at bounding box center [620, 162] width 626 height 14
click at [397, 215] on span at bounding box center [621, 223] width 644 height 20
type input "W"
click at [413, 234] on div "How would you describe your body type? What is your ethnic background? Caucasio…" at bounding box center [621, 326] width 644 height 387
click at [365, 225] on input "Caucasion" at bounding box center [620, 223] width 626 height 14
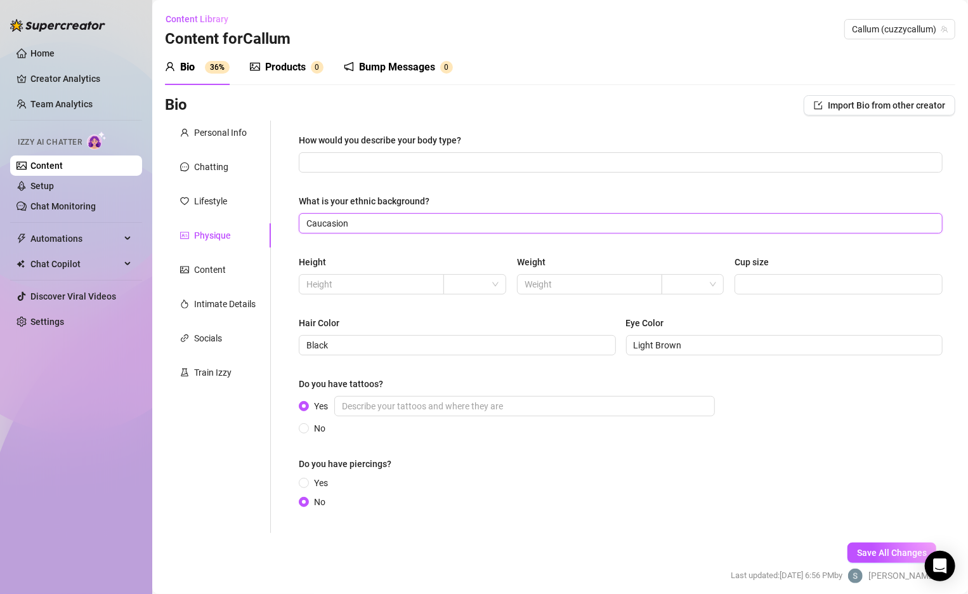
click at [341, 225] on input "Caucasion" at bounding box center [620, 223] width 626 height 14
click at [326, 209] on div "What is your ethnic background?" at bounding box center [621, 203] width 644 height 19
click at [361, 225] on input "Caucasion" at bounding box center [620, 223] width 626 height 14
click at [341, 227] on input "Caucasion" at bounding box center [620, 223] width 626 height 14
type input "Caucasian"
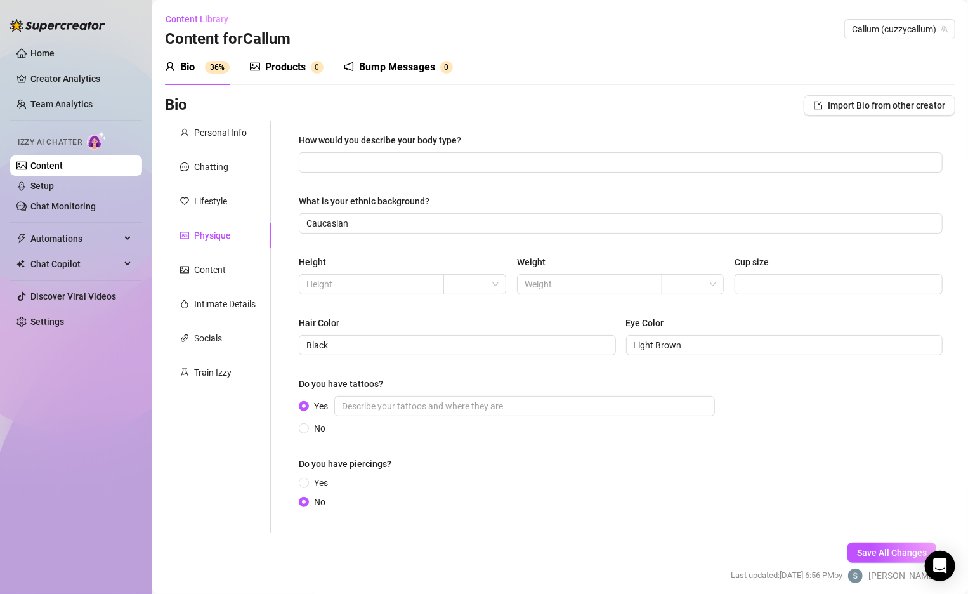
click at [469, 208] on div "What is your ethnic background?" at bounding box center [621, 203] width 644 height 19
click at [453, 185] on div "How would you describe your body type? What is your ethnic background? Caucasia…" at bounding box center [621, 326] width 644 height 387
click at [442, 173] on div "How would you describe your body type? What is your ethnic background? Caucasia…" at bounding box center [621, 326] width 644 height 387
click at [431, 169] on input "How would you describe your body type?" at bounding box center [620, 162] width 626 height 14
type input "Muscular"
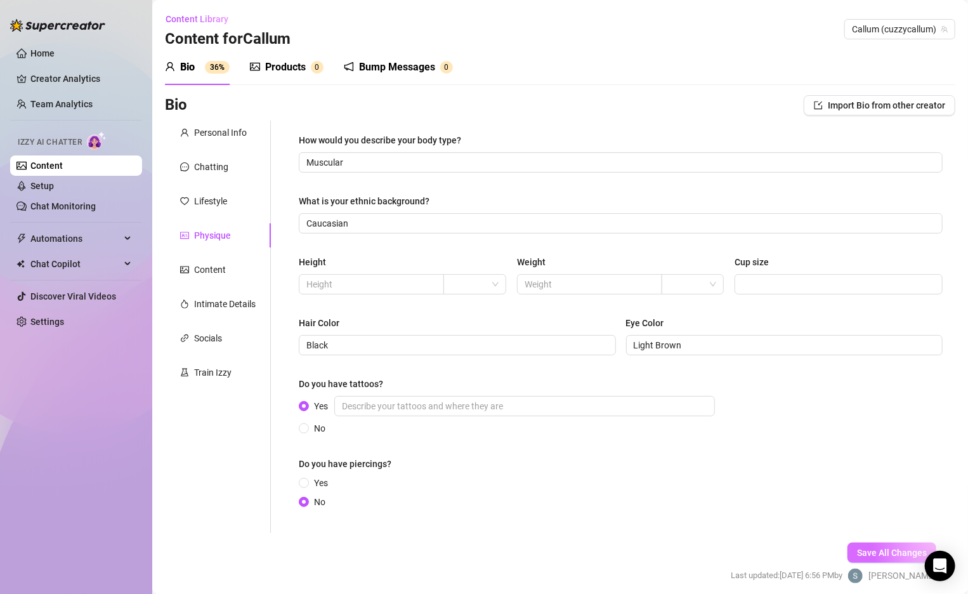
click at [859, 545] on button "Save All Changes" at bounding box center [892, 553] width 89 height 20
click at [225, 274] on div "Content" at bounding box center [218, 270] width 106 height 24
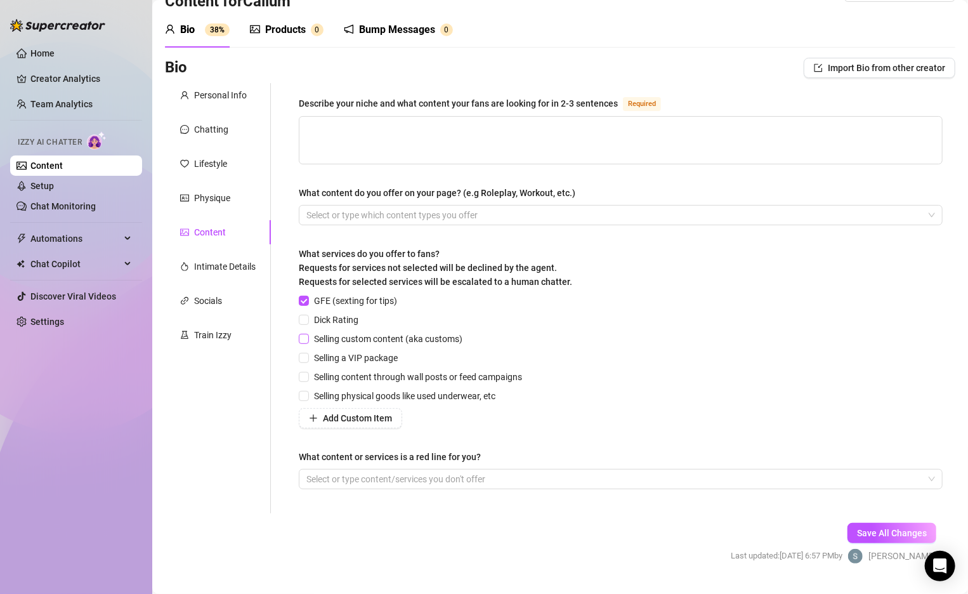
scroll to position [51, 0]
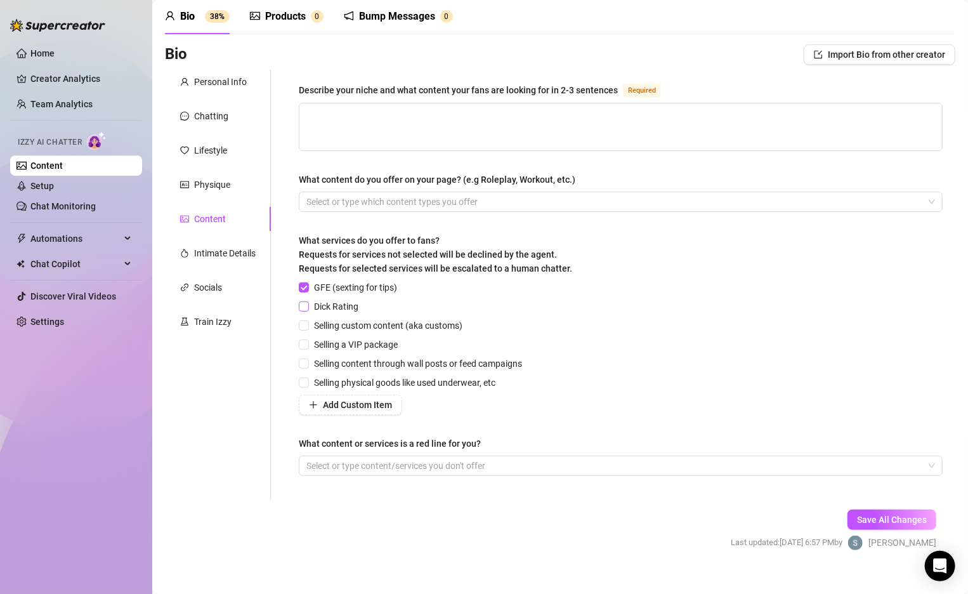
click at [301, 308] on input "Dick Rating" at bounding box center [303, 305] width 9 height 9
checkbox input "true"
click at [304, 322] on input "Selling custom content (aka customs)" at bounding box center [303, 325] width 9 height 9
checkbox input "true"
click at [305, 357] on label "Selling content through wall posts or feed campaigns" at bounding box center [413, 364] width 228 height 14
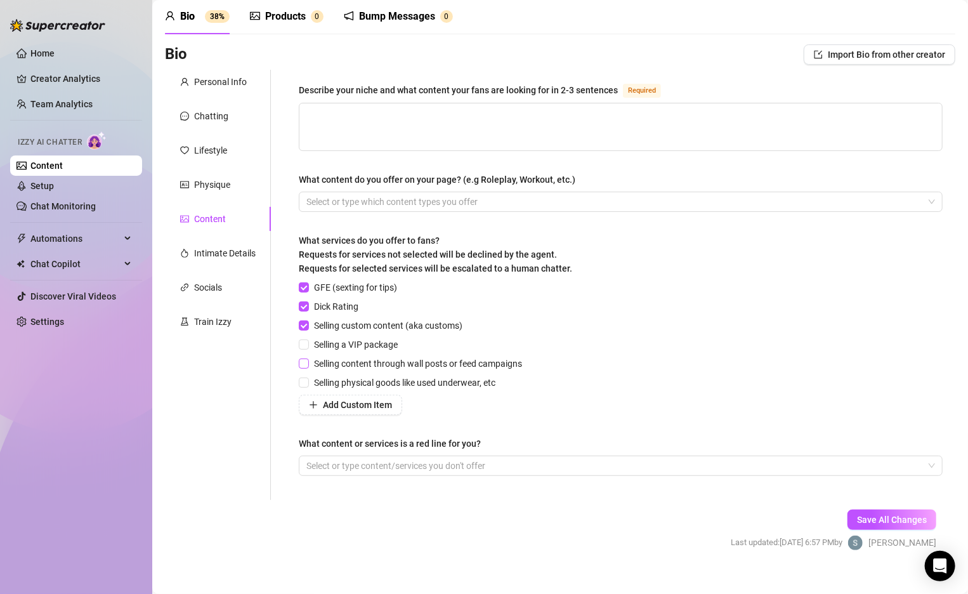
click at [305, 359] on input "Selling content through wall posts or feed campaigns" at bounding box center [303, 363] width 9 height 9
checkbox input "true"
click at [300, 378] on input "Selling physical goods like used underwear, etc" at bounding box center [303, 382] width 9 height 9
checkbox input "true"
click at [867, 511] on button "Save All Changes" at bounding box center [892, 520] width 89 height 20
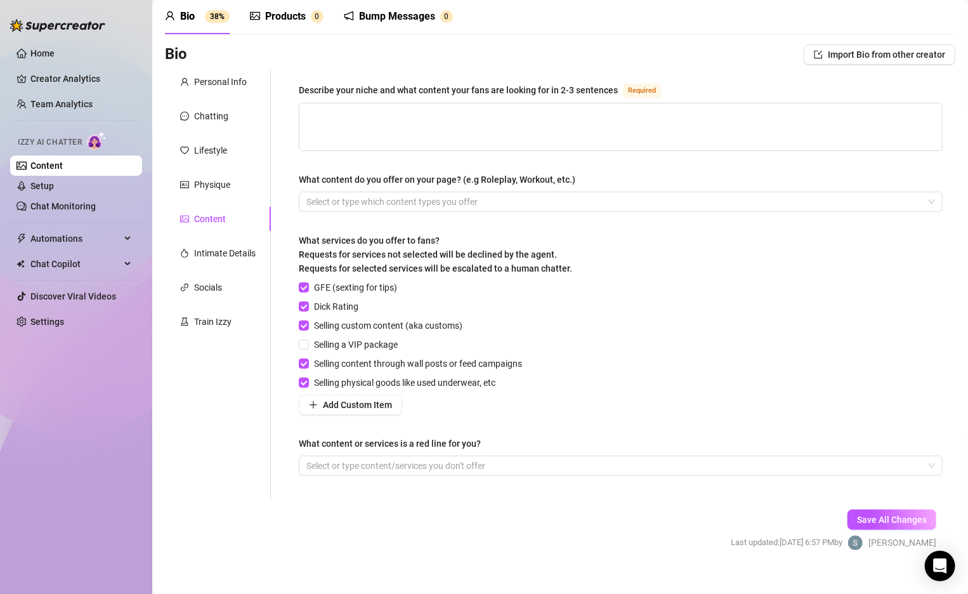
scroll to position [67, 0]
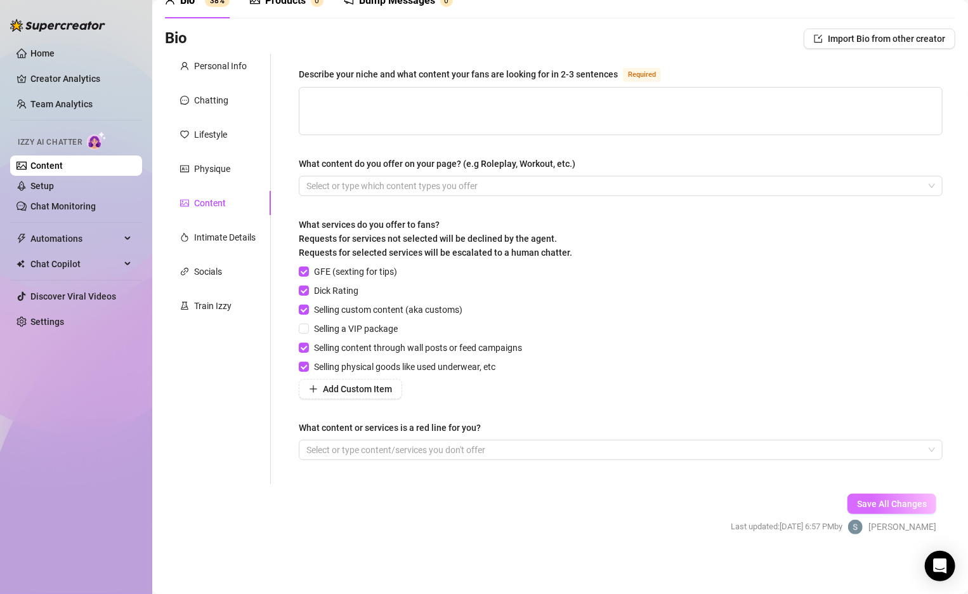
click at [902, 501] on span "Save All Changes" at bounding box center [892, 504] width 70 height 10
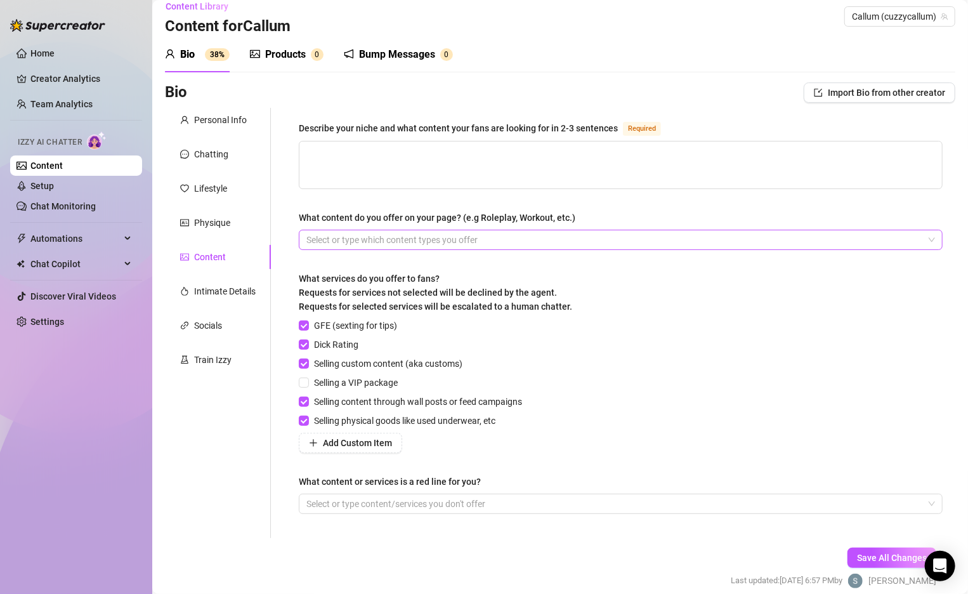
scroll to position [11, 0]
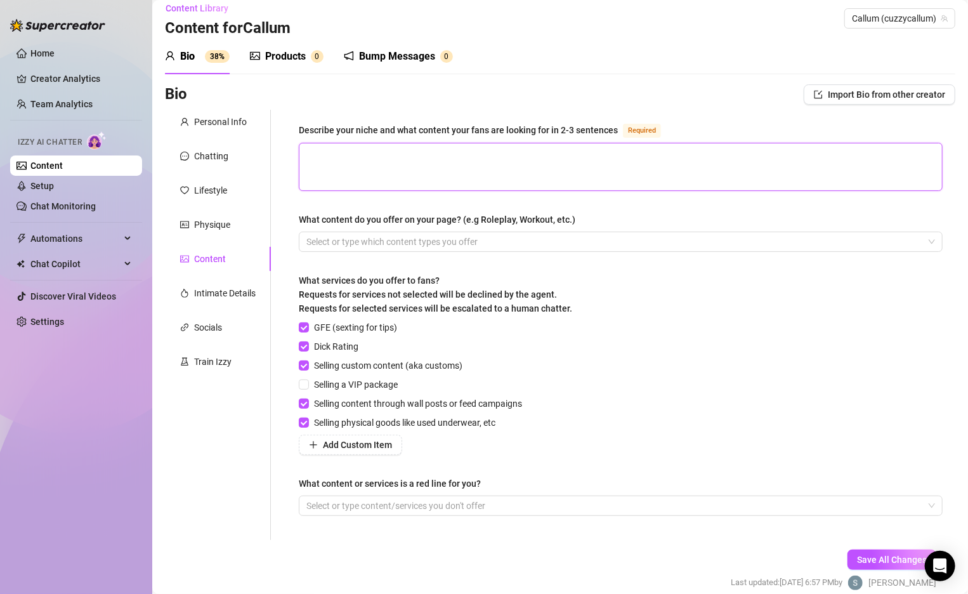
click at [339, 185] on textarea "Describe your niche and what content your fans are looking for in 2-3 sentences…" at bounding box center [621, 166] width 643 height 47
click at [234, 295] on div "Intimate Details" at bounding box center [225, 293] width 62 height 14
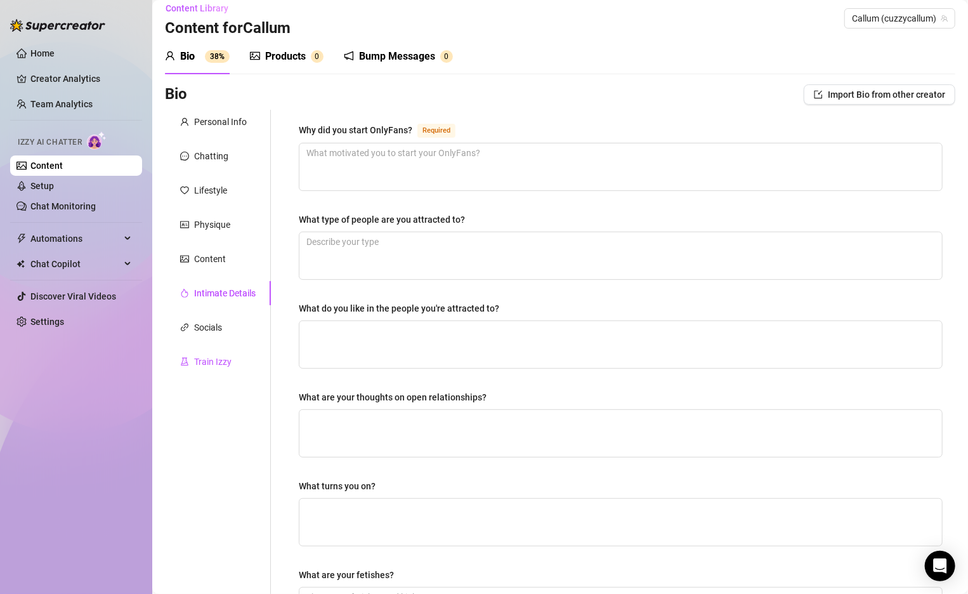
click at [221, 365] on div "Train Izzy" at bounding box center [212, 362] width 37 height 14
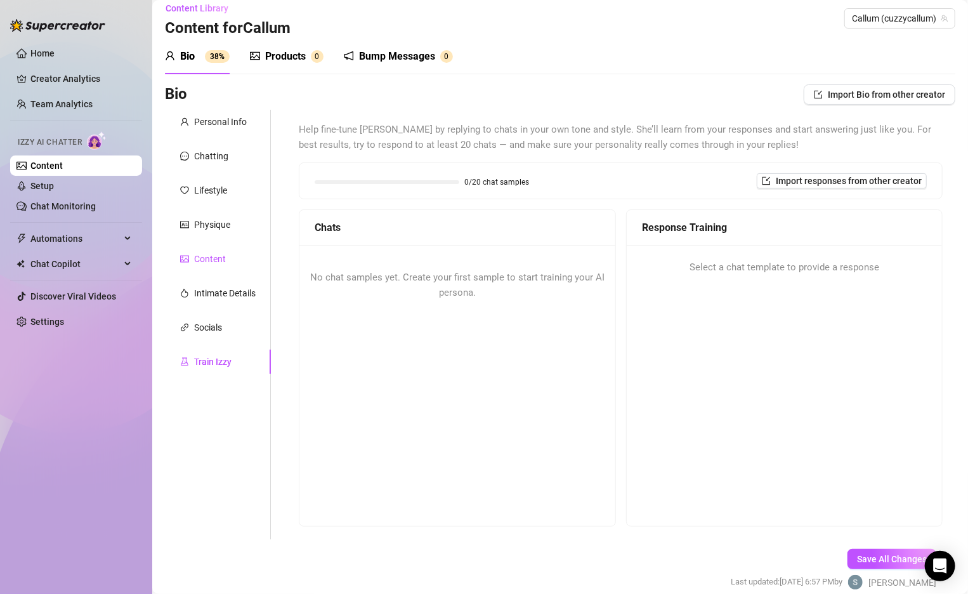
click at [205, 255] on div "Content" at bounding box center [210, 259] width 32 height 14
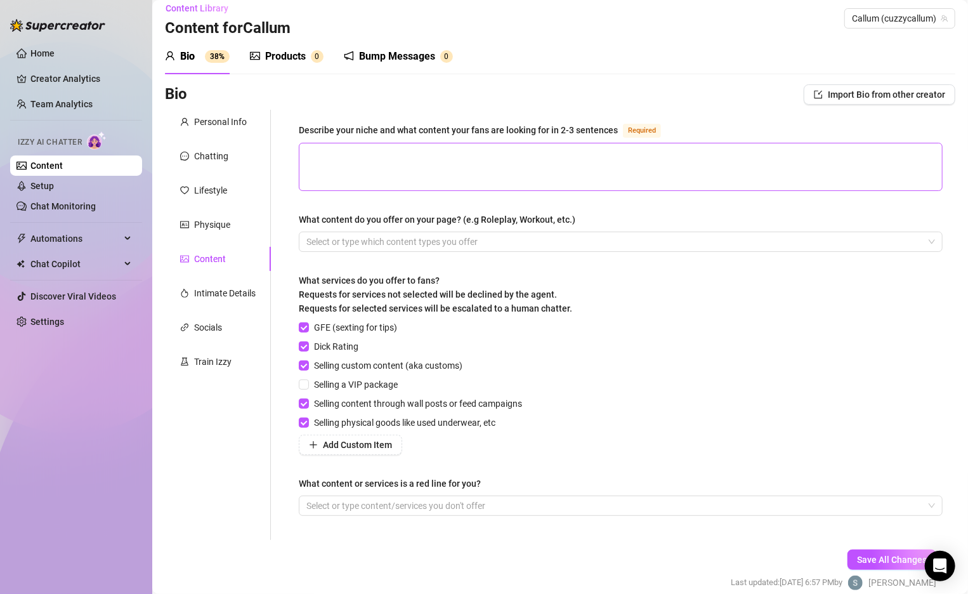
scroll to position [0, 0]
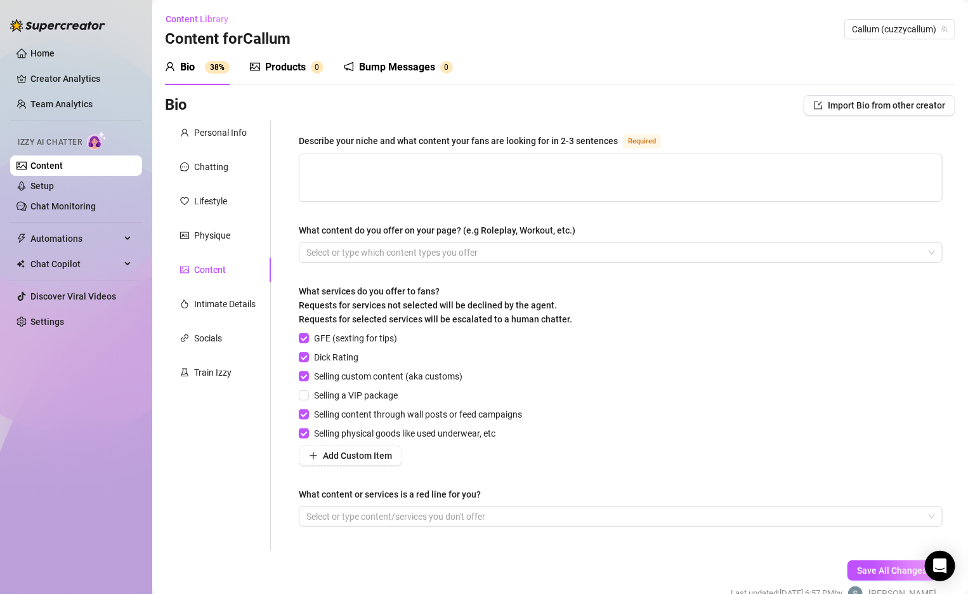
click at [272, 62] on div "Products" at bounding box center [285, 67] width 41 height 15
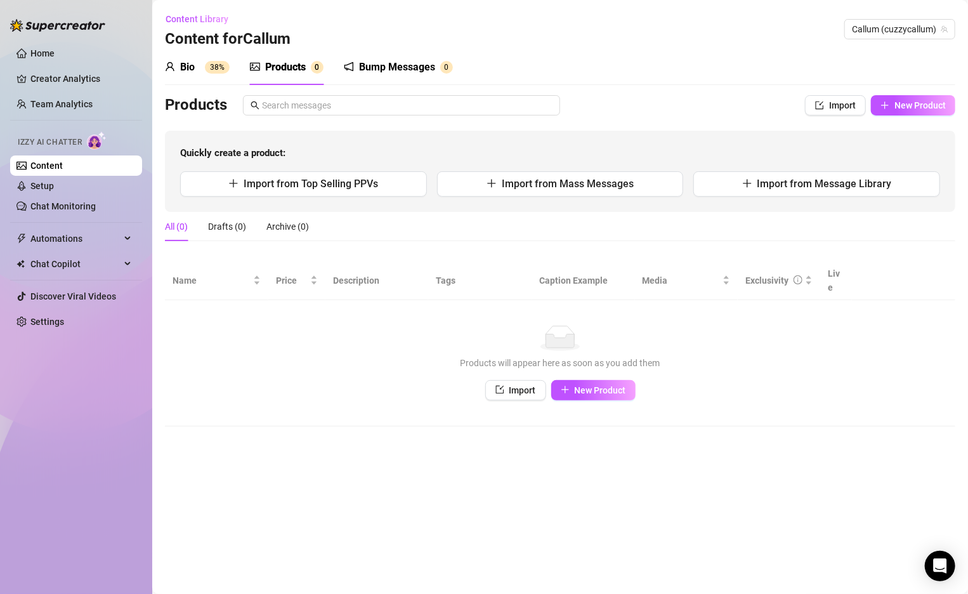
click at [220, 79] on div "Bio 38%" at bounding box center [197, 68] width 65 height 36
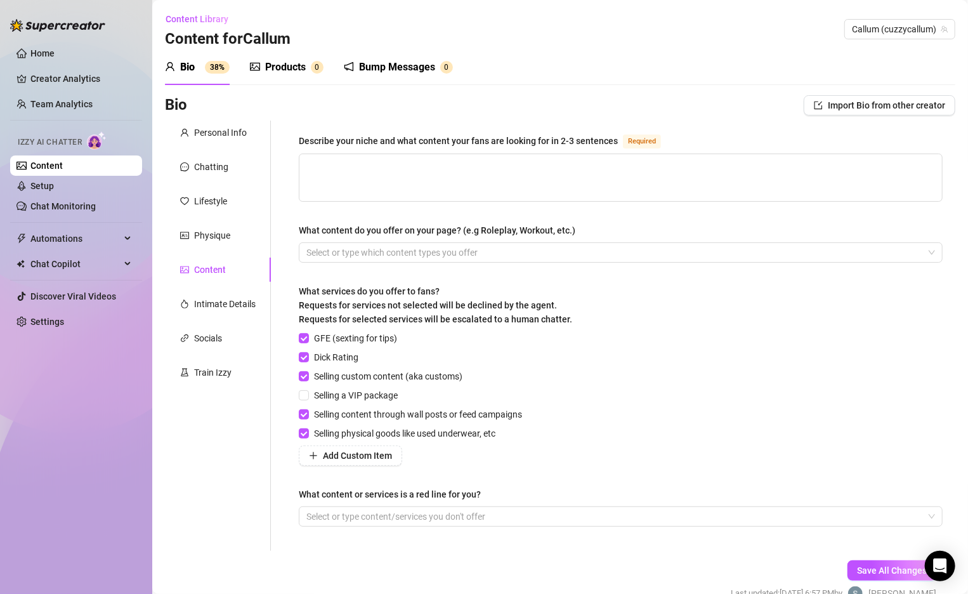
click at [277, 52] on div "Products 0" at bounding box center [287, 68] width 74 height 36
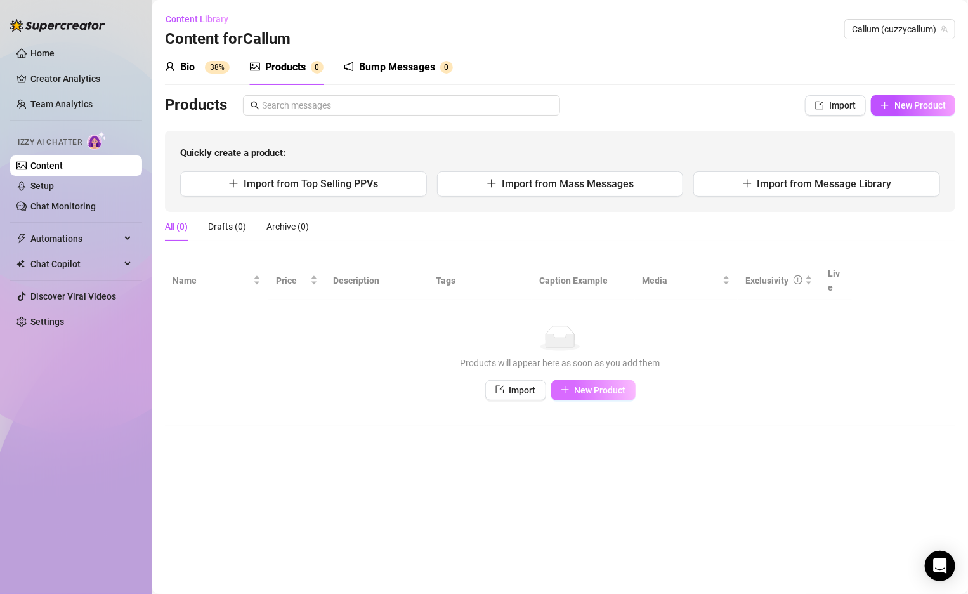
click at [564, 385] on icon "plus" at bounding box center [565, 389] width 9 height 9
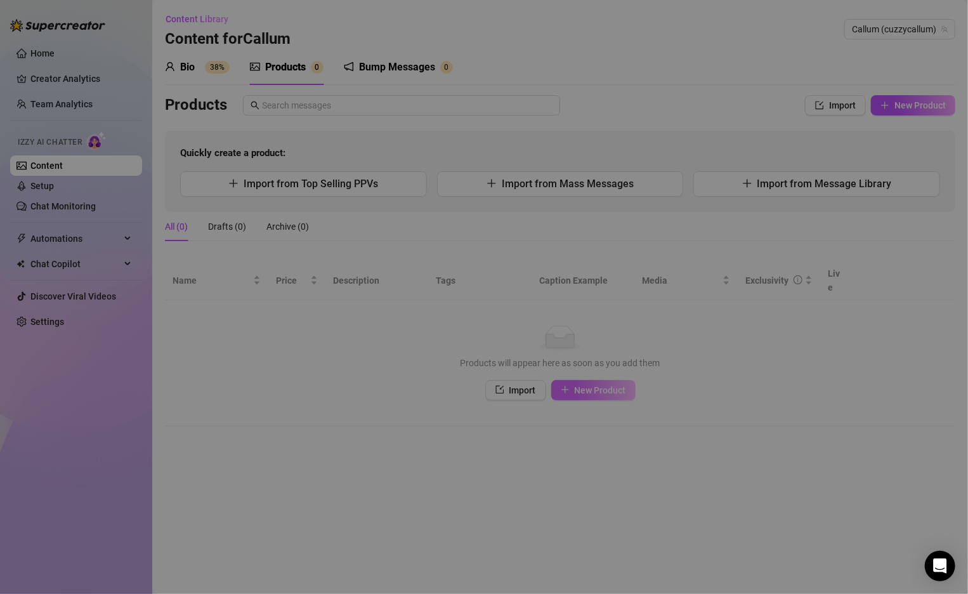
type textarea "Type your message here..."
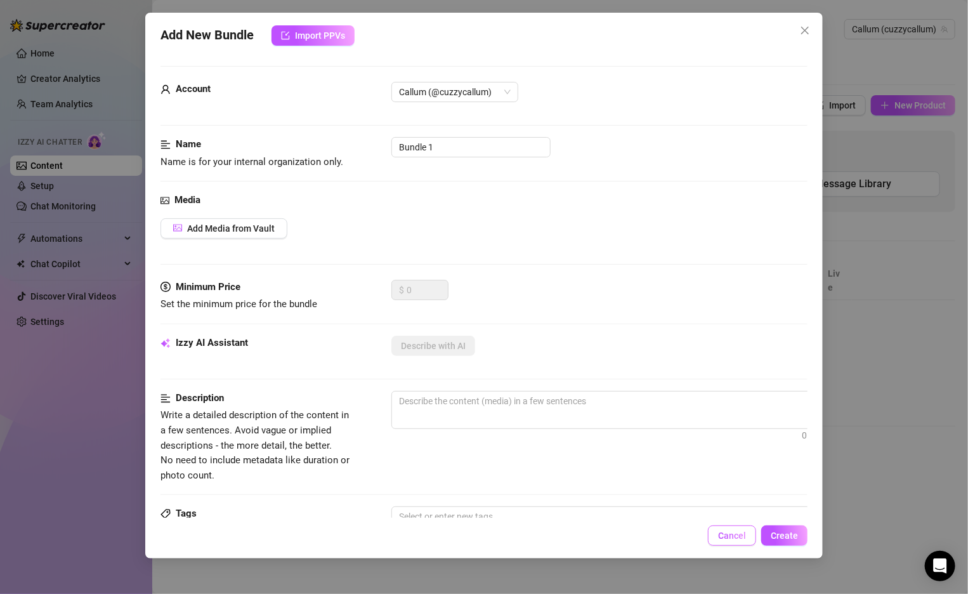
click at [732, 534] on span "Cancel" at bounding box center [732, 536] width 28 height 10
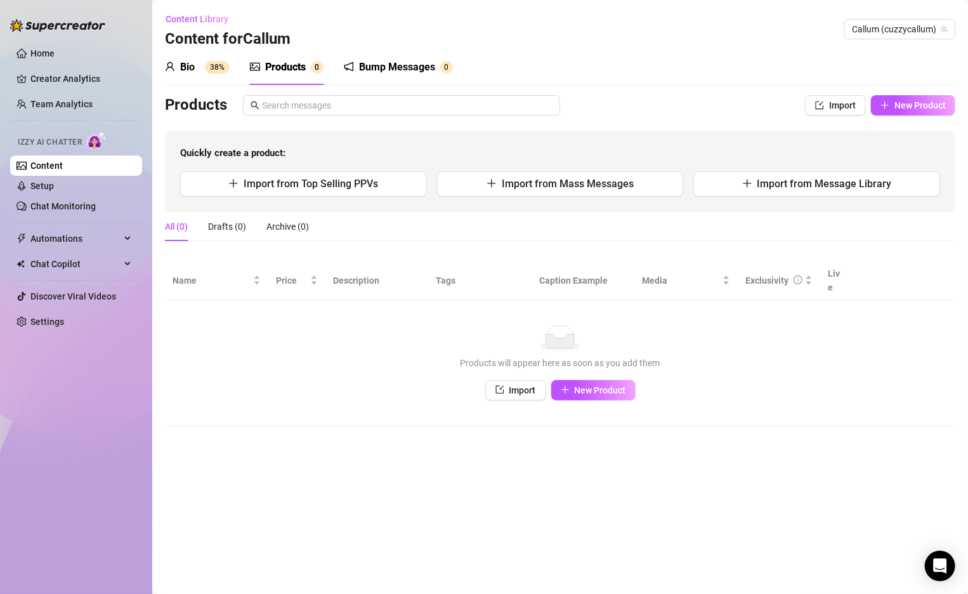
click at [39, 168] on link "Content" at bounding box center [46, 166] width 32 height 10
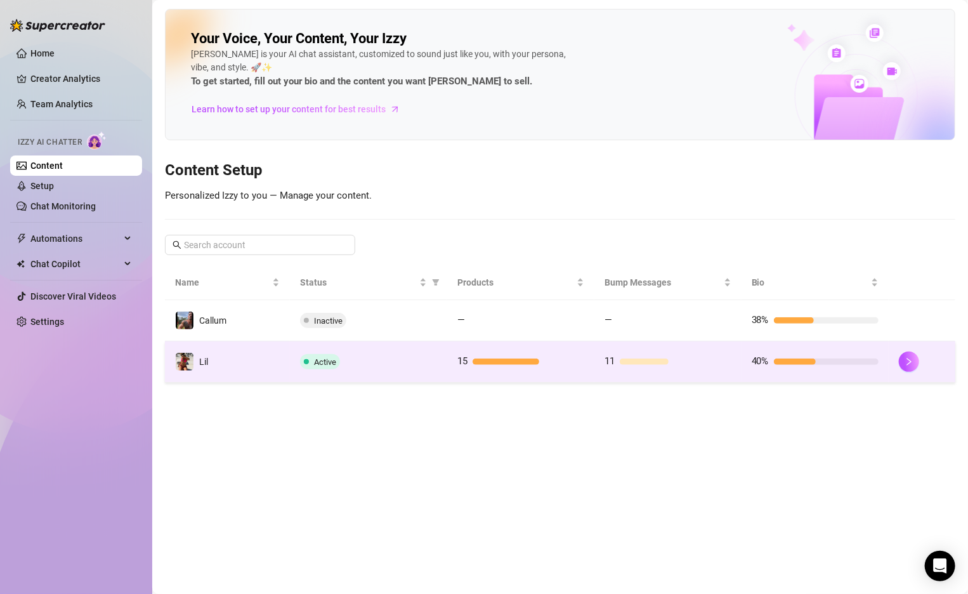
click at [407, 360] on div "Active" at bounding box center [368, 361] width 137 height 15
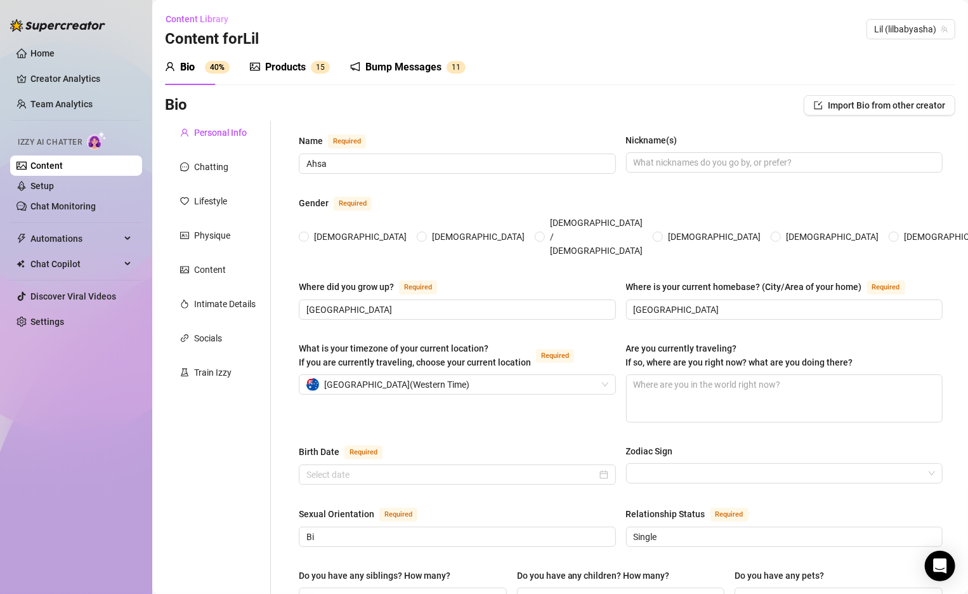
radio input "true"
type input "[DATE]"
click at [216, 279] on div "Content" at bounding box center [218, 270] width 106 height 24
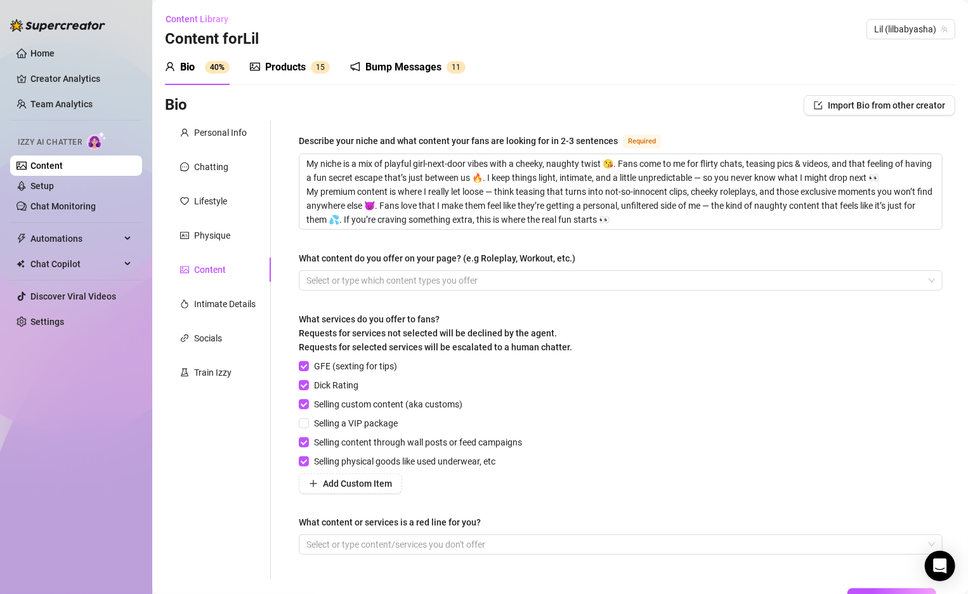
click at [274, 80] on div "Products 1 5" at bounding box center [290, 68] width 80 height 36
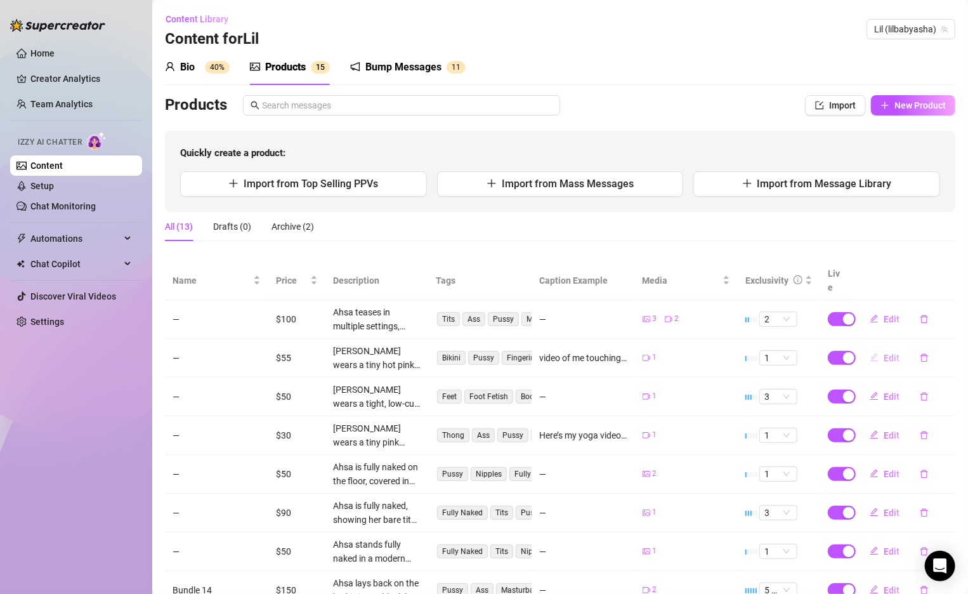
click at [895, 353] on span "Edit" at bounding box center [892, 358] width 16 height 10
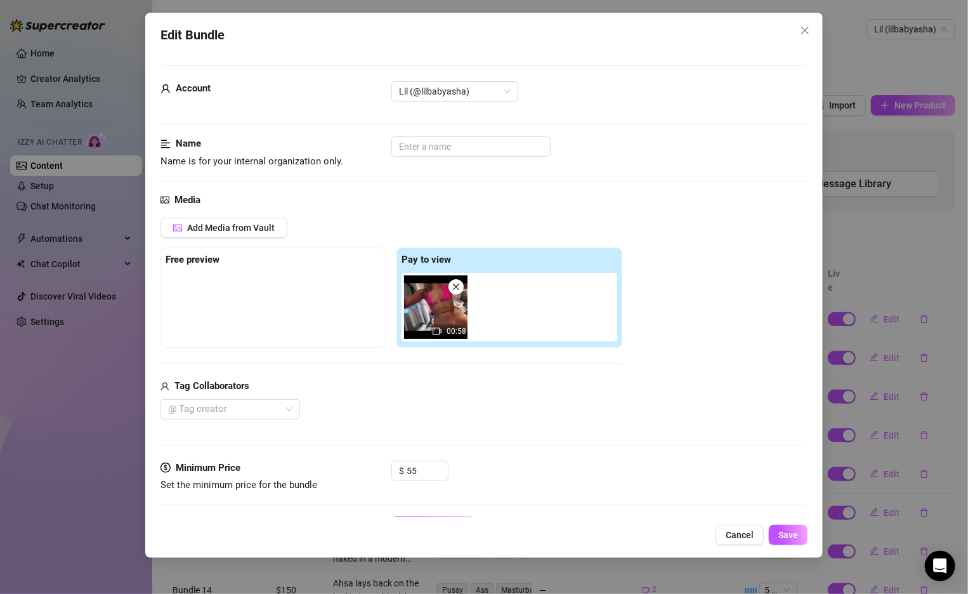
click at [432, 308] on img at bounding box center [435, 306] width 63 height 63
click at [741, 532] on span "Cancel" at bounding box center [740, 535] width 28 height 10
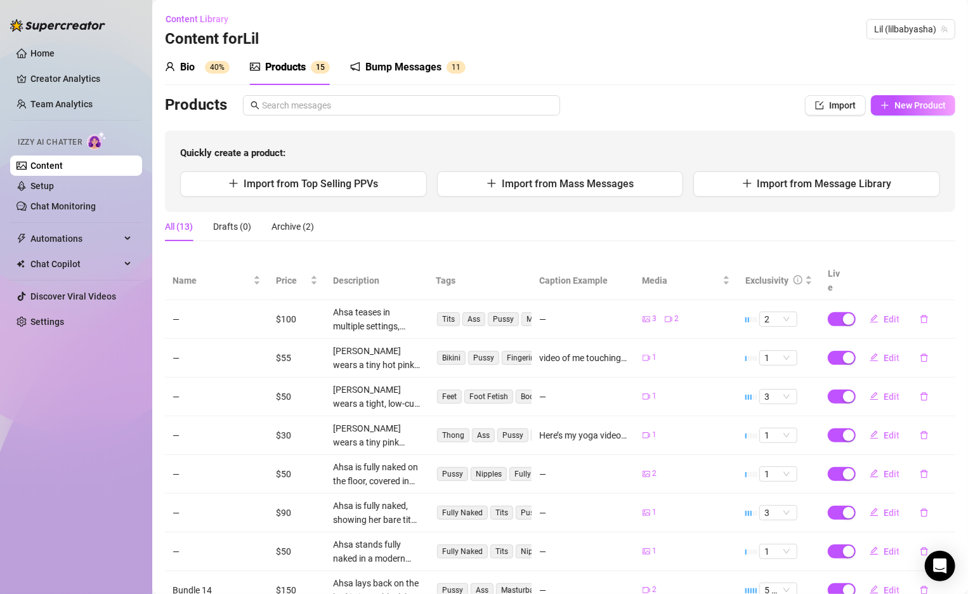
scroll to position [46, 0]
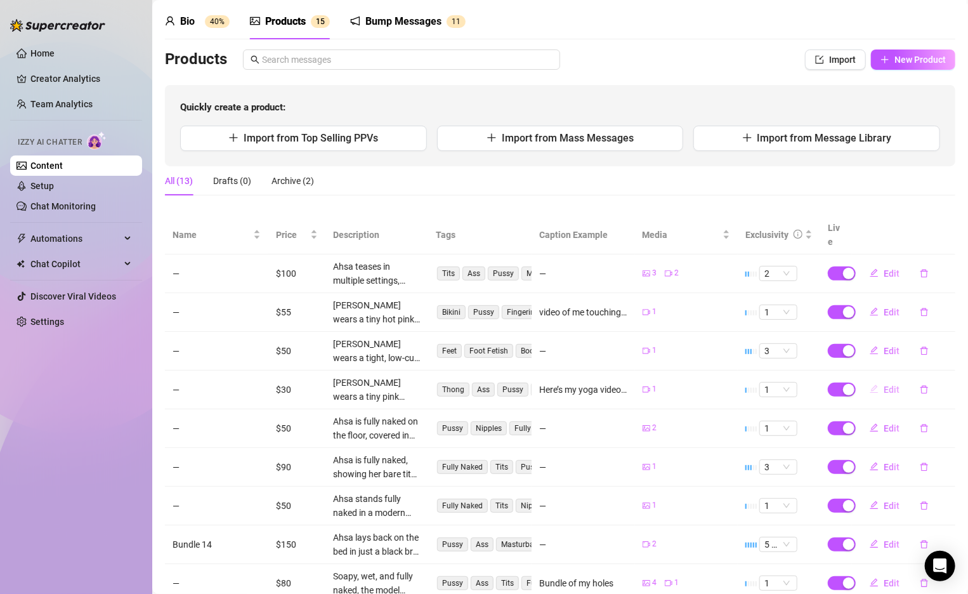
click at [888, 385] on span "Edit" at bounding box center [892, 390] width 16 height 10
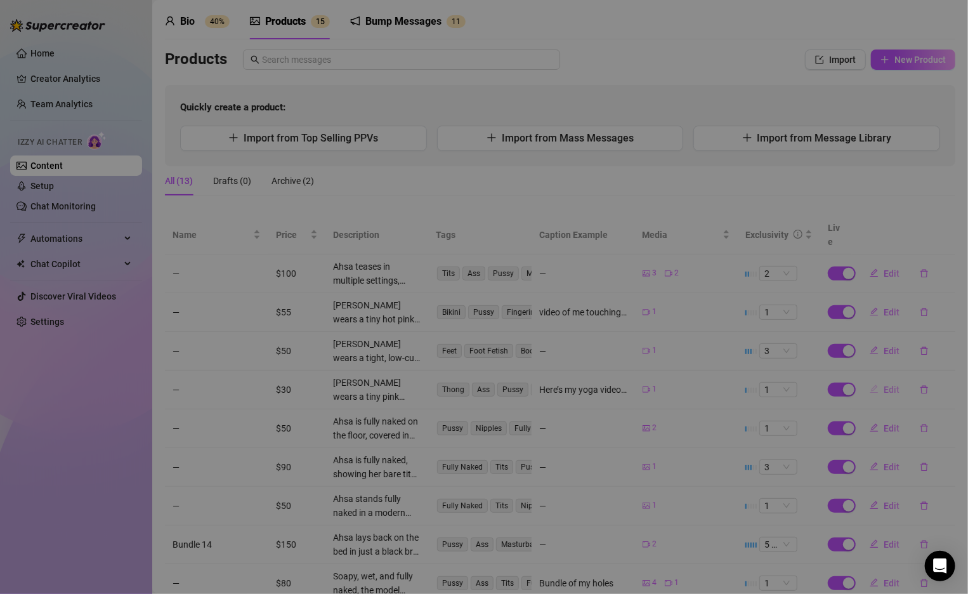
type textarea "Here’s my yoga video. You can see up close a little bit. Does this make you hor…"
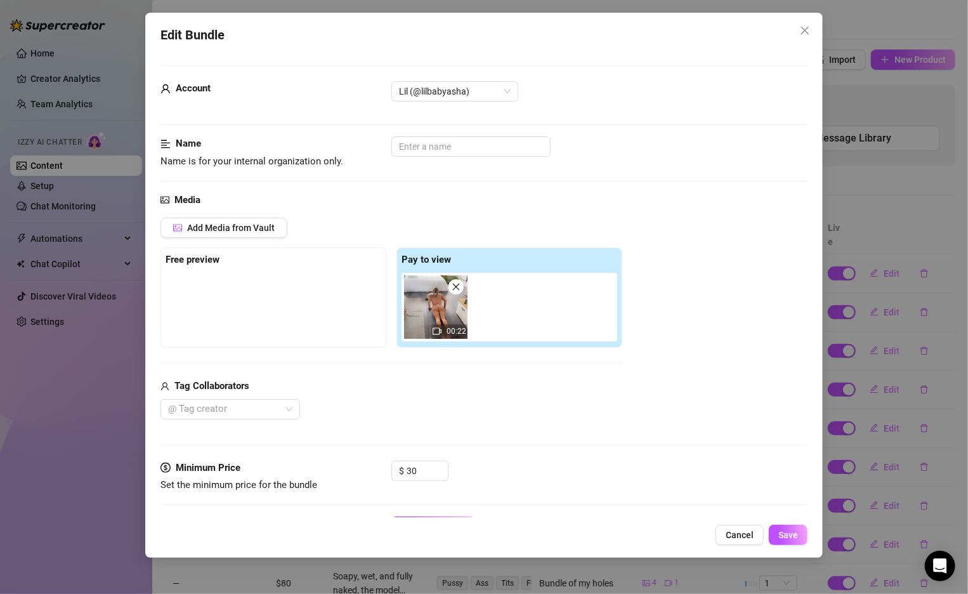
click at [433, 314] on img at bounding box center [435, 306] width 63 height 63
click at [744, 530] on span "Cancel" at bounding box center [740, 535] width 28 height 10
